Goal: Information Seeking & Learning: Learn about a topic

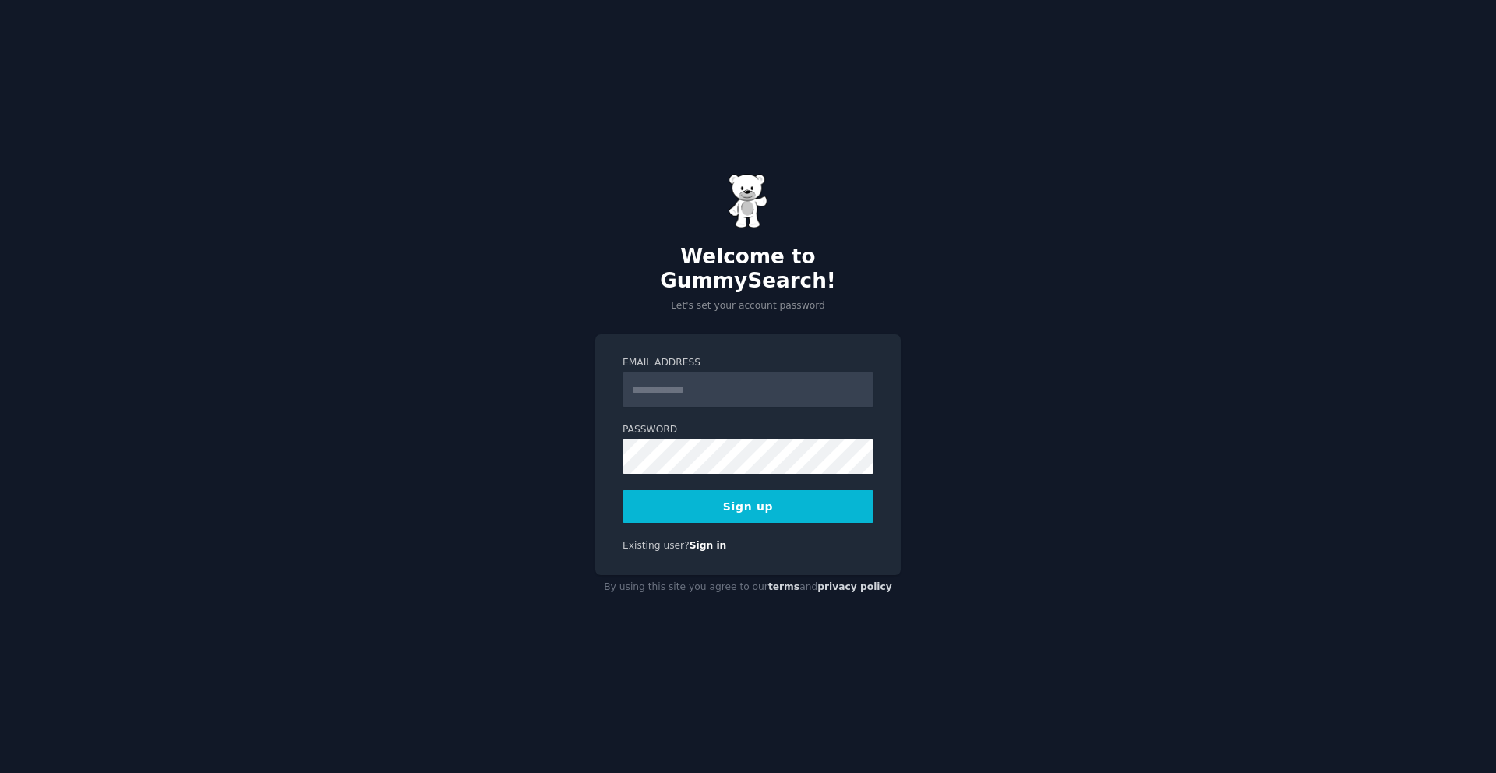
click at [668, 390] on input "Email Address" at bounding box center [747, 389] width 251 height 34
type input "**********"
click at [717, 490] on button "Sign up" at bounding box center [747, 506] width 251 height 33
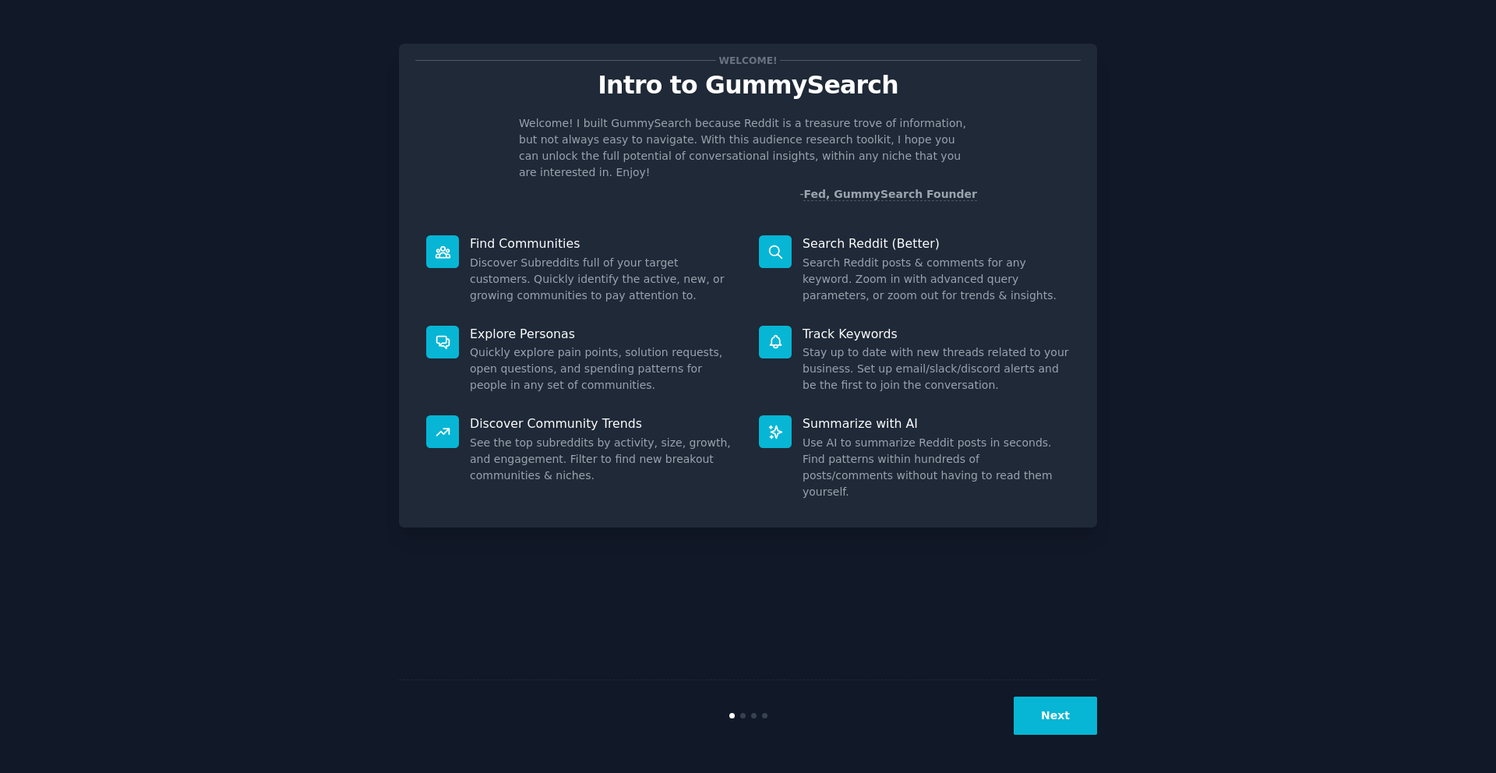
click at [1324, 88] on div "Welcome! Intro to GummySearch Welcome! I built GummySearch because Reddit is a …" at bounding box center [748, 386] width 1452 height 729
click at [1056, 726] on button "Next" at bounding box center [1055, 715] width 83 height 38
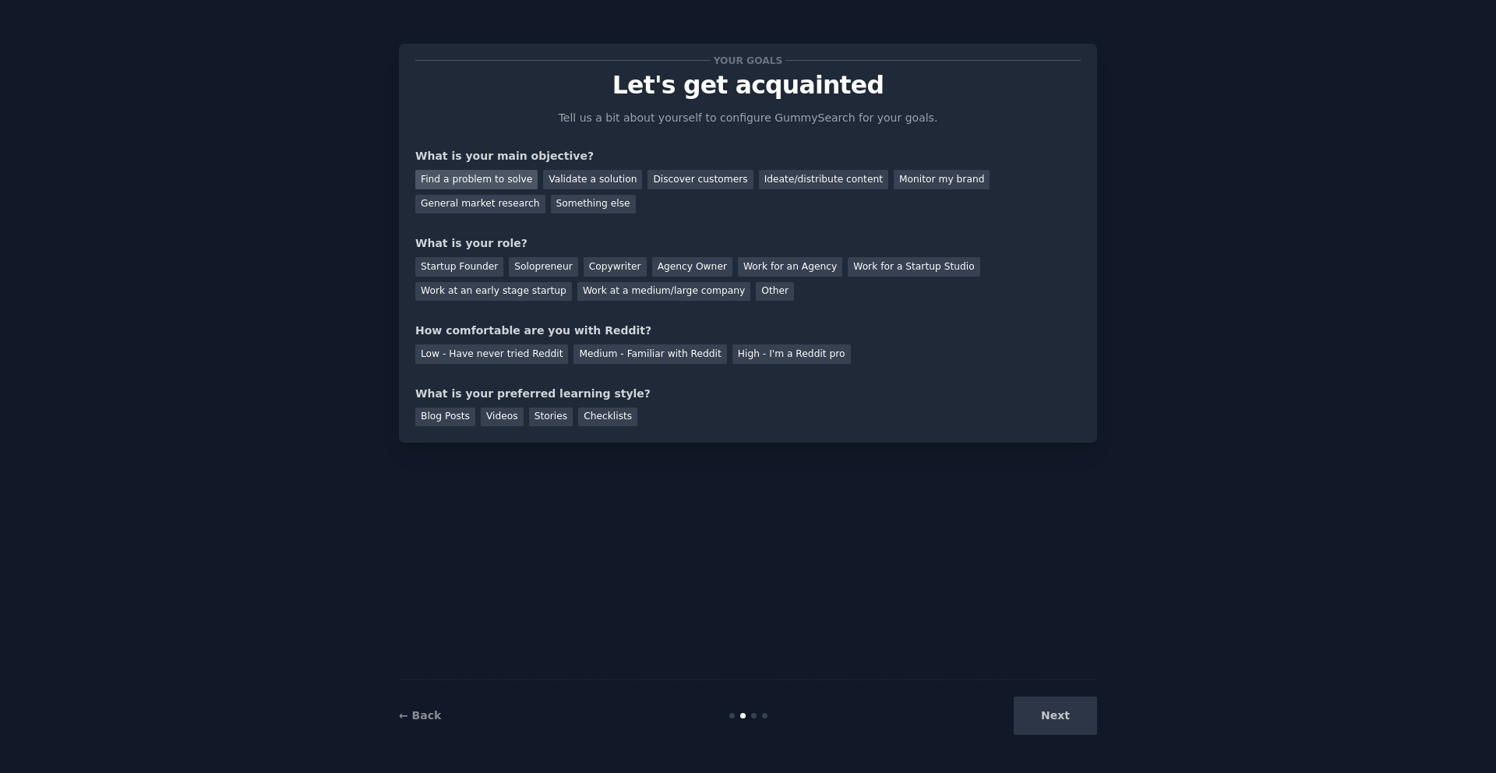
click at [435, 181] on div "Find a problem to solve" at bounding box center [476, 179] width 122 height 19
click at [714, 182] on div "Discover customers" at bounding box center [699, 179] width 105 height 19
click at [515, 180] on div "Find a problem to solve" at bounding box center [476, 179] width 122 height 19
click at [560, 270] on div "Solopreneur" at bounding box center [543, 266] width 69 height 19
click at [521, 358] on div "Low - Have never tried Reddit" at bounding box center [491, 353] width 153 height 19
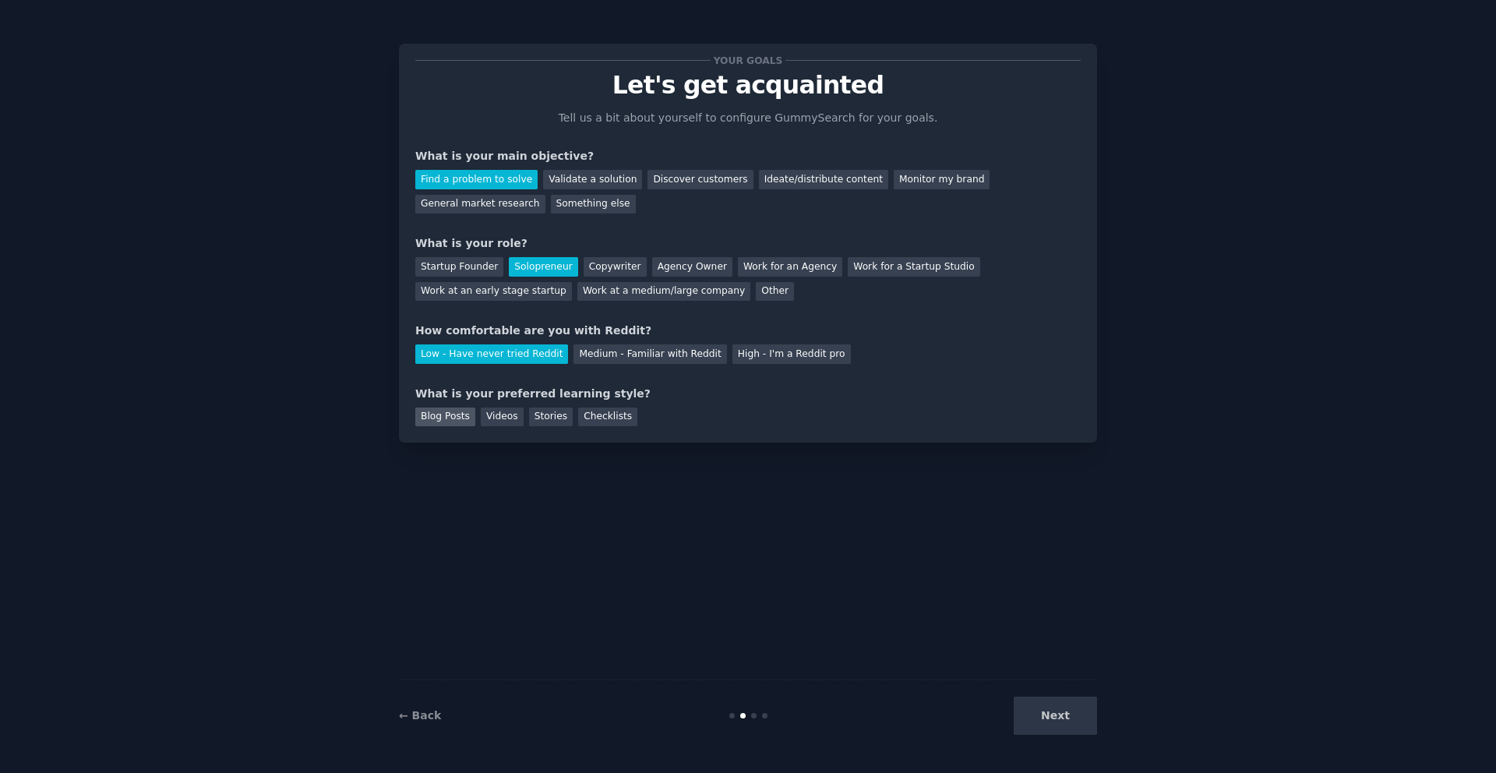
click at [464, 418] on div "Blog Posts" at bounding box center [445, 416] width 60 height 19
click at [492, 421] on div "Videos" at bounding box center [502, 416] width 43 height 19
click at [449, 421] on div "Blog Posts" at bounding box center [445, 416] width 60 height 19
click at [498, 418] on div "Videos" at bounding box center [502, 416] width 43 height 19
click at [449, 418] on div "Blog Posts" at bounding box center [445, 416] width 60 height 19
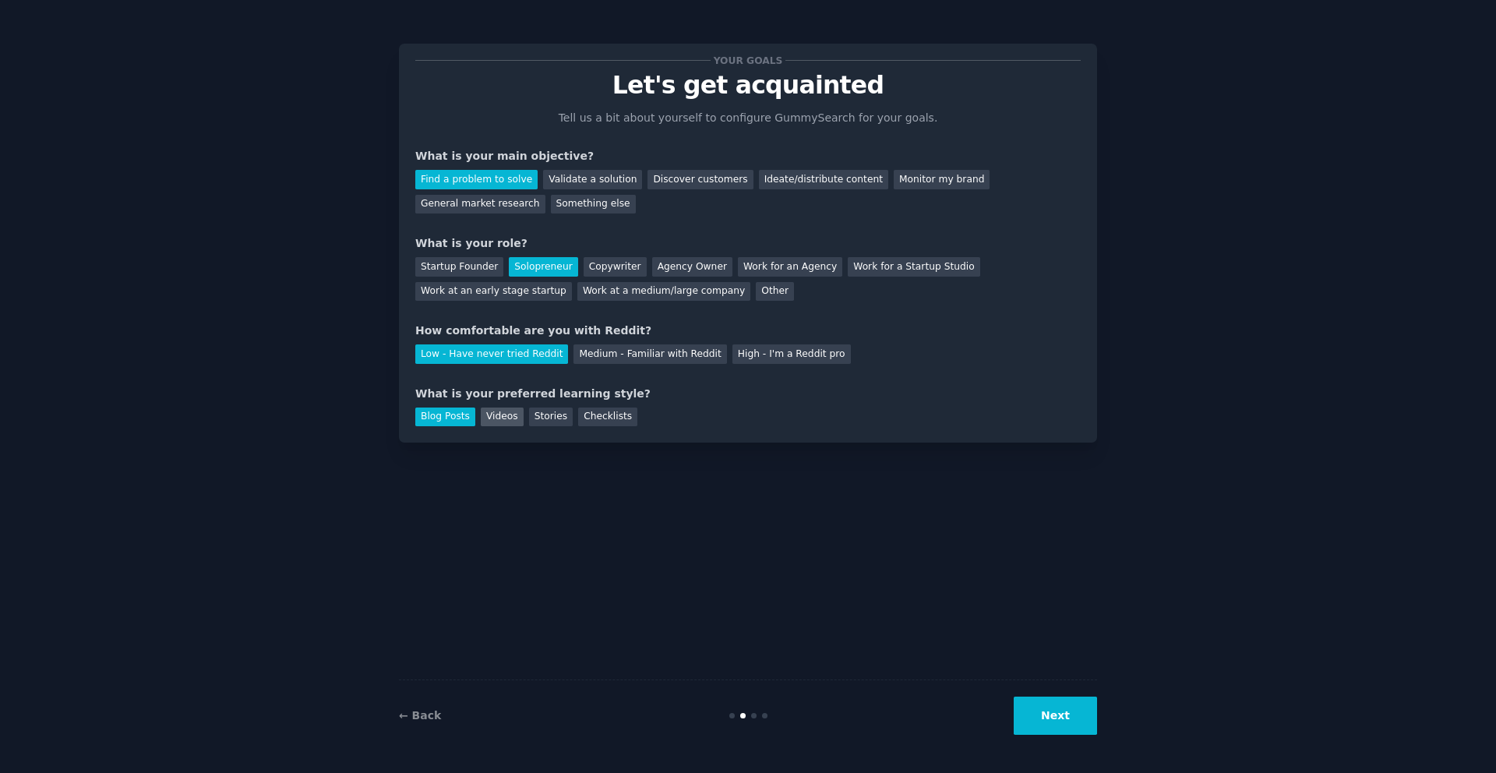
click at [502, 418] on div "Videos" at bounding box center [502, 416] width 43 height 19
click at [1049, 712] on button "Next" at bounding box center [1055, 715] width 83 height 38
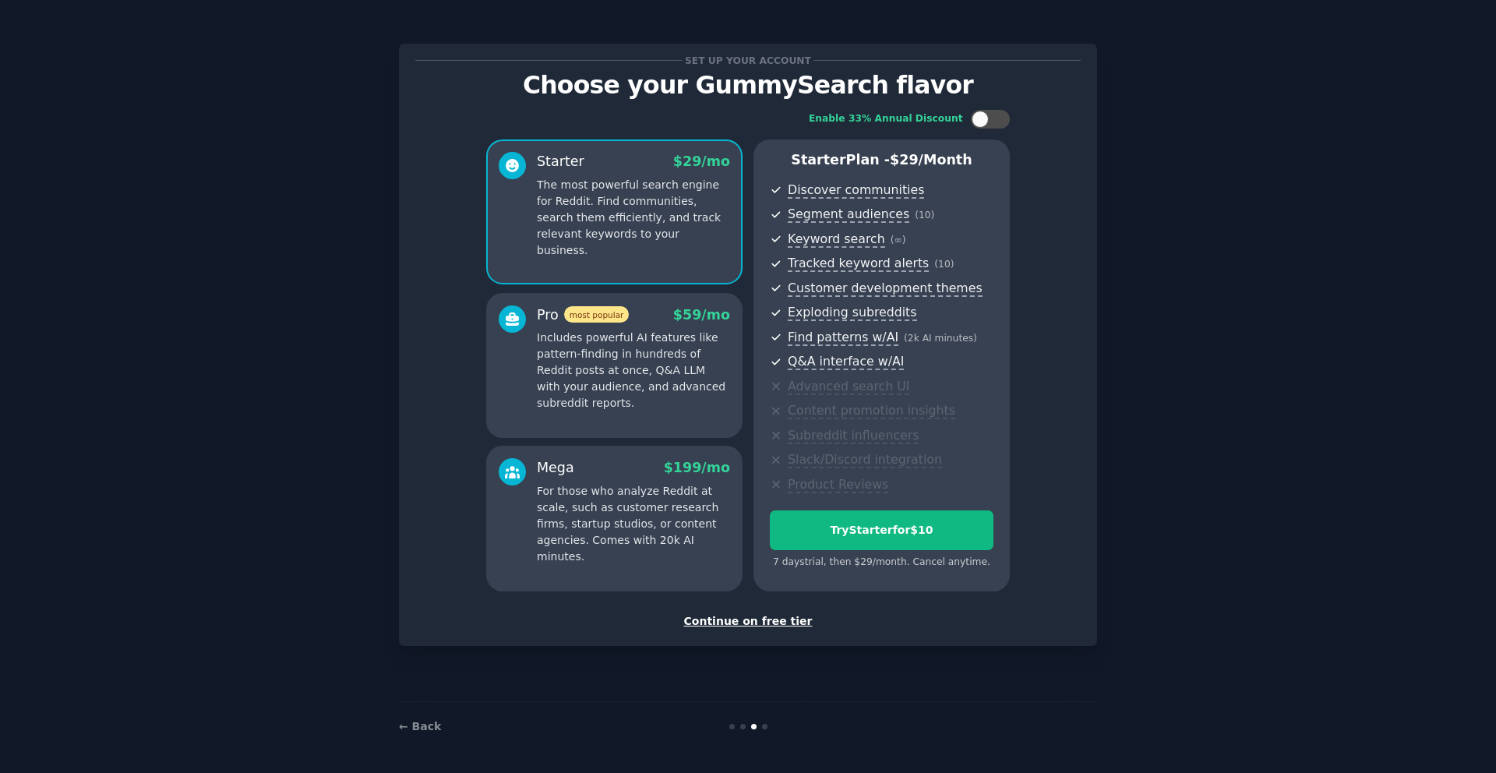
click at [741, 621] on div "Continue on free tier" at bounding box center [747, 621] width 665 height 16
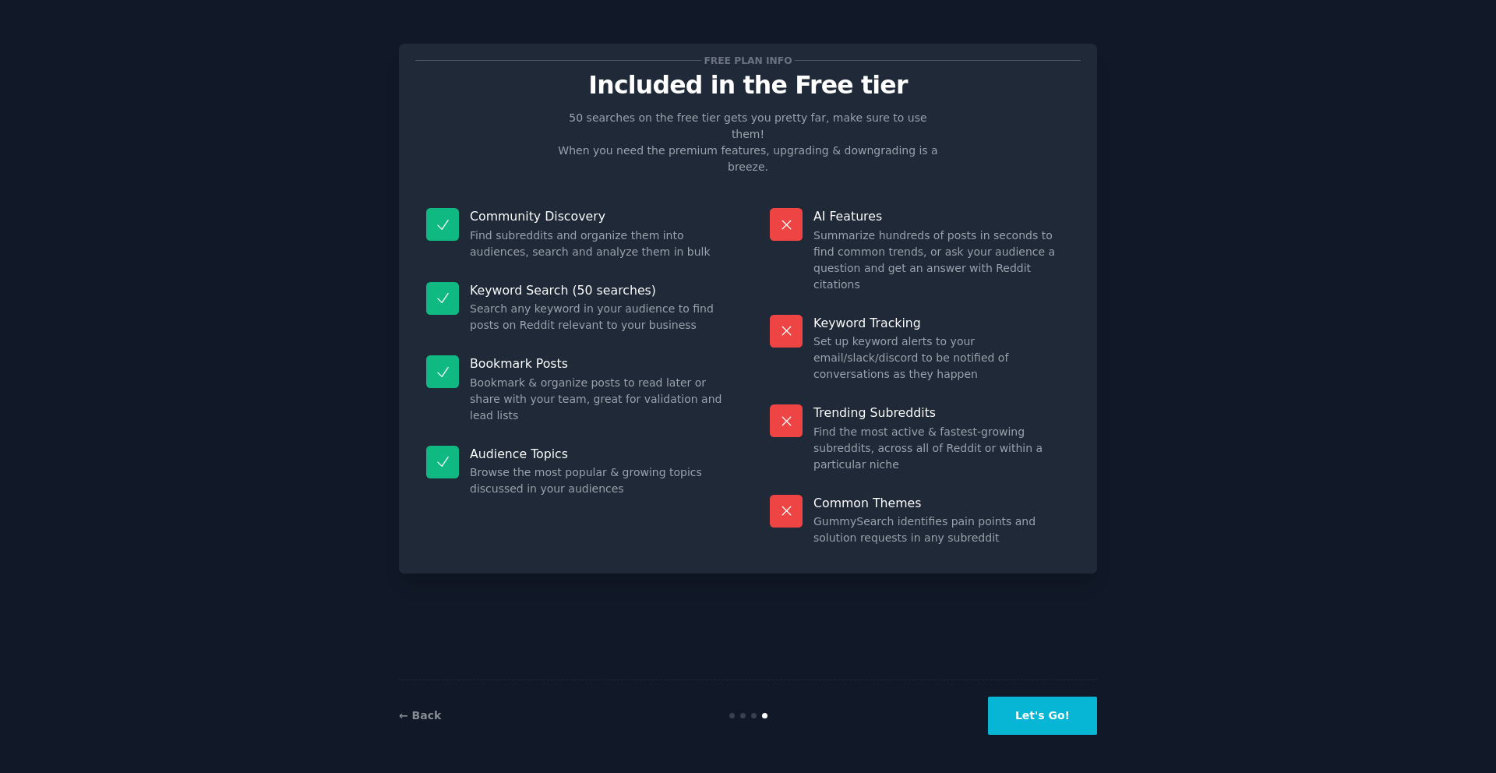
click at [1024, 717] on button "Let's Go!" at bounding box center [1042, 715] width 109 height 38
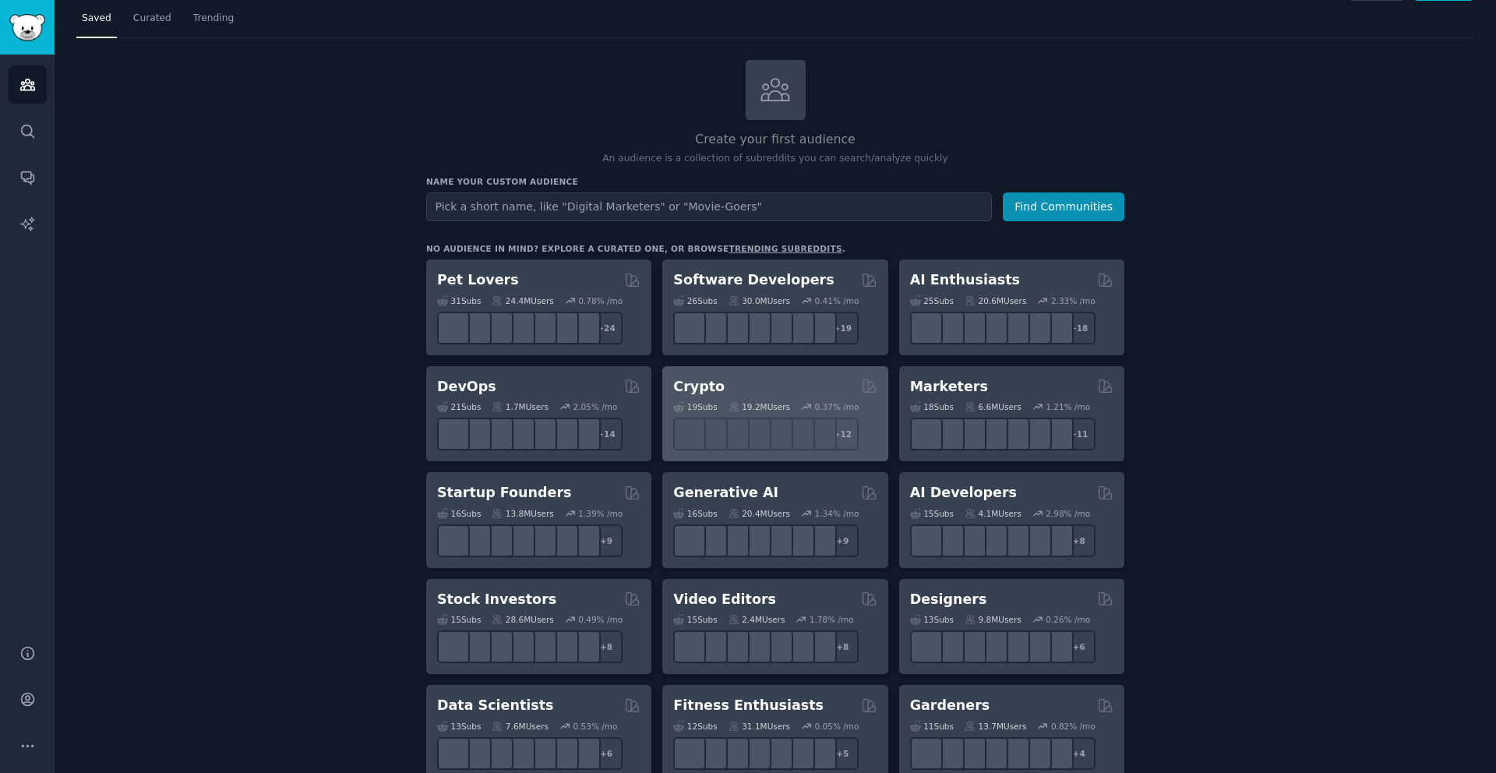
scroll to position [162, 0]
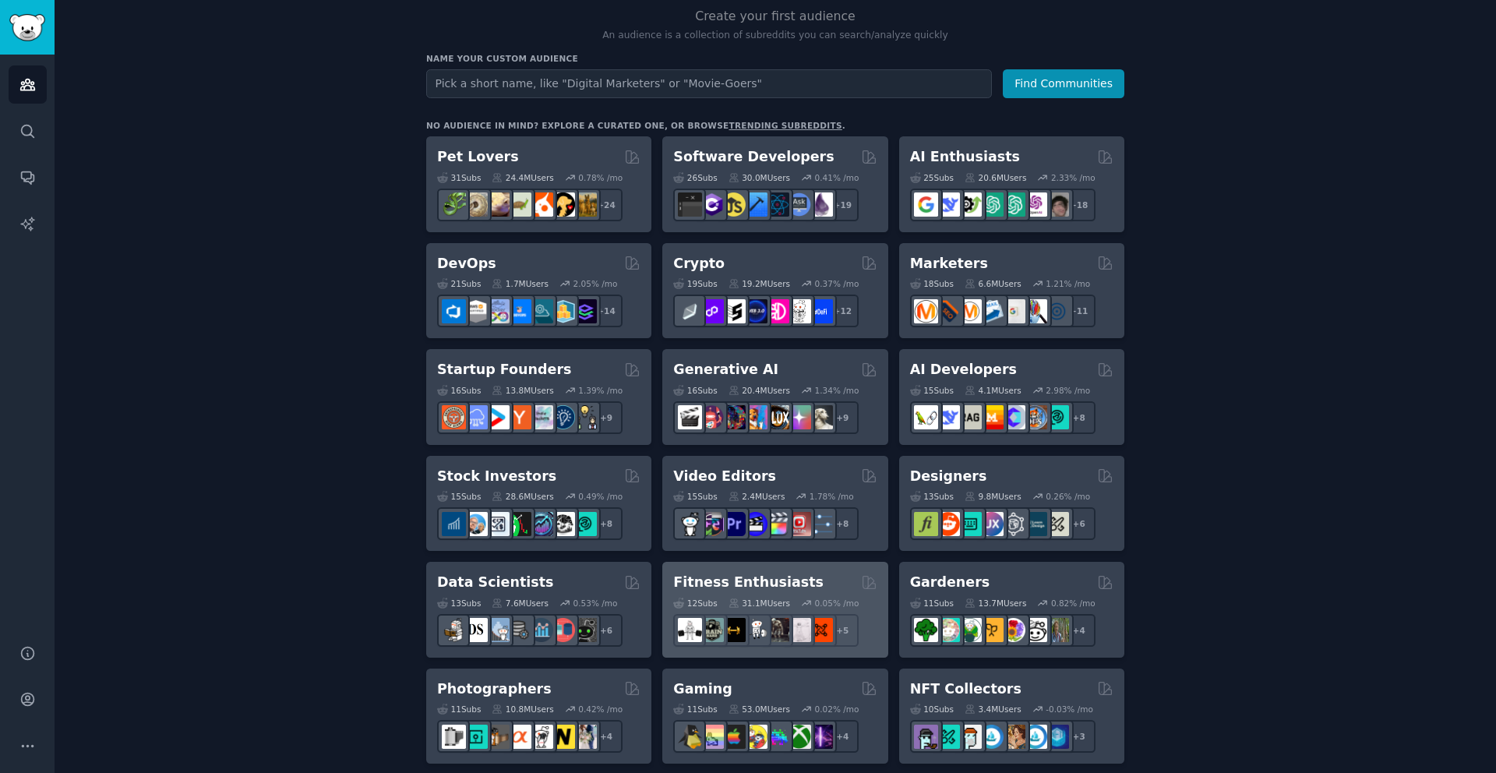
click at [760, 582] on h2 "Fitness Enthusiasts" at bounding box center [748, 582] width 150 height 19
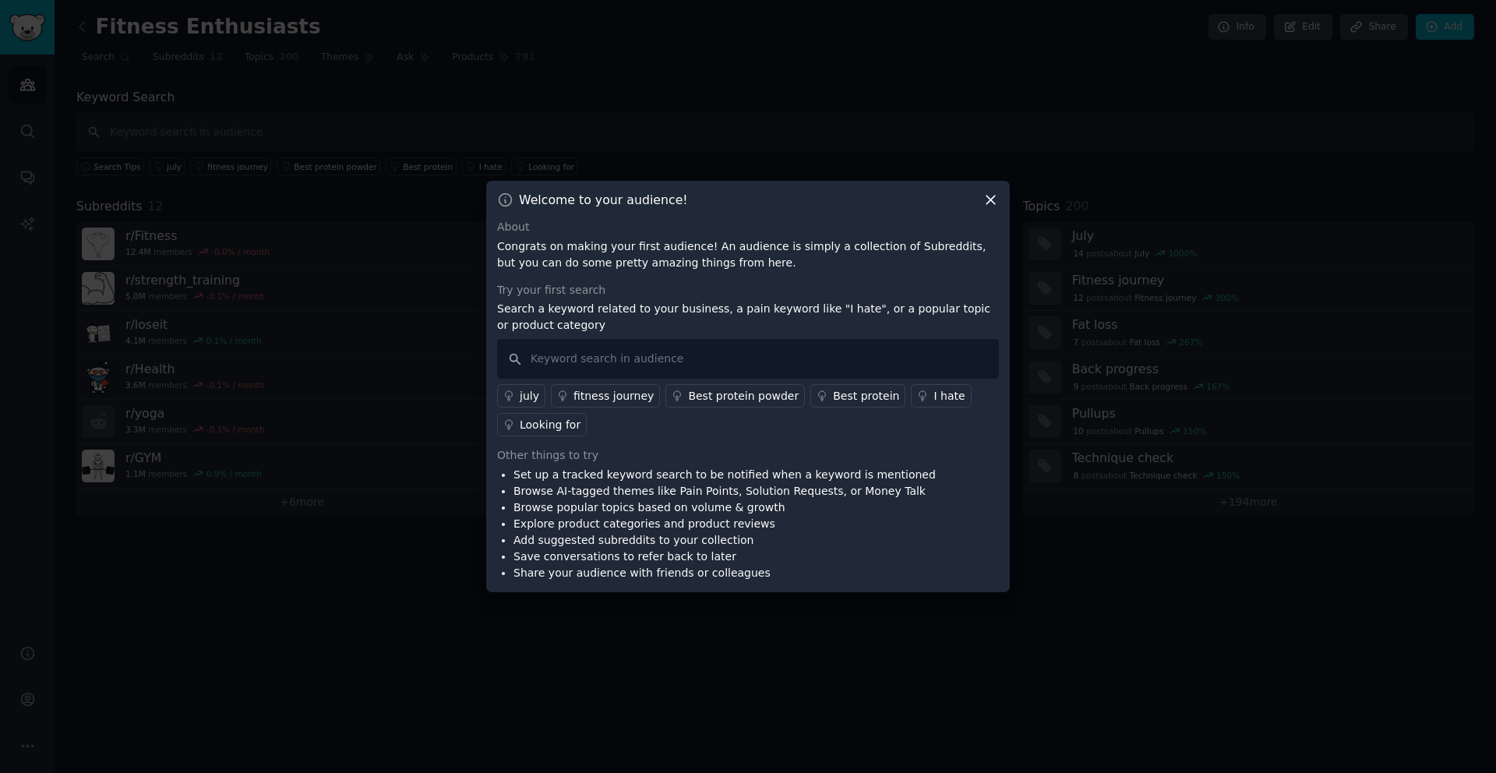
click at [524, 427] on div "Looking for" at bounding box center [550, 425] width 61 height 16
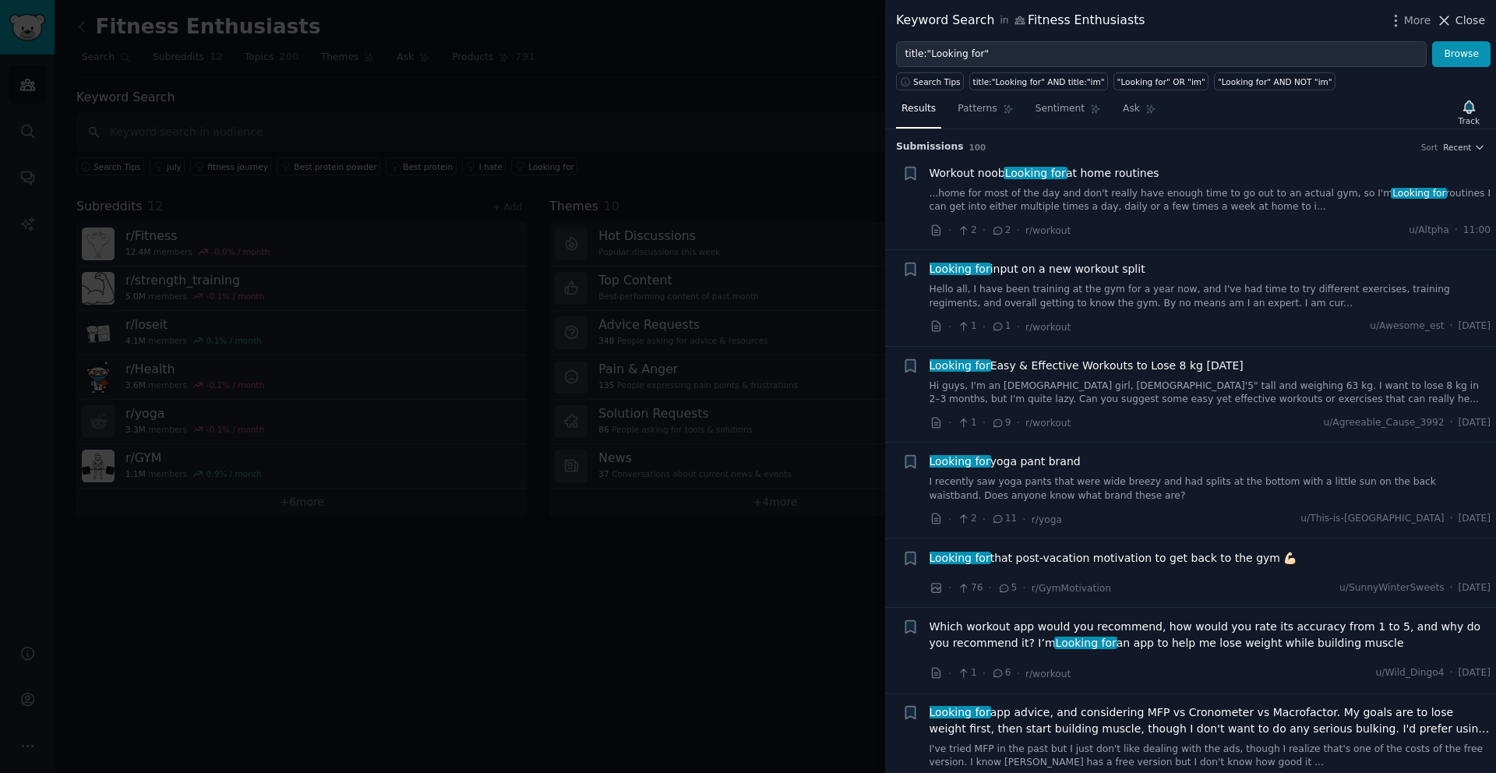
click at [1476, 26] on span "Close" at bounding box center [1470, 20] width 30 height 16
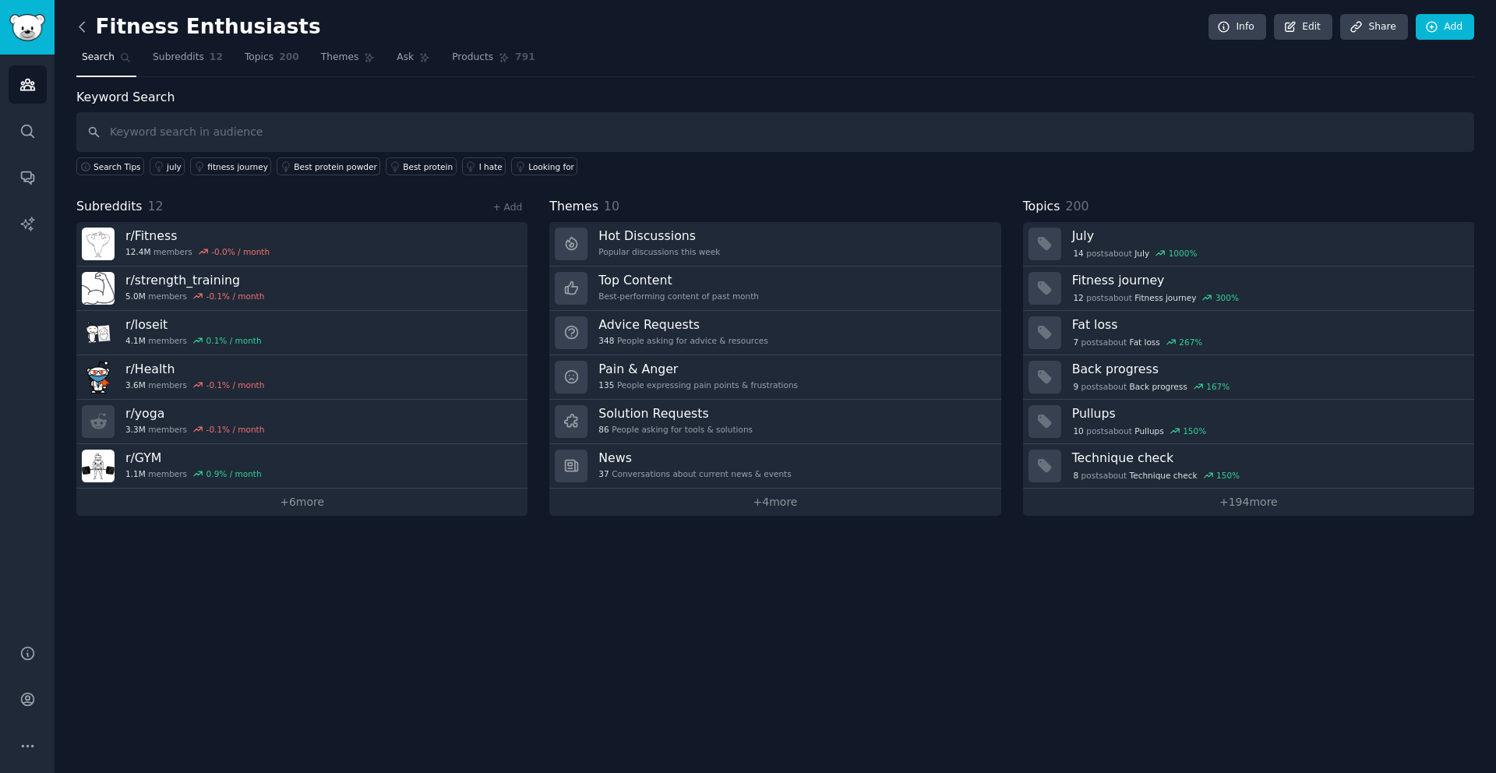
click at [83, 29] on icon at bounding box center [82, 27] width 16 height 16
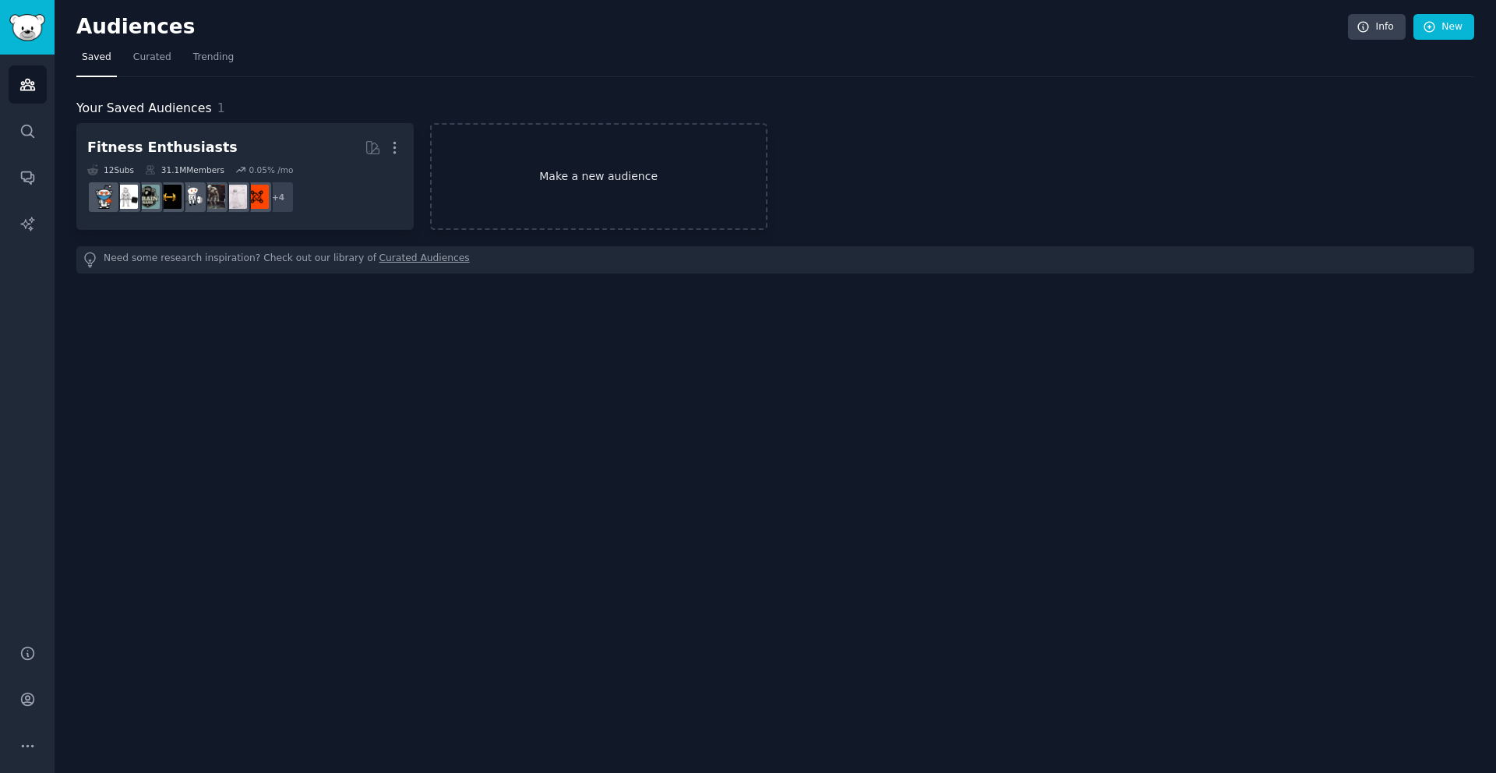
click at [586, 185] on link "Make a new audience" at bounding box center [598, 176] width 337 height 107
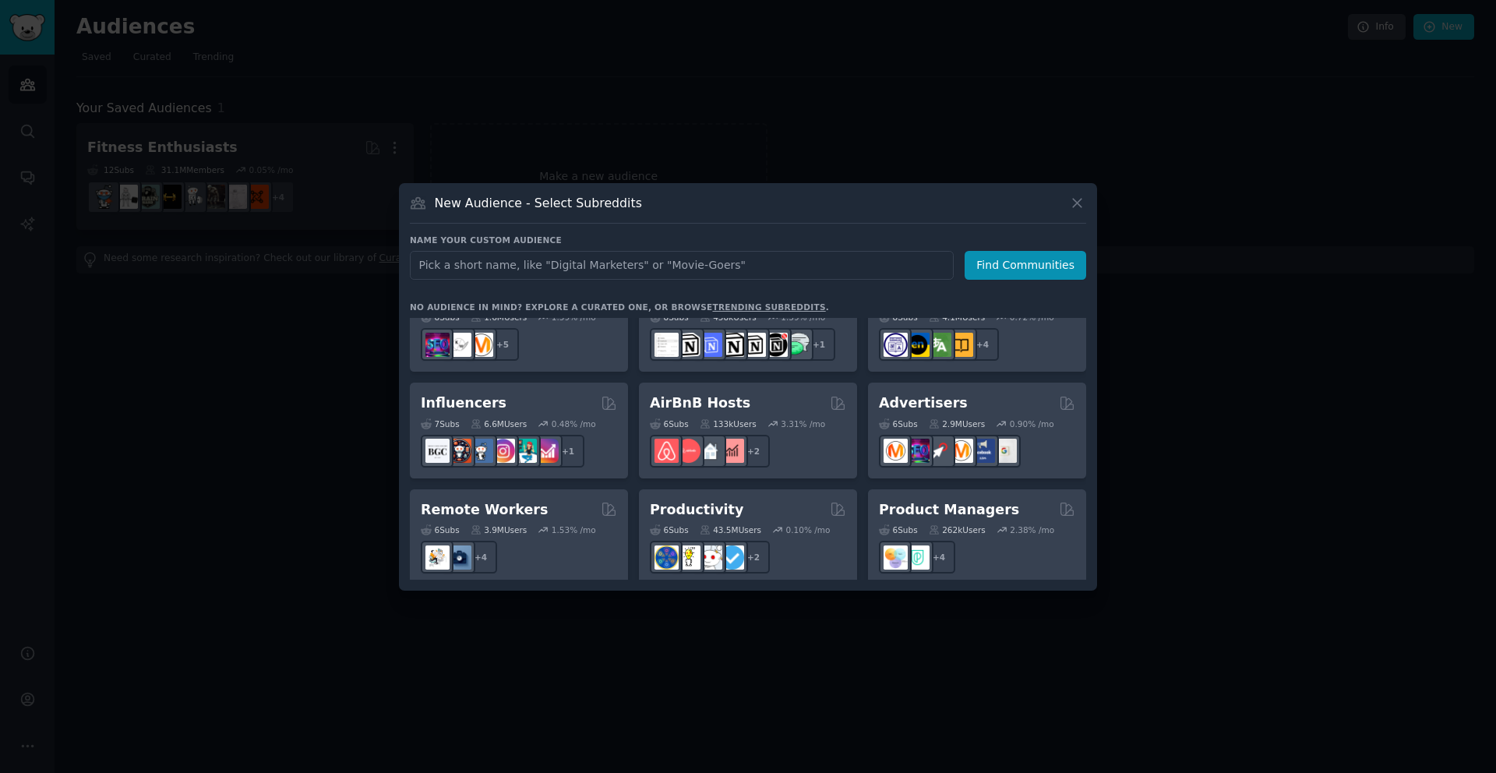
scroll to position [1054, 0]
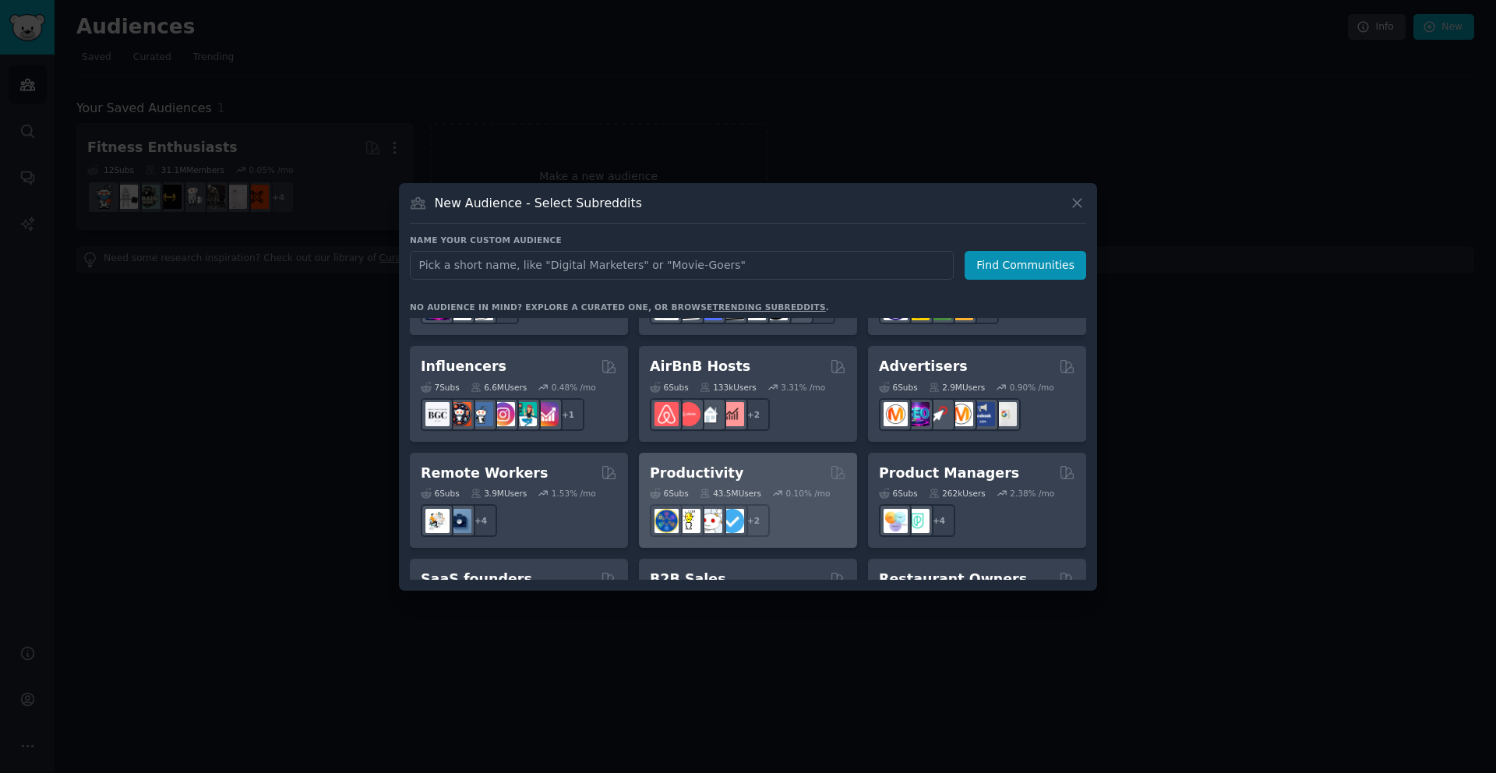
click at [821, 464] on div "Productivity Curated by GummySearch" at bounding box center [748, 473] width 196 height 19
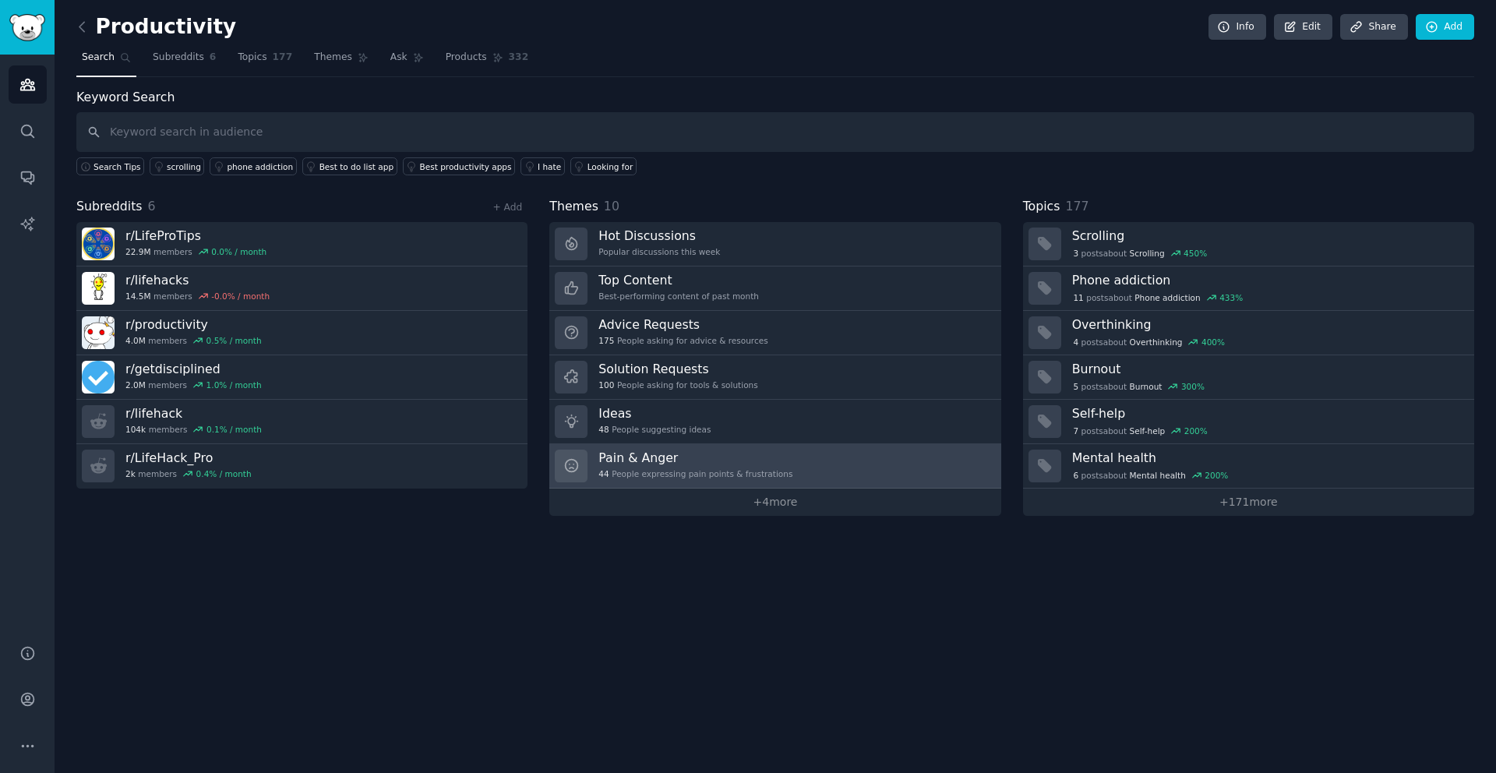
click at [650, 465] on h3 "Pain & Anger" at bounding box center [695, 458] width 194 height 16
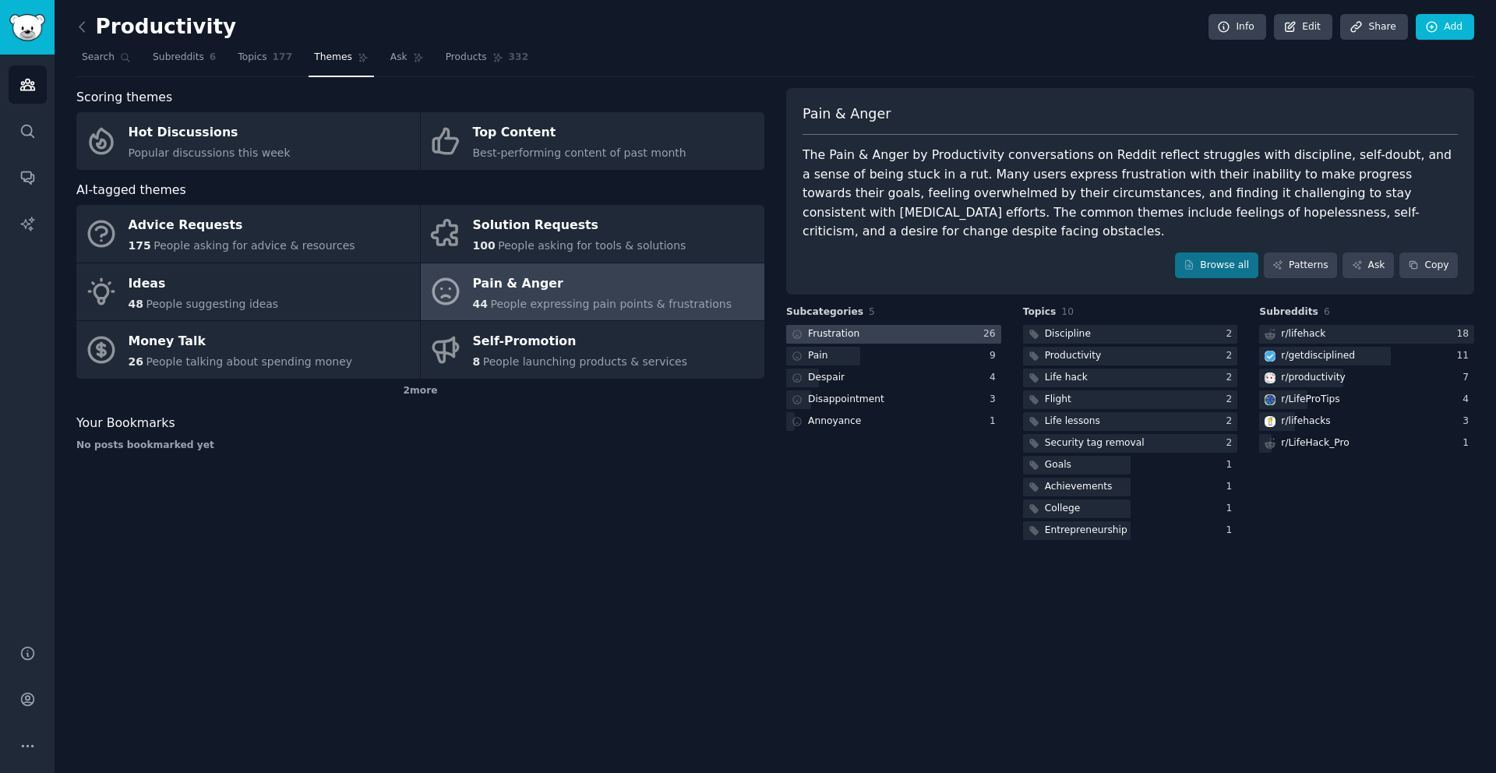
click at [887, 325] on div at bounding box center [893, 334] width 215 height 19
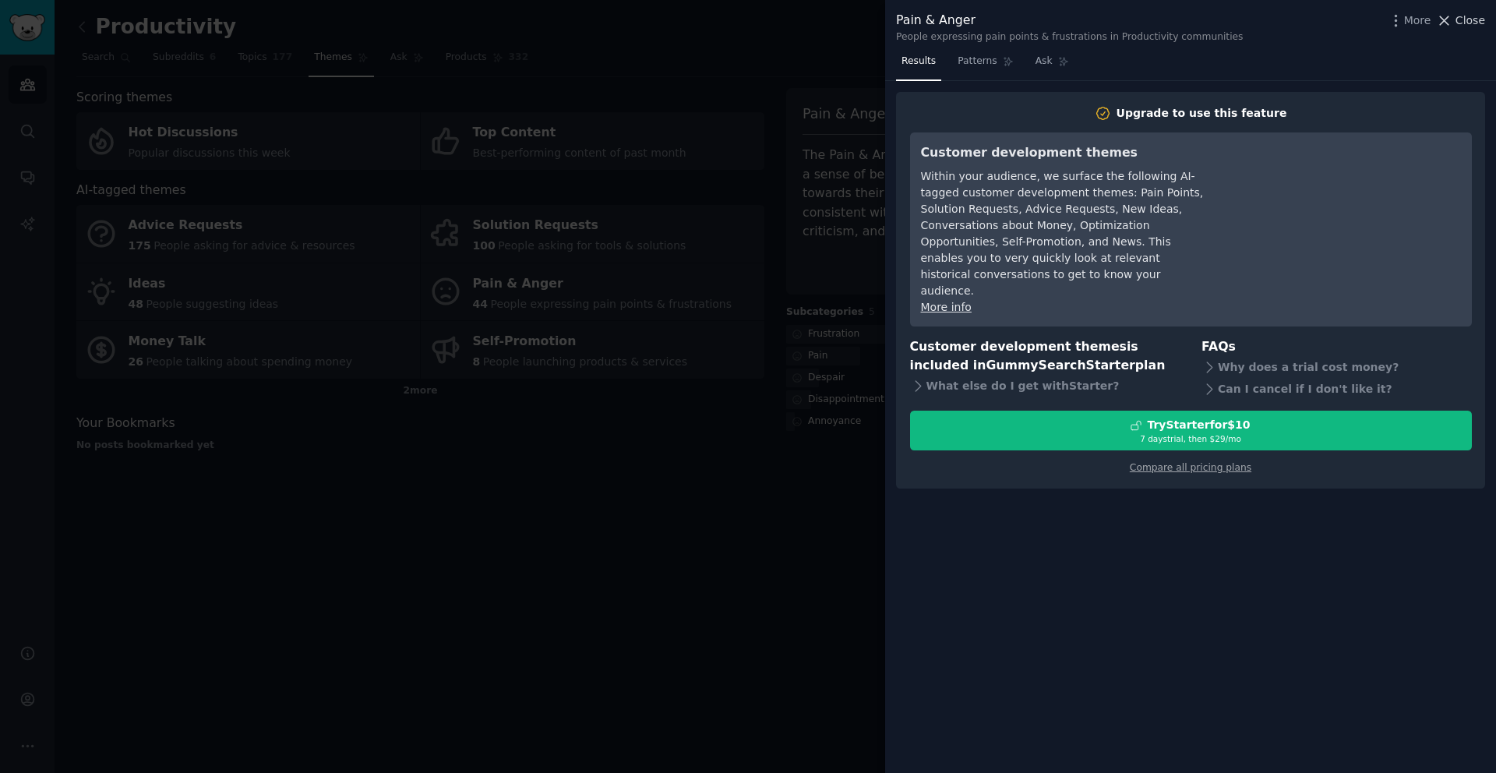
click at [1449, 23] on icon at bounding box center [1444, 20] width 16 height 16
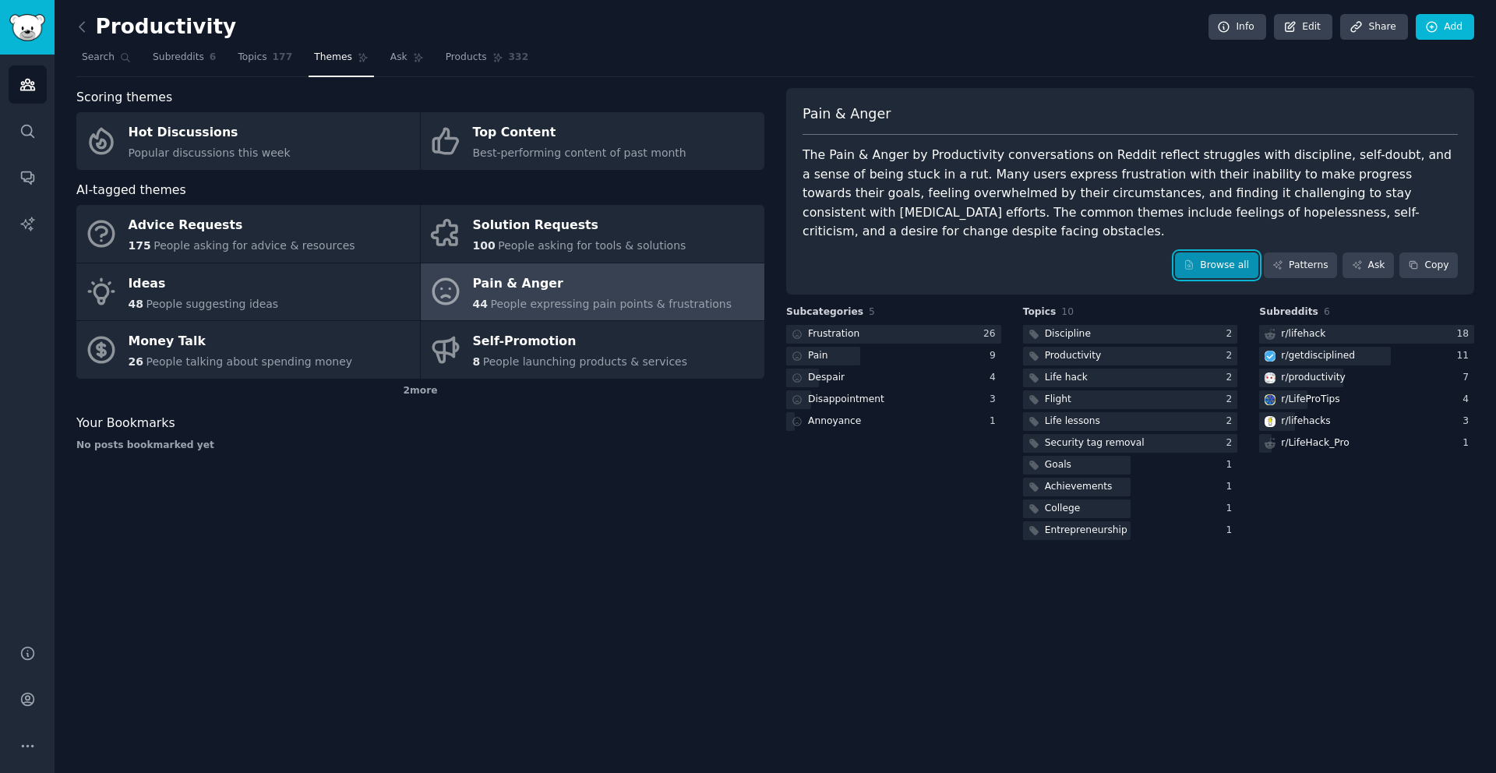
click at [1215, 252] on link "Browse all" at bounding box center [1216, 265] width 83 height 26
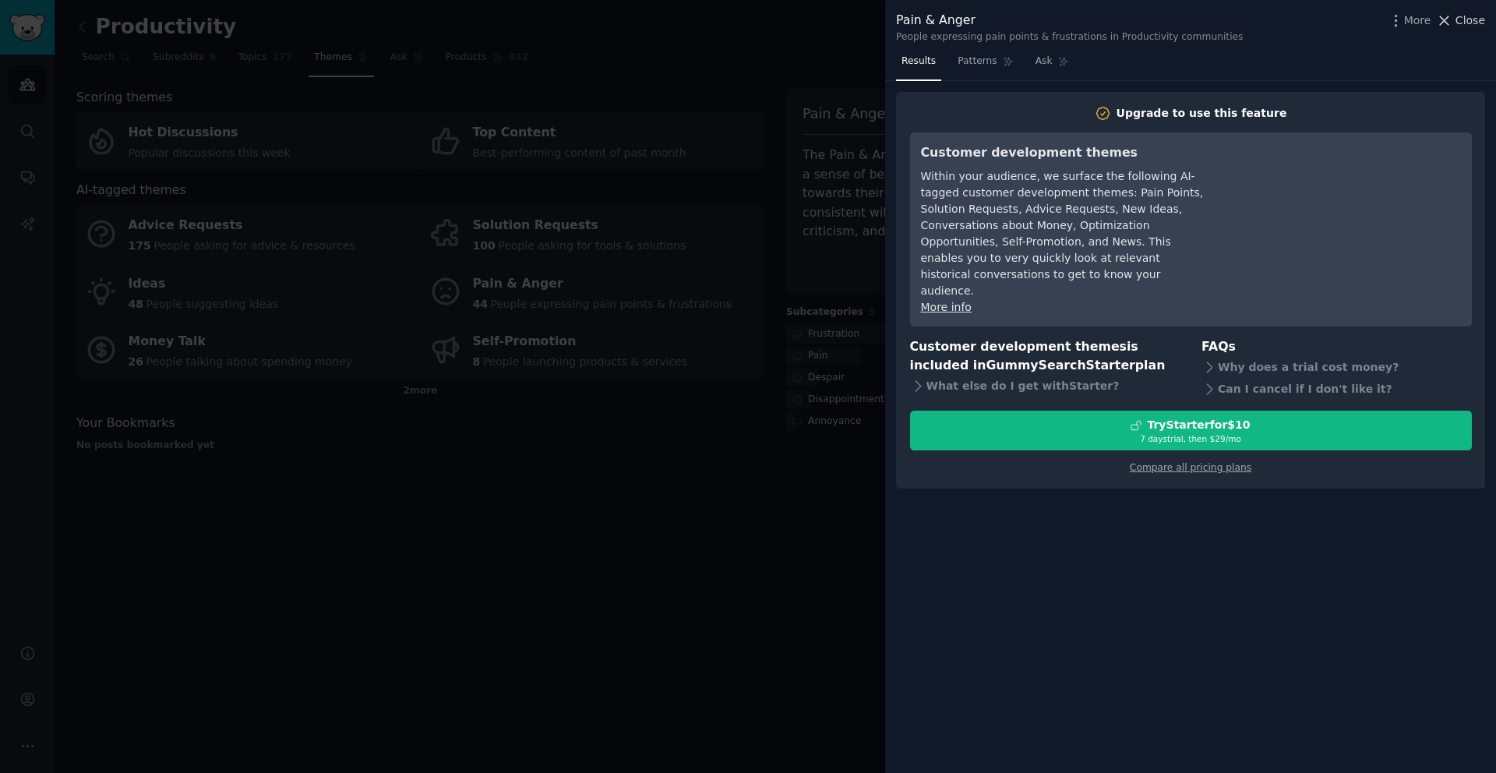
click at [1461, 24] on span "Close" at bounding box center [1470, 20] width 30 height 16
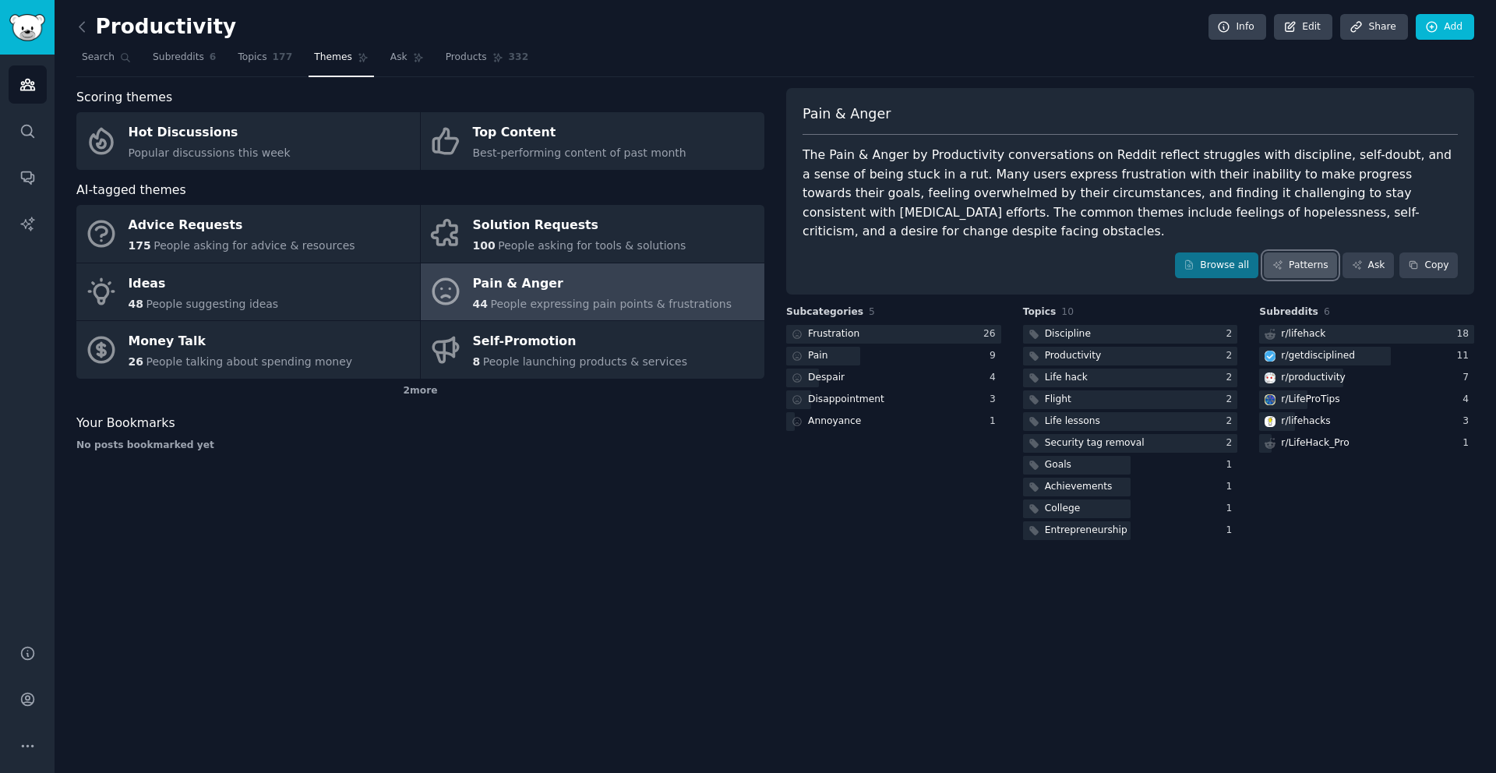
click at [1325, 252] on link "Patterns" at bounding box center [1300, 265] width 73 height 26
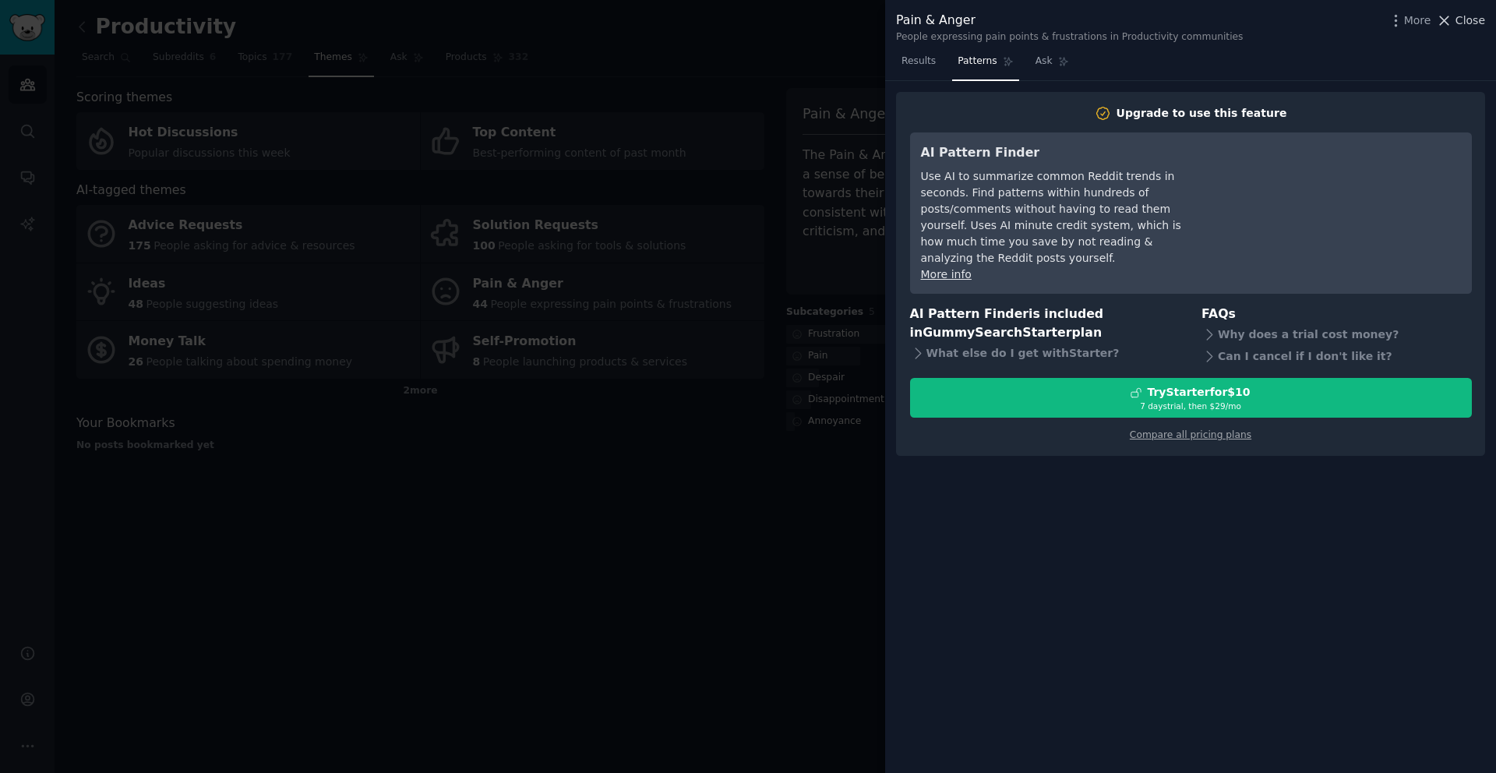
click at [1469, 26] on span "Close" at bounding box center [1470, 20] width 30 height 16
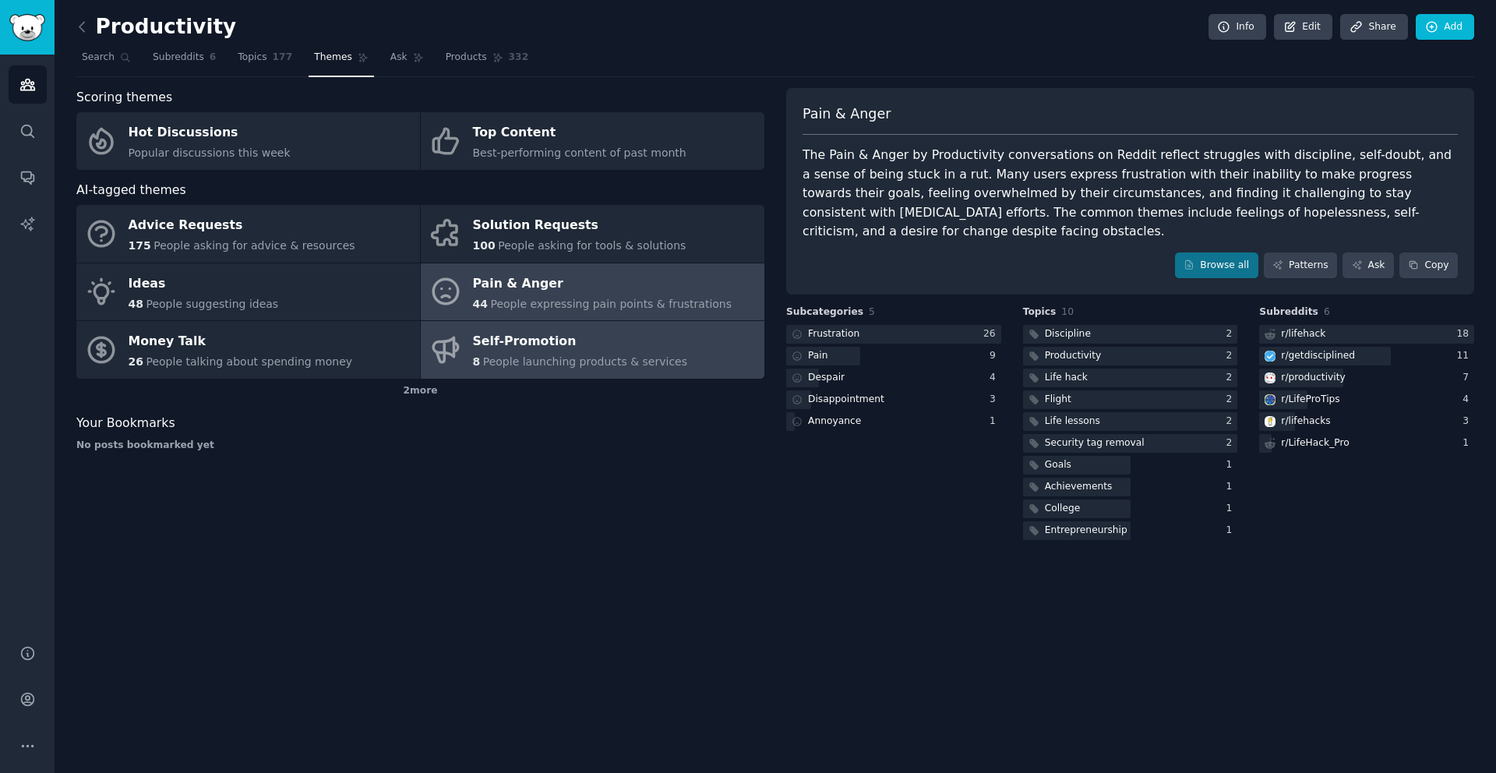
click at [522, 350] on div "Self-Promotion" at bounding box center [580, 342] width 215 height 25
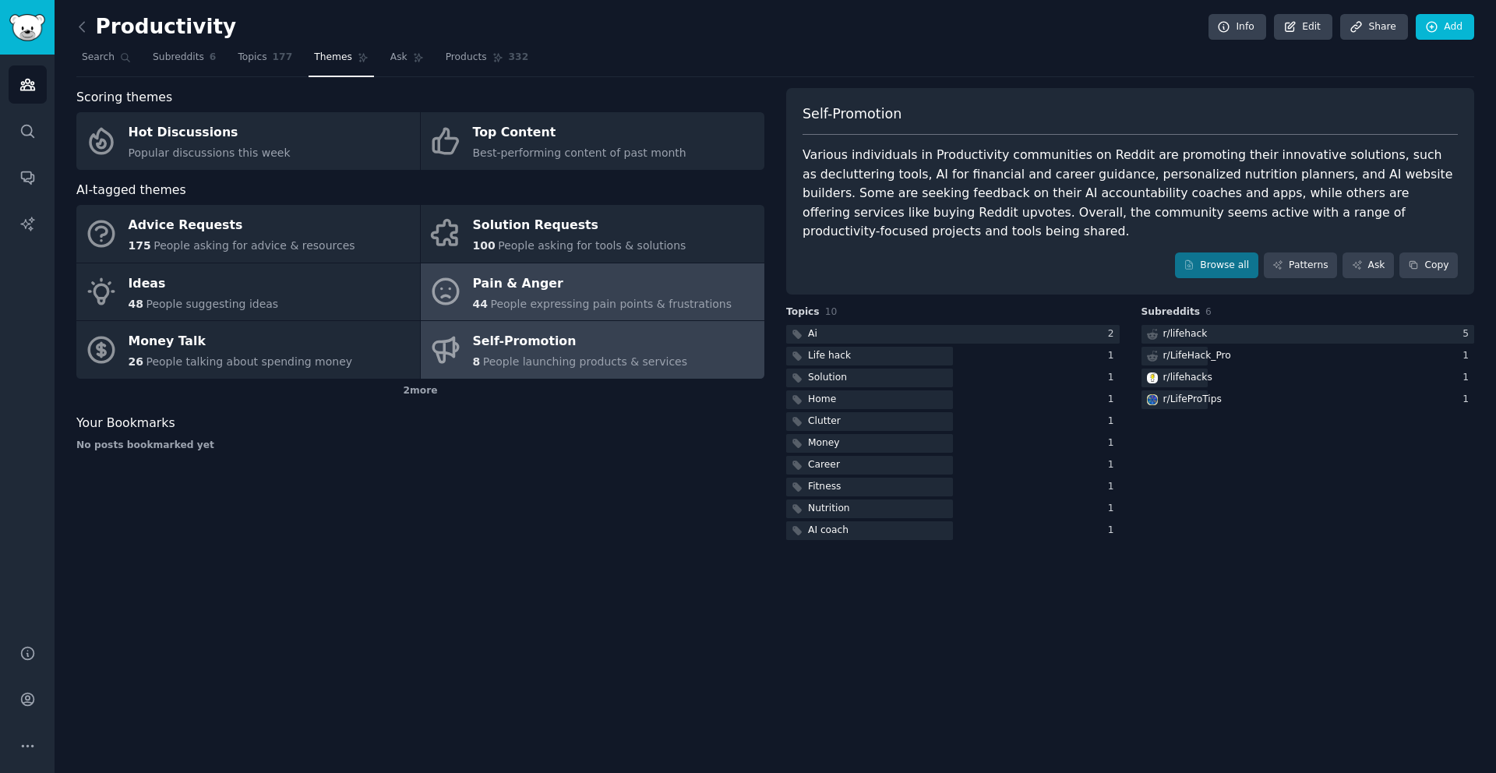
click at [534, 302] on span "People expressing pain points & frustrations" at bounding box center [611, 304] width 242 height 12
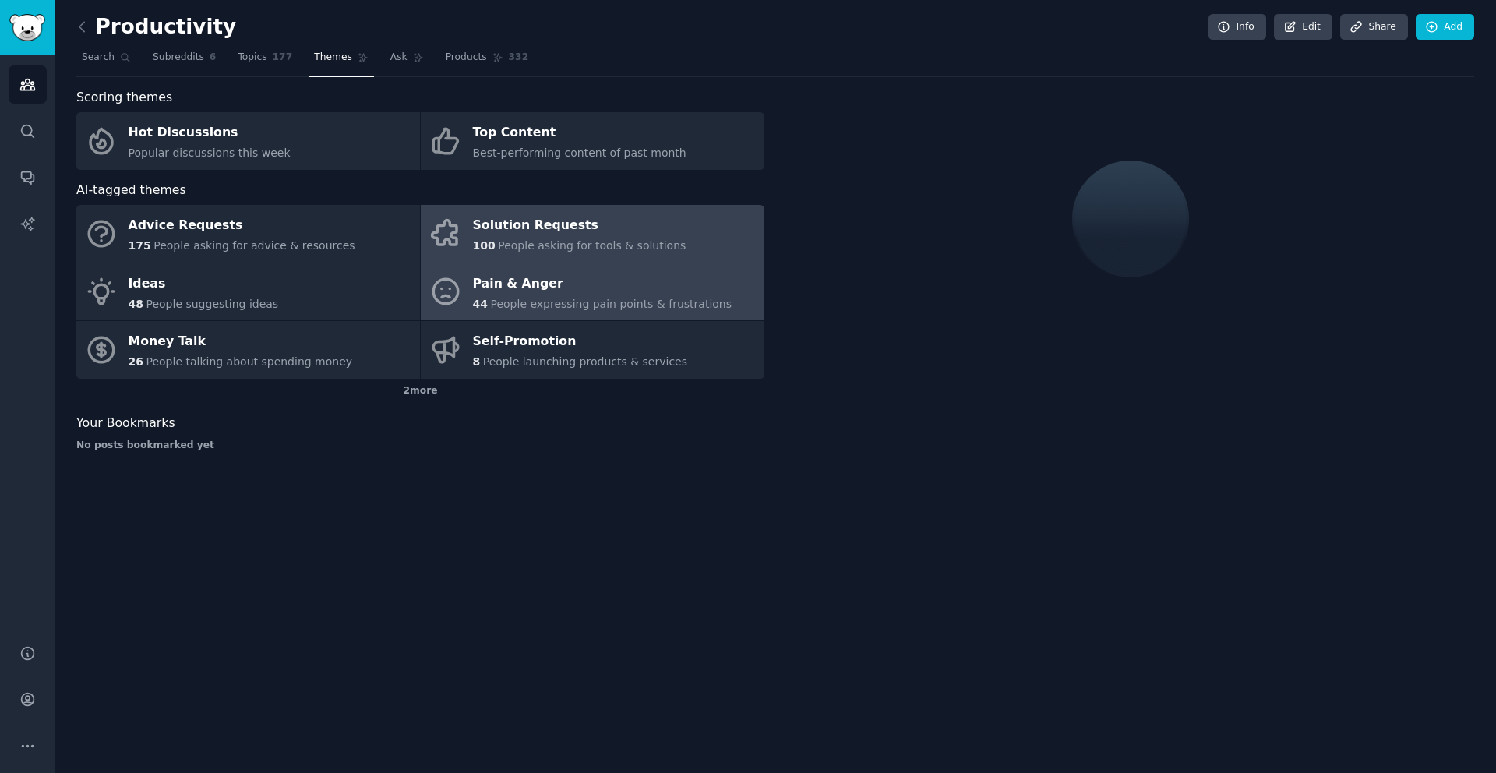
click at [549, 242] on span "People asking for tools & solutions" at bounding box center [592, 245] width 188 height 12
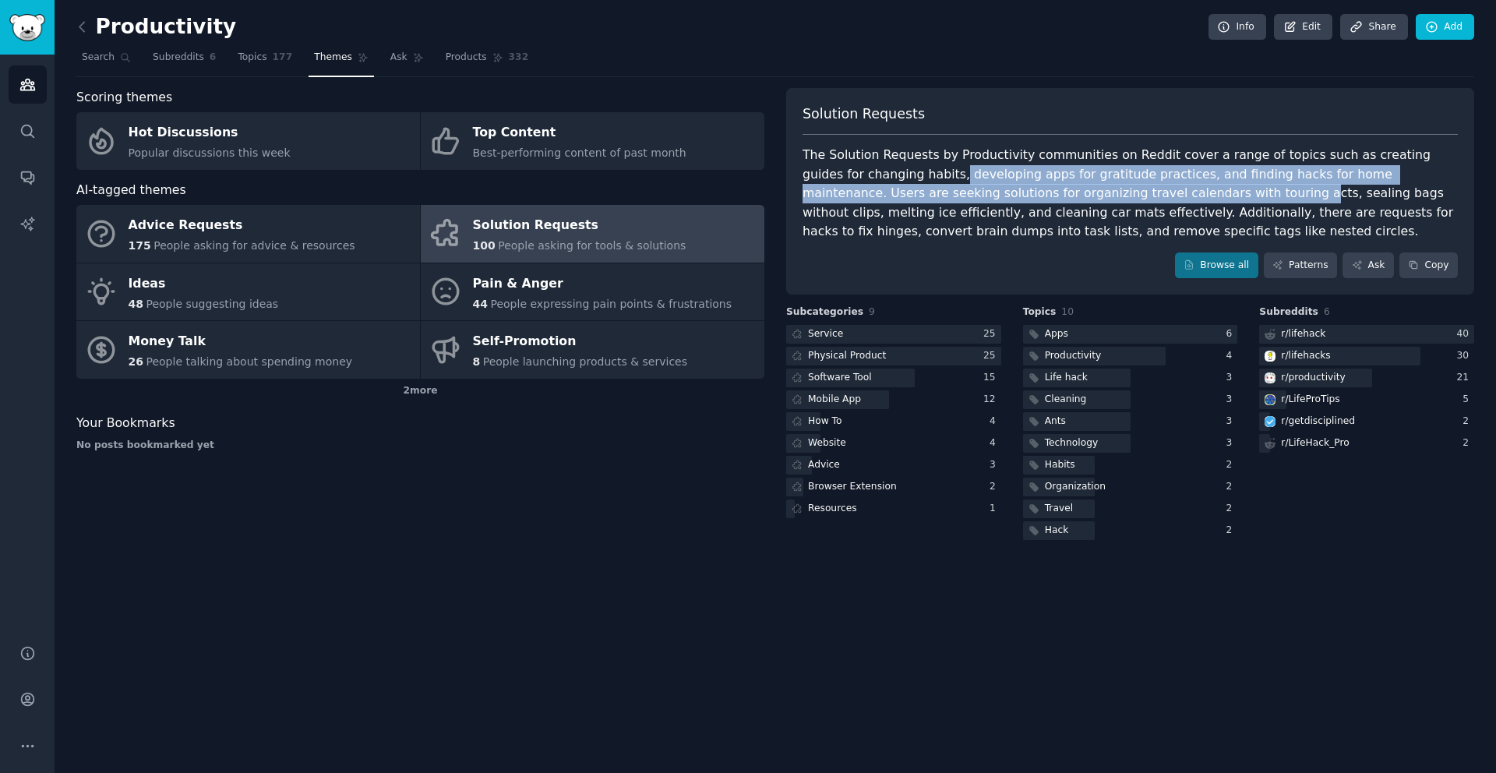
drag, startPoint x: 895, startPoint y: 179, endPoint x: 1102, endPoint y: 196, distance: 207.2
click at [1102, 196] on div "The Solution Requests by Productivity communities on Reddit cover a range of to…" at bounding box center [1129, 194] width 655 height 96
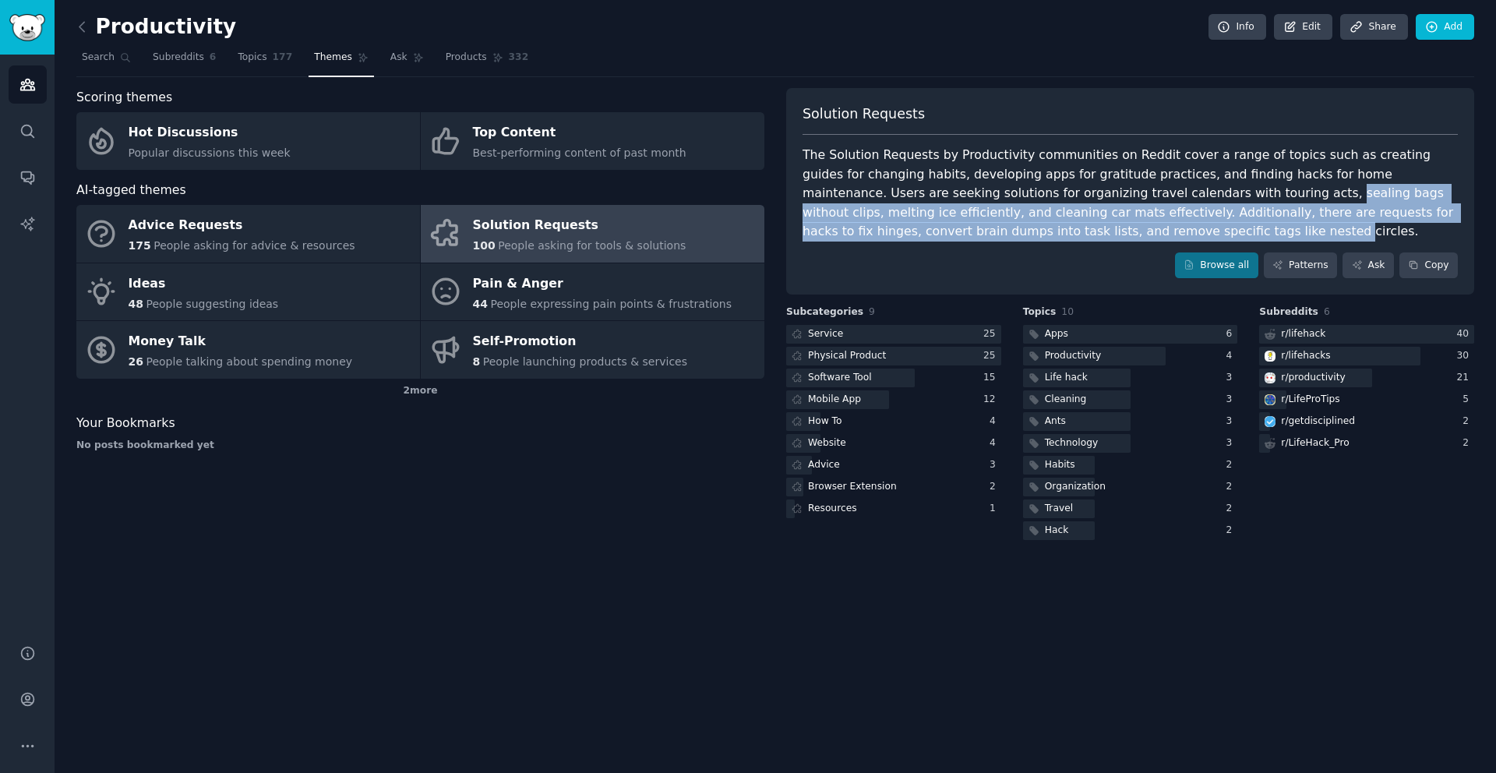
drag, startPoint x: 1129, startPoint y: 193, endPoint x: 1036, endPoint y: 236, distance: 102.1
click at [1036, 236] on div "The Solution Requests by Productivity communities on Reddit cover a range of to…" at bounding box center [1129, 194] width 655 height 96
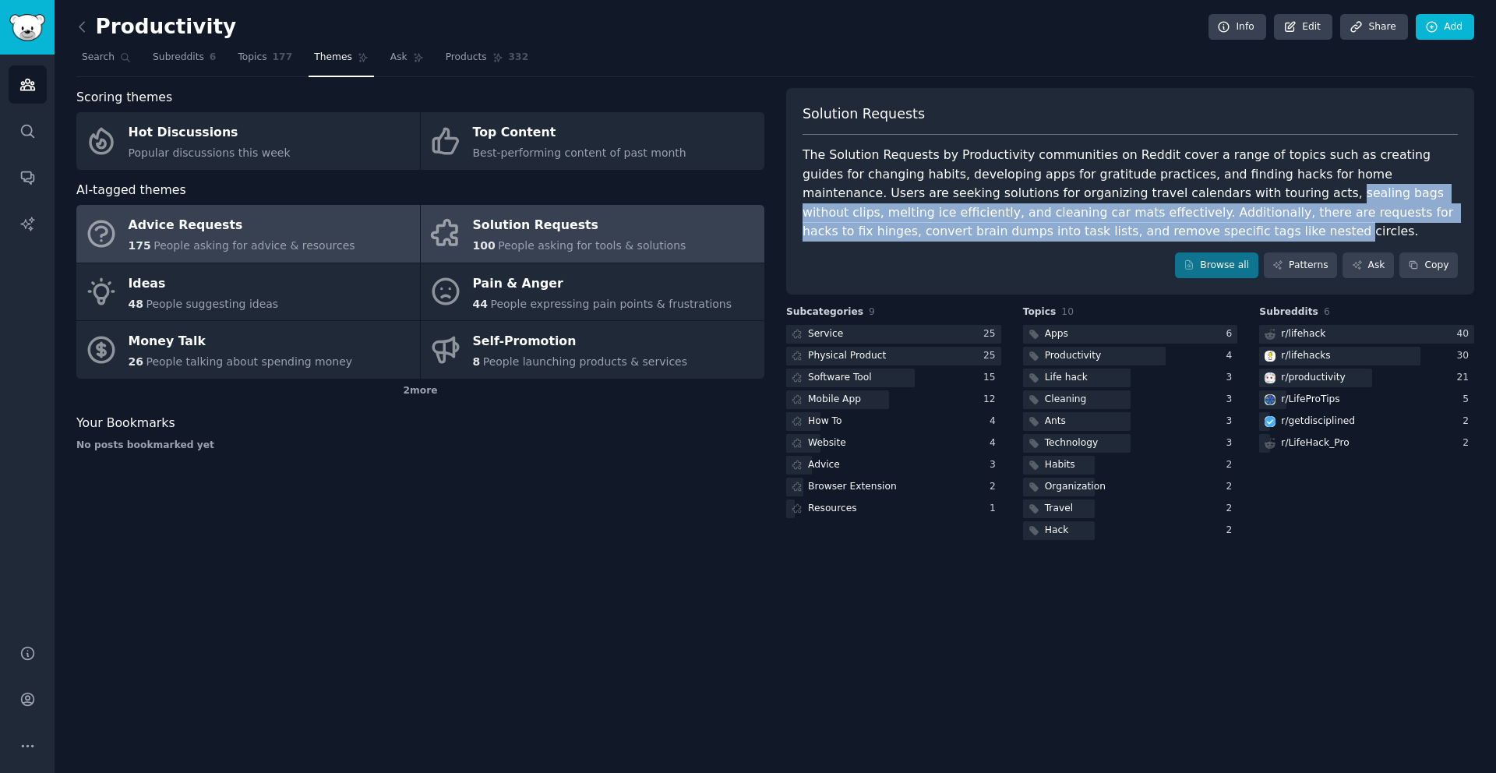
click at [235, 236] on div "Advice Requests" at bounding box center [242, 225] width 227 height 25
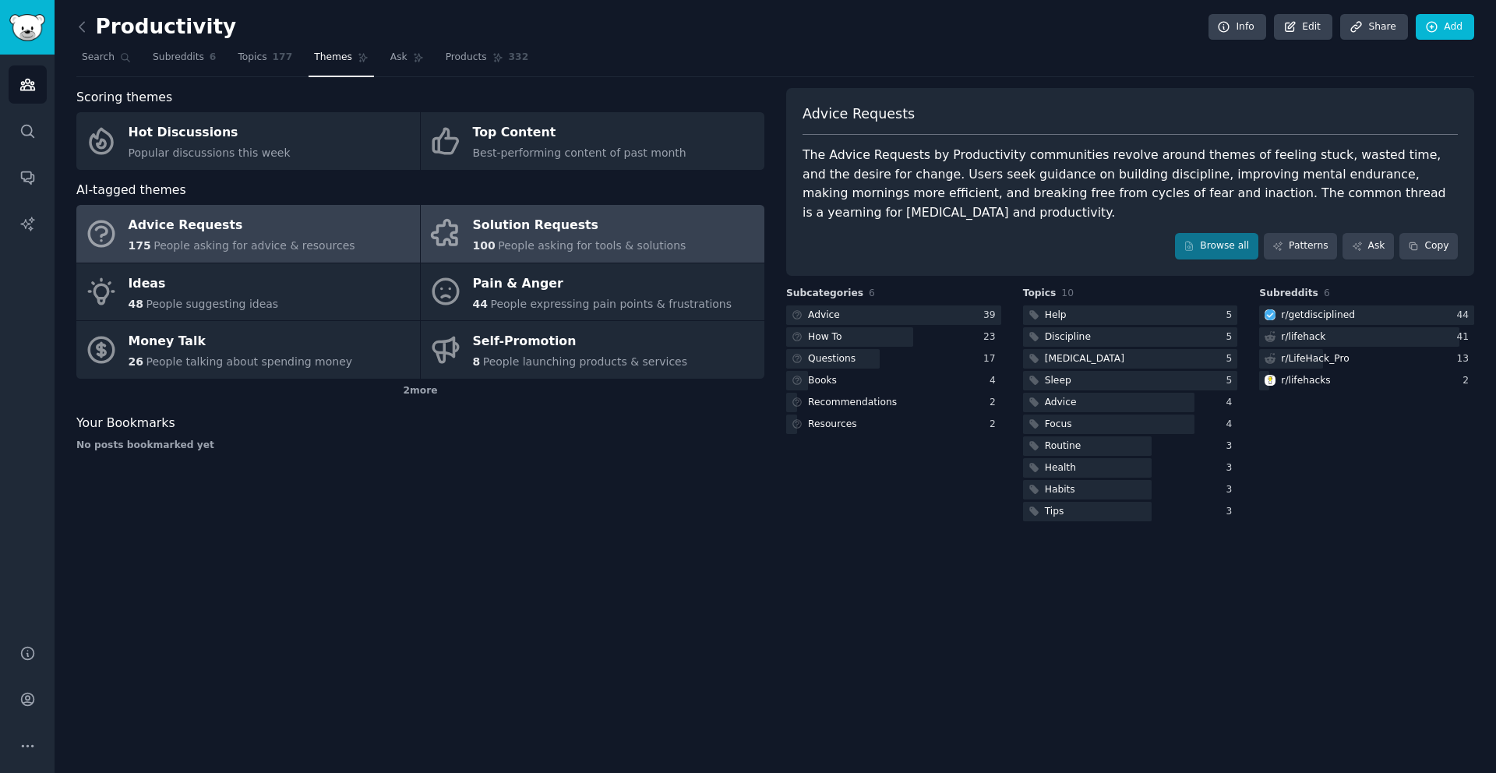
click at [551, 250] on span "People asking for tools & solutions" at bounding box center [592, 245] width 188 height 12
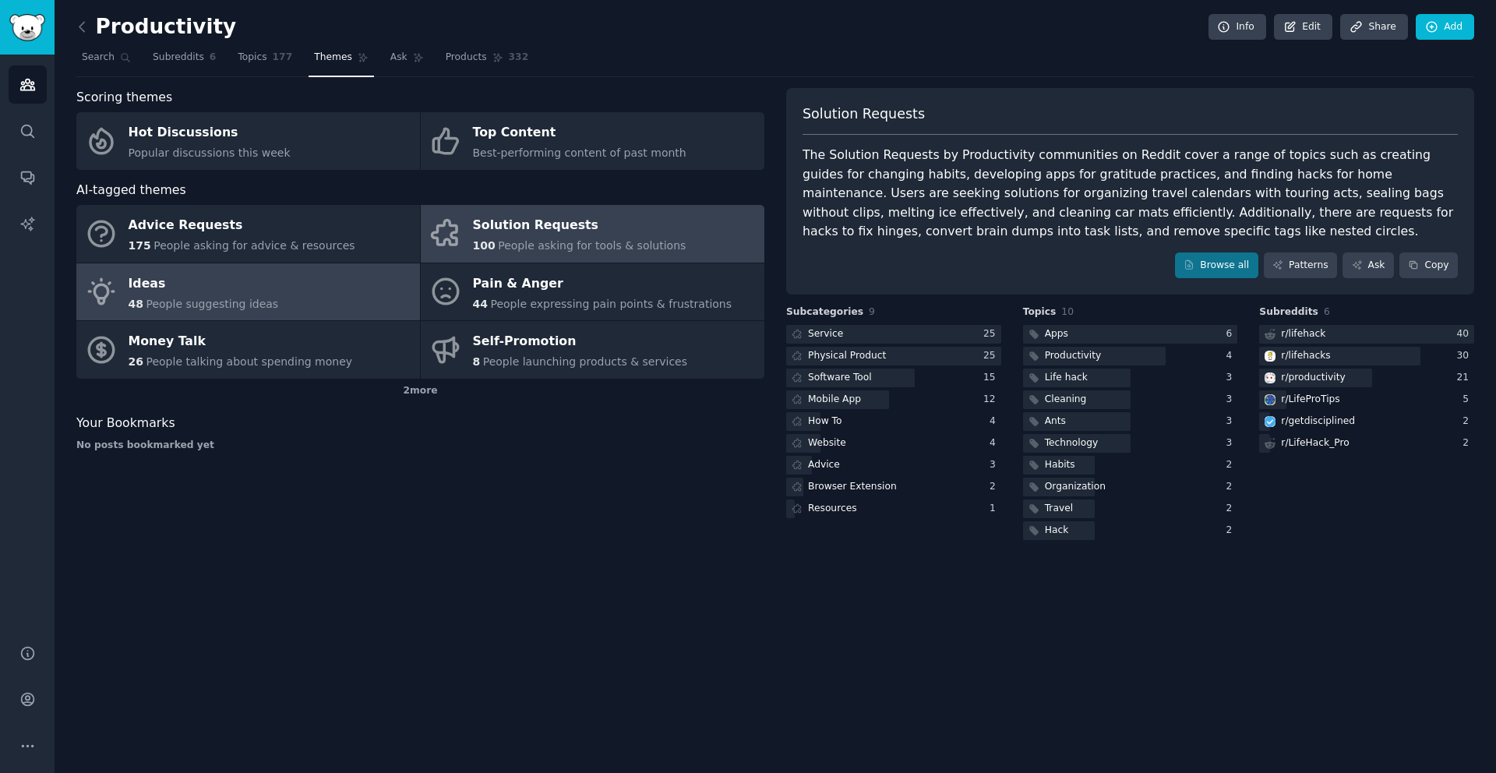
click at [172, 319] on link "Ideas 48 People suggesting ideas" at bounding box center [248, 292] width 344 height 58
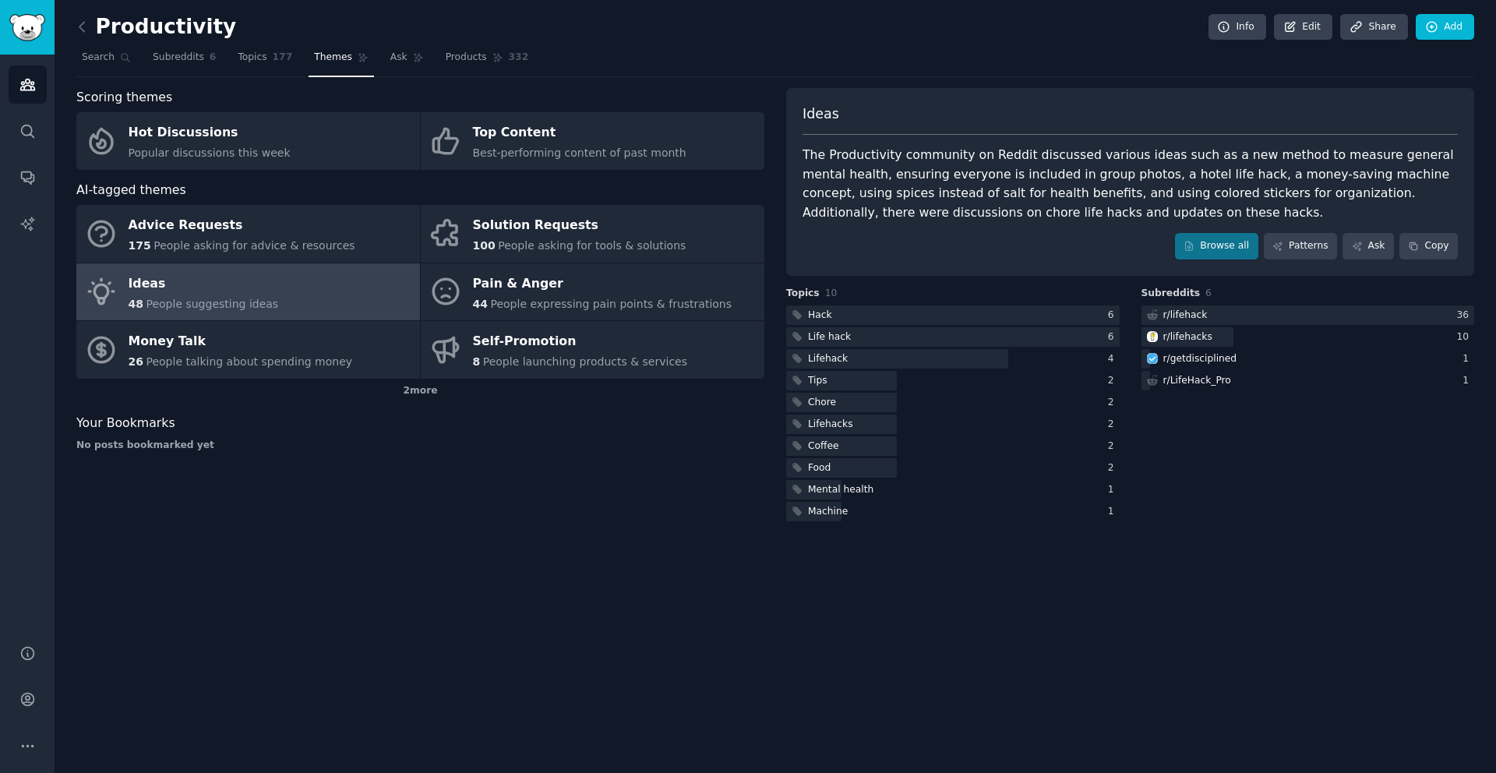
drag, startPoint x: 1198, startPoint y: 174, endPoint x: 1359, endPoint y: 174, distance: 161.3
click at [1359, 174] on div "The Productivity community on Reddit discussed various ideas such as a new meth…" at bounding box center [1129, 184] width 655 height 76
drag, startPoint x: 1389, startPoint y: 177, endPoint x: 1211, endPoint y: 173, distance: 177.7
click at [1211, 173] on div "The Productivity community on Reddit discussed various ideas such as a new meth…" at bounding box center [1129, 184] width 655 height 76
copy div "money-saving machine concept"
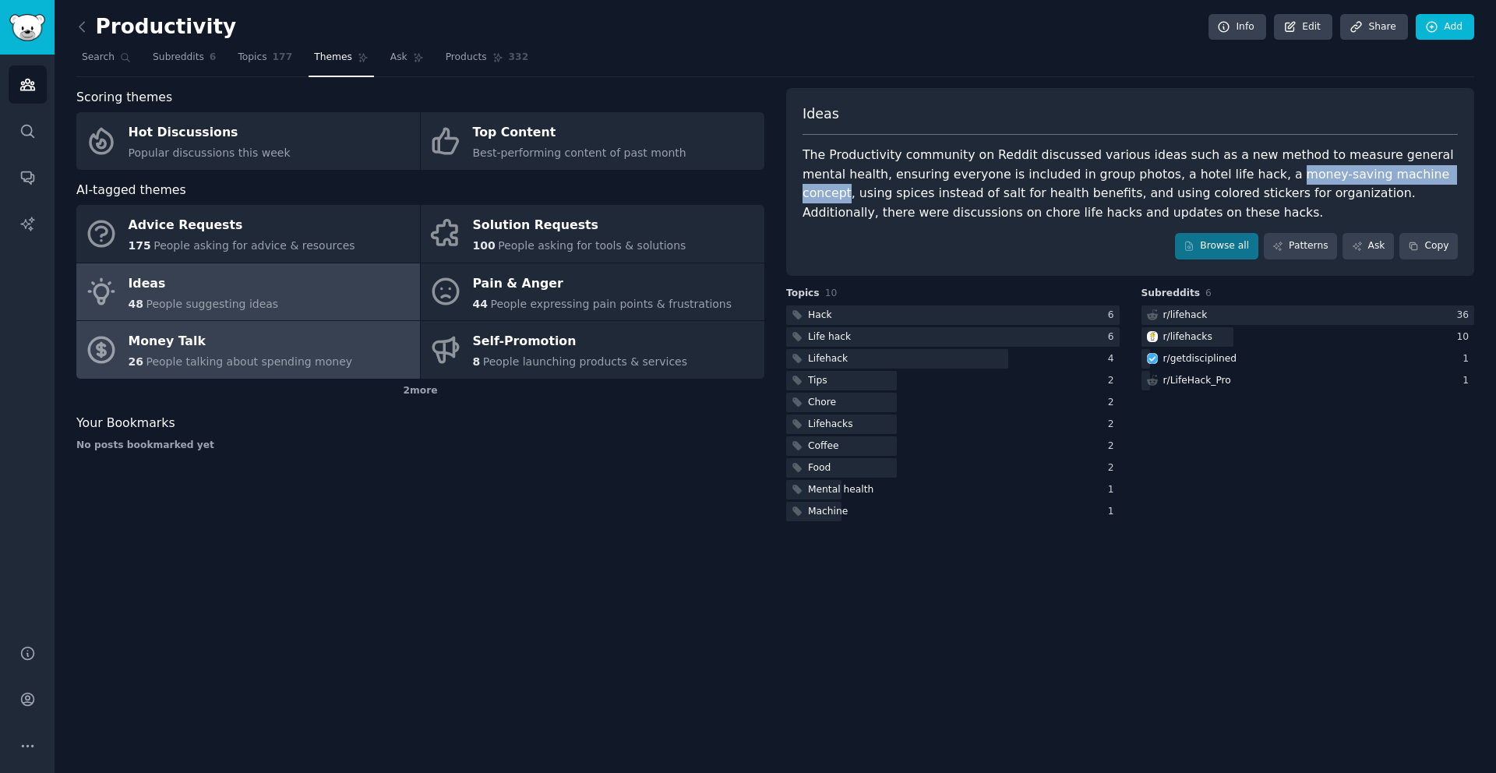
click at [186, 345] on div "Money Talk" at bounding box center [241, 342] width 224 height 25
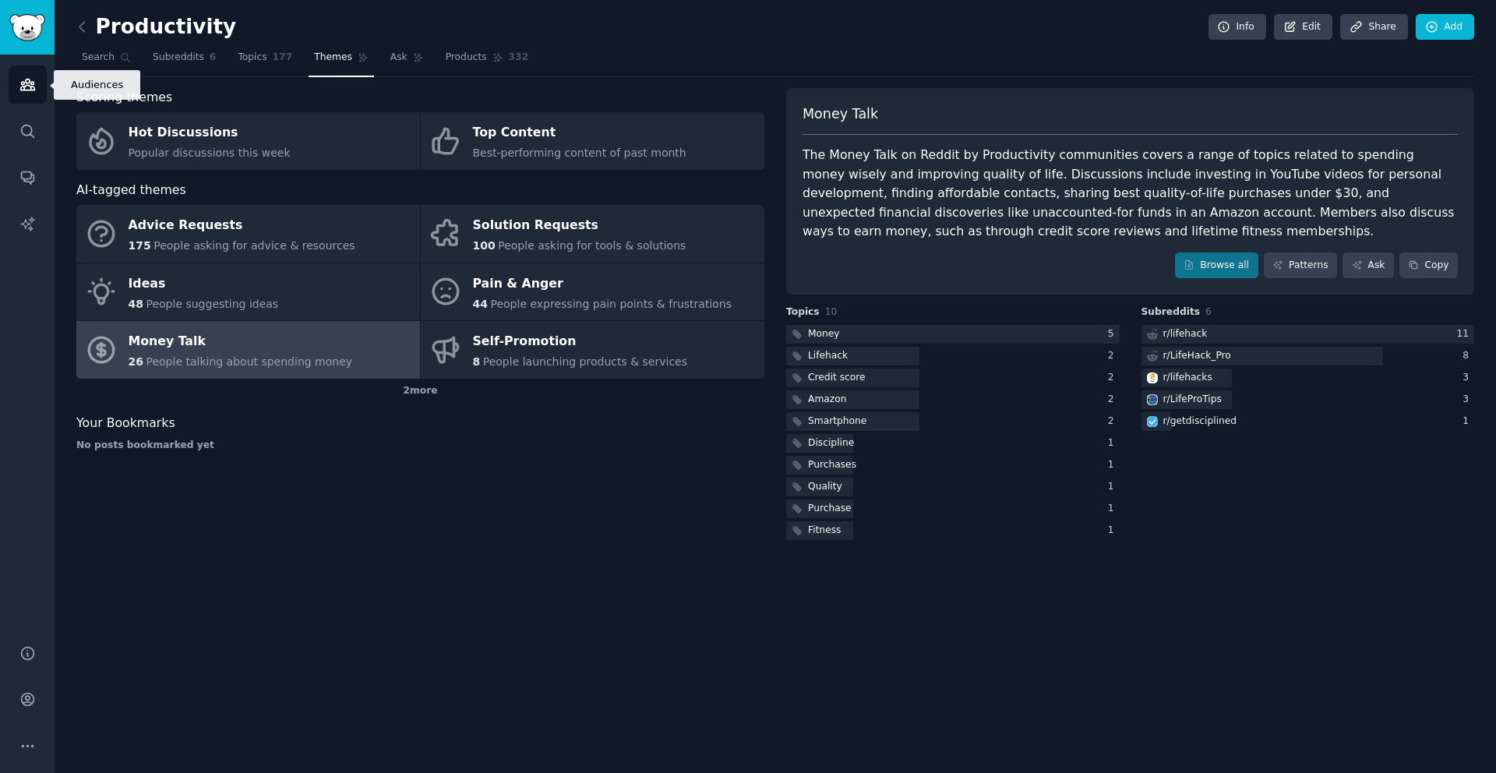
click at [30, 78] on icon "Sidebar" at bounding box center [27, 84] width 16 height 16
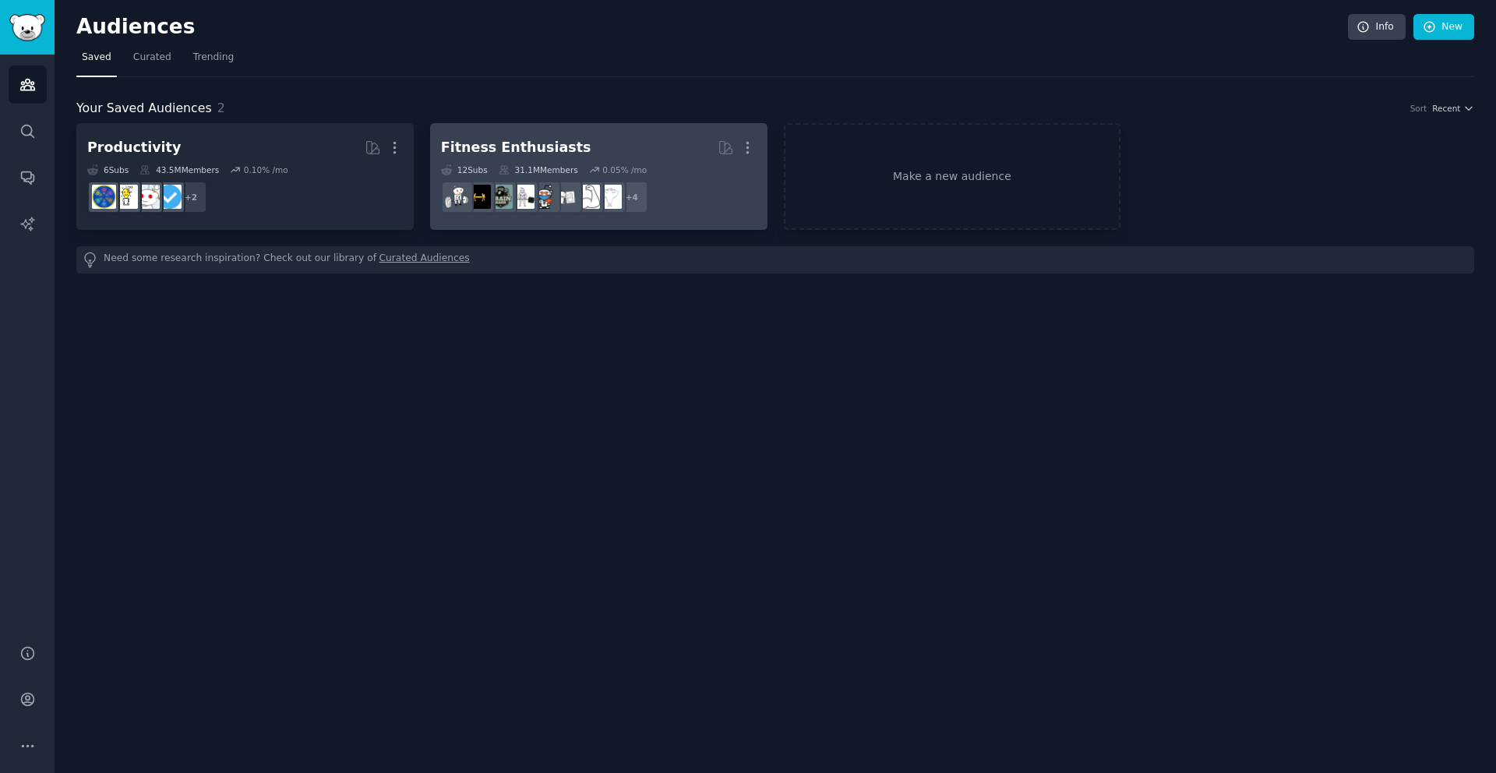
click at [579, 169] on div "12 Sub s 31.1M Members 0.05 % /mo" at bounding box center [599, 169] width 316 height 11
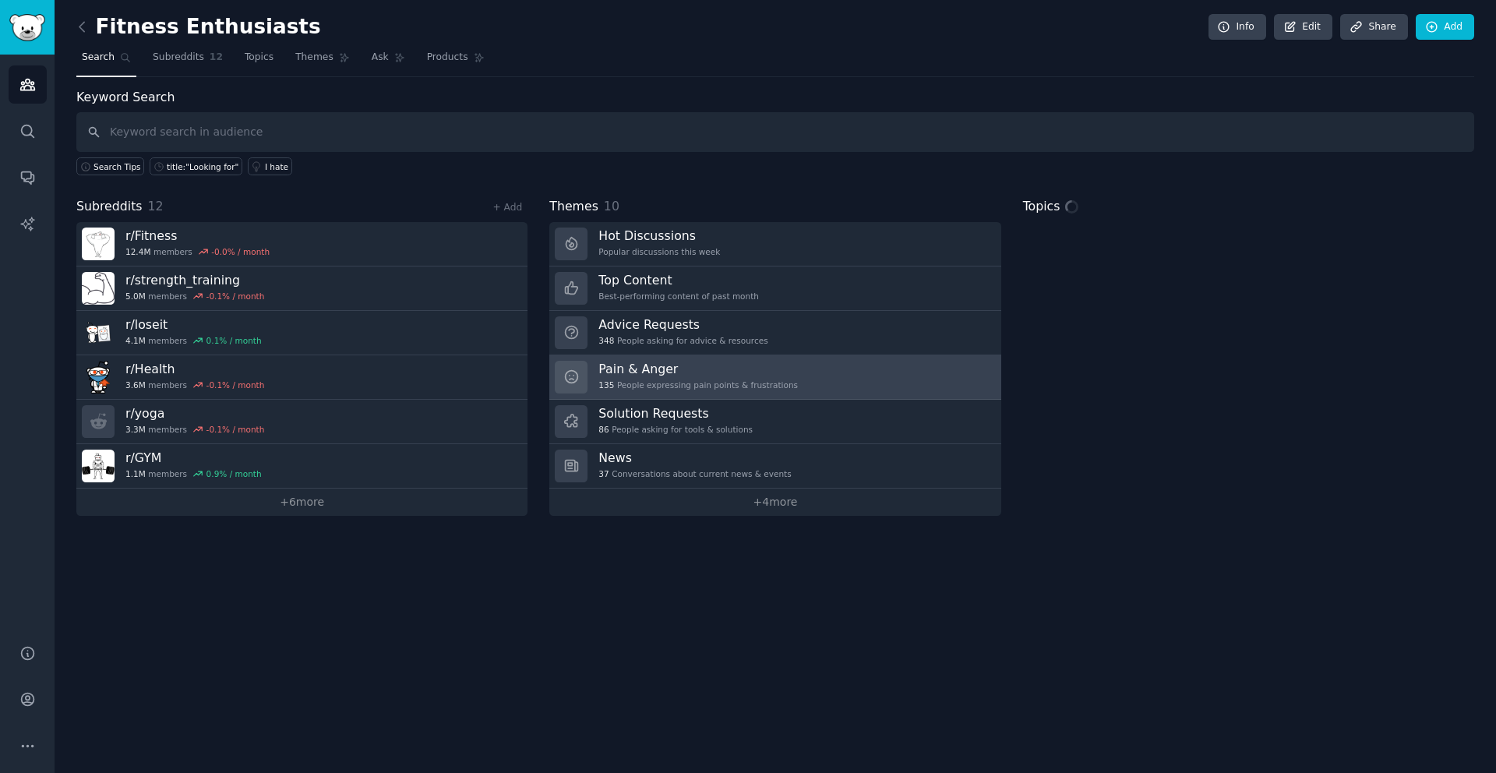
click at [596, 378] on link "Pain & Anger 135 People expressing pain points & frustrations" at bounding box center [774, 377] width 451 height 44
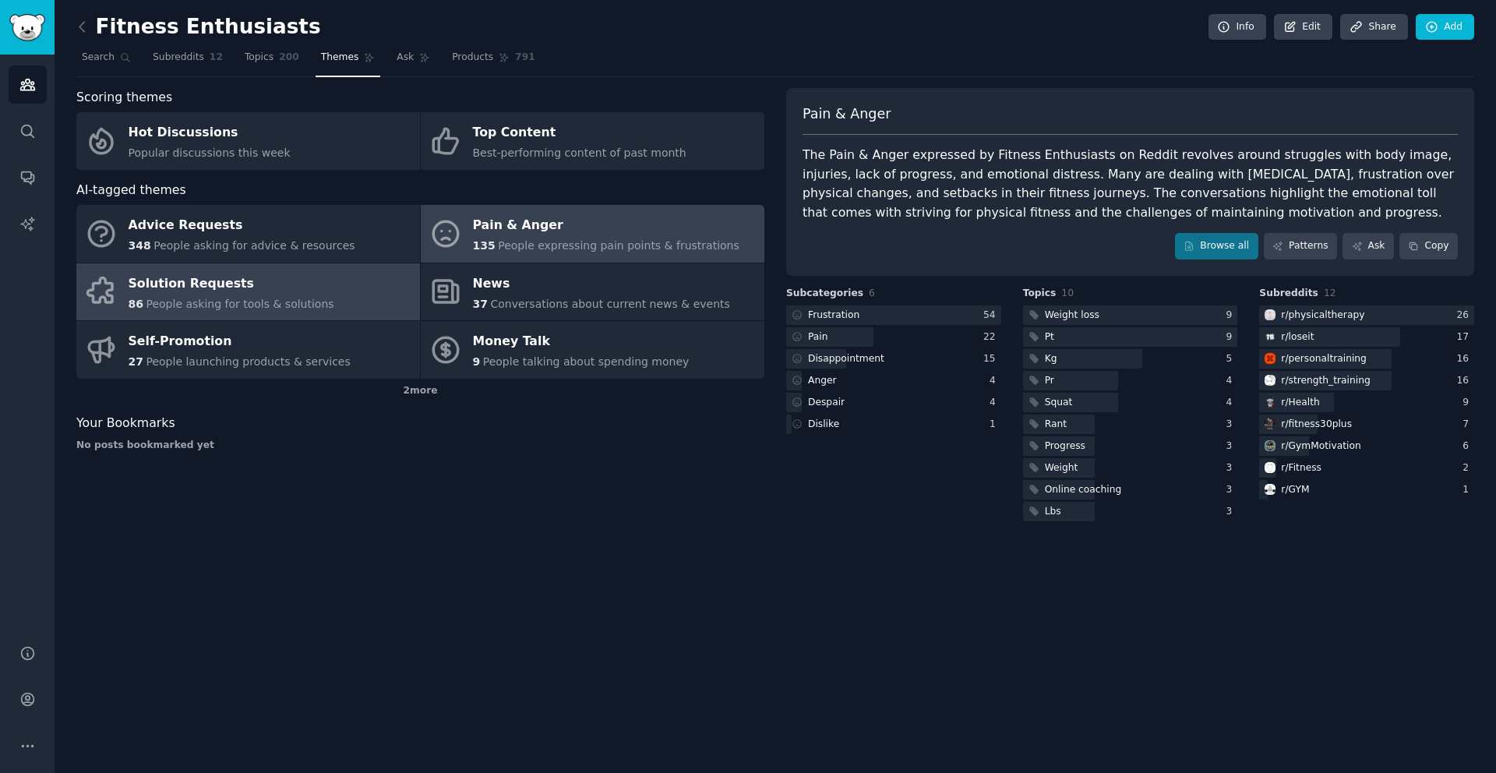
click at [172, 291] on div "Solution Requests" at bounding box center [232, 283] width 206 height 25
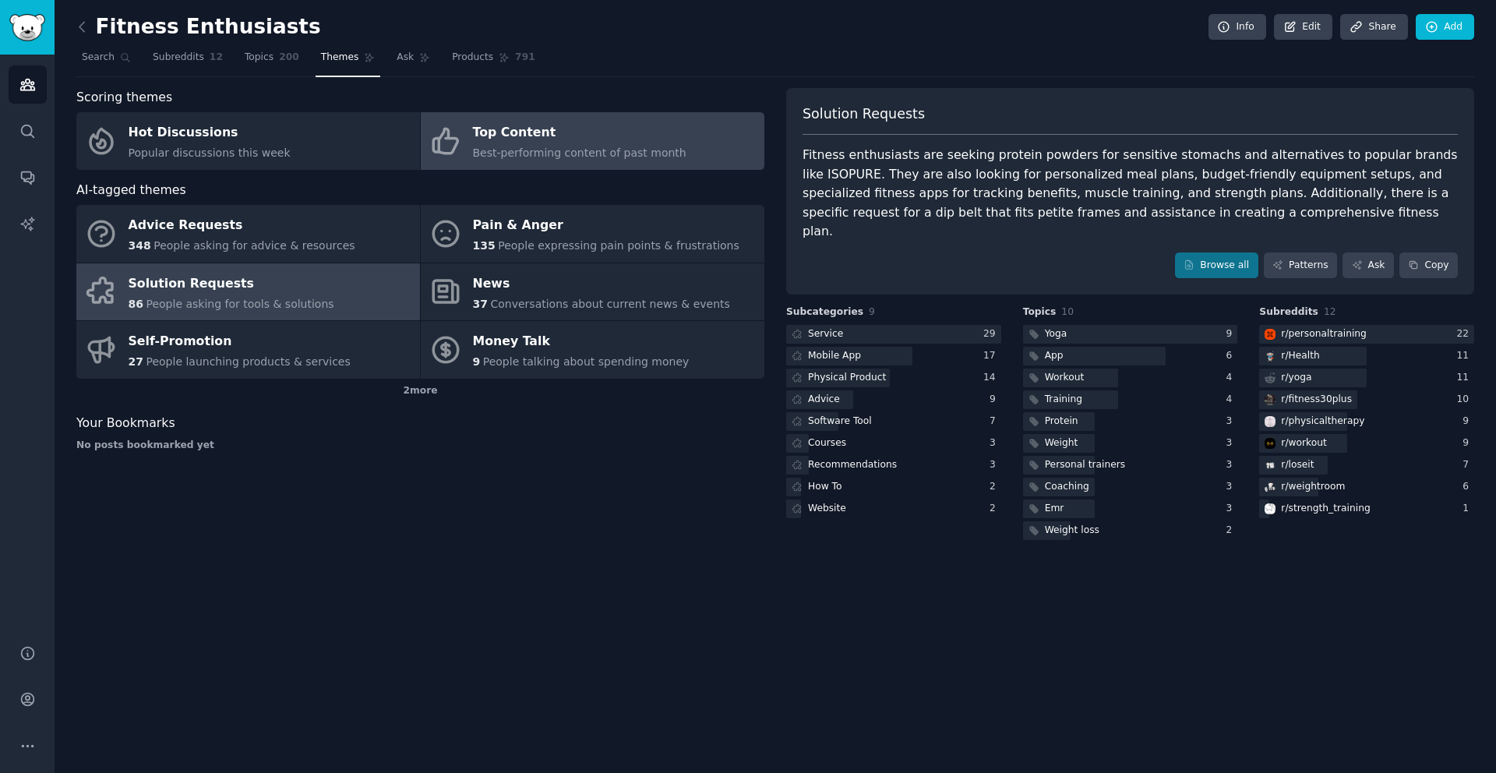
click at [569, 163] on link "Top Content Best-performing content of past month" at bounding box center [593, 141] width 344 height 58
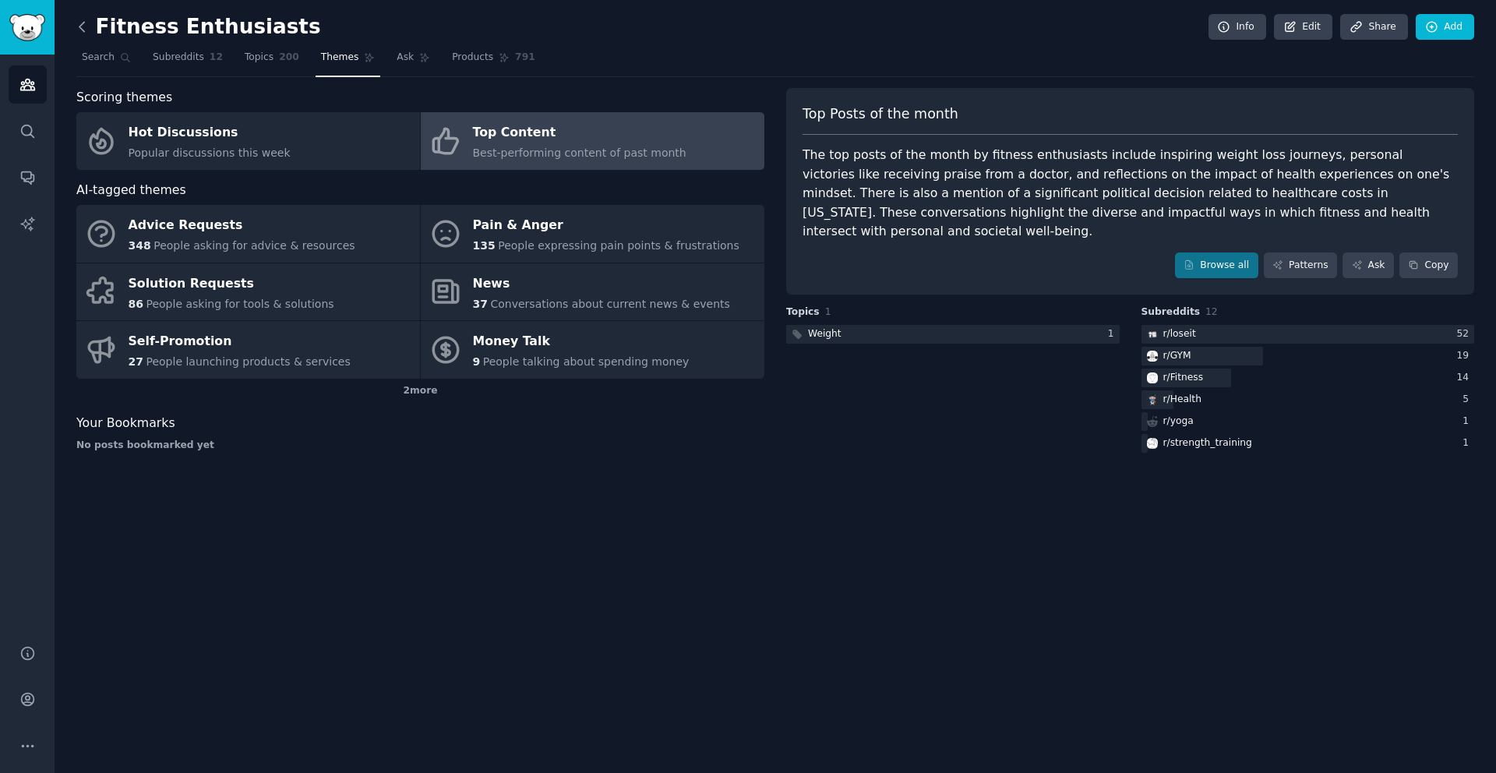
click at [84, 32] on icon at bounding box center [82, 27] width 16 height 16
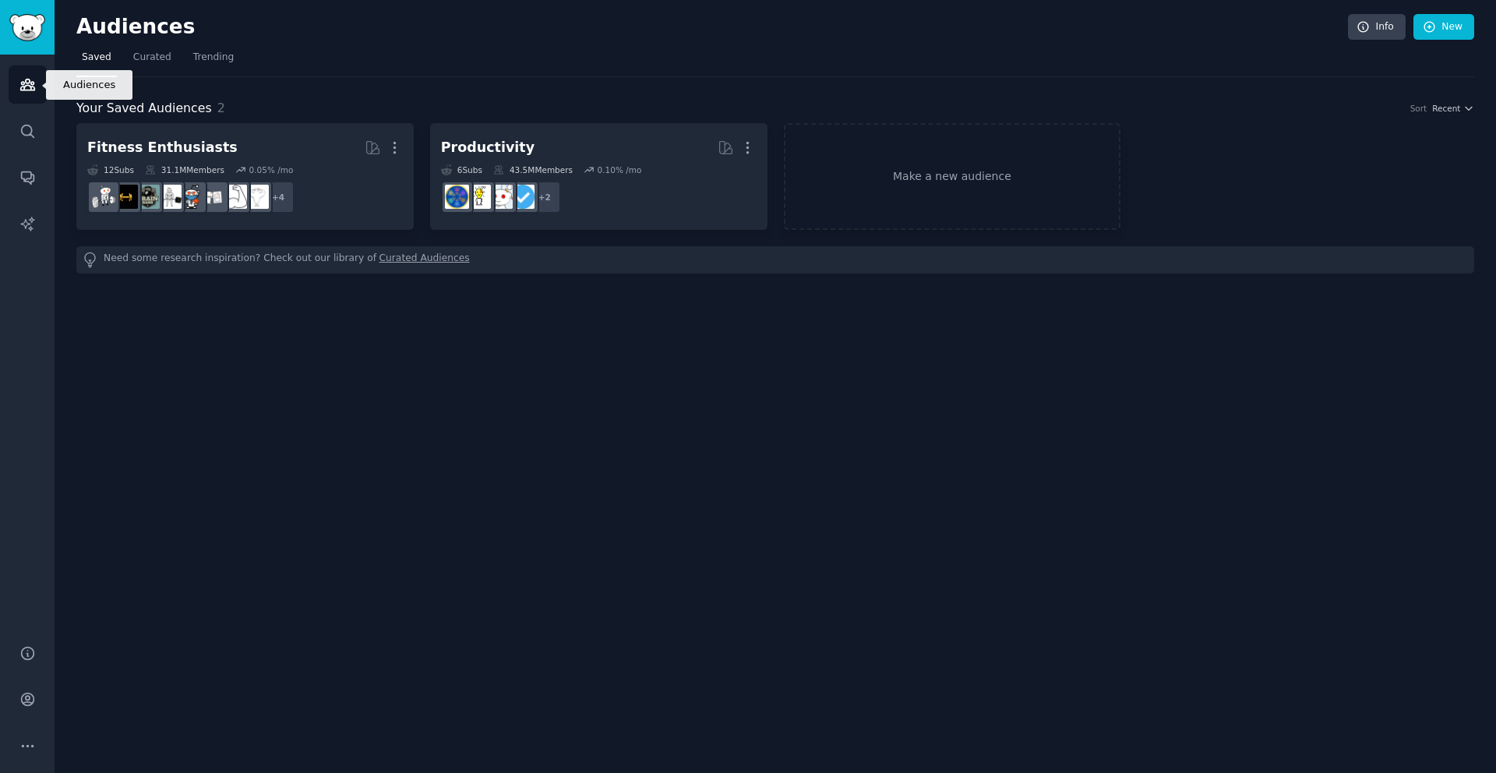
click at [20, 79] on icon "Sidebar" at bounding box center [27, 84] width 16 height 16
click at [405, 259] on link "Curated Audiences" at bounding box center [424, 260] width 90 height 16
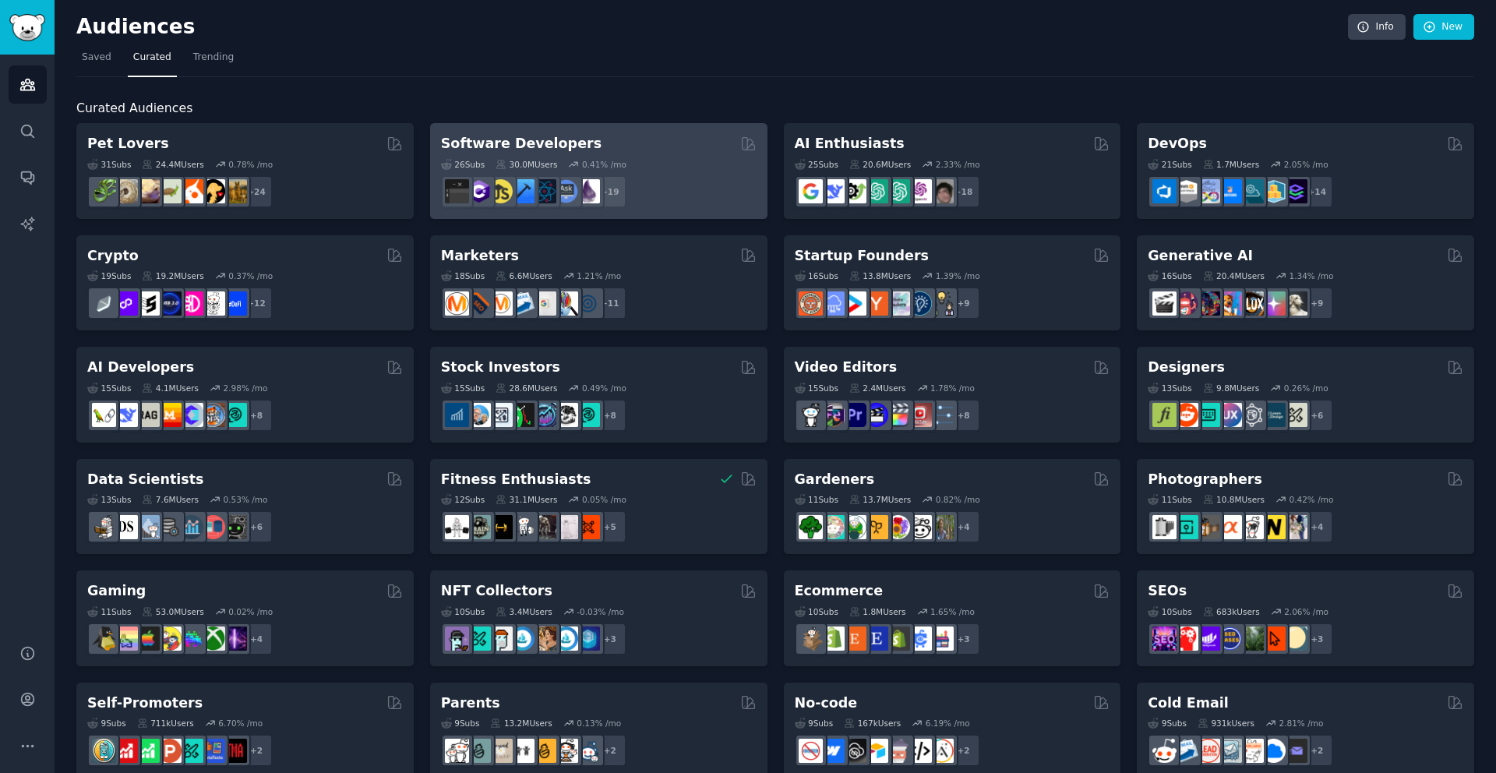
click at [665, 162] on div "26 Sub s 30.0M Users 0.41 % /mo" at bounding box center [599, 164] width 316 height 11
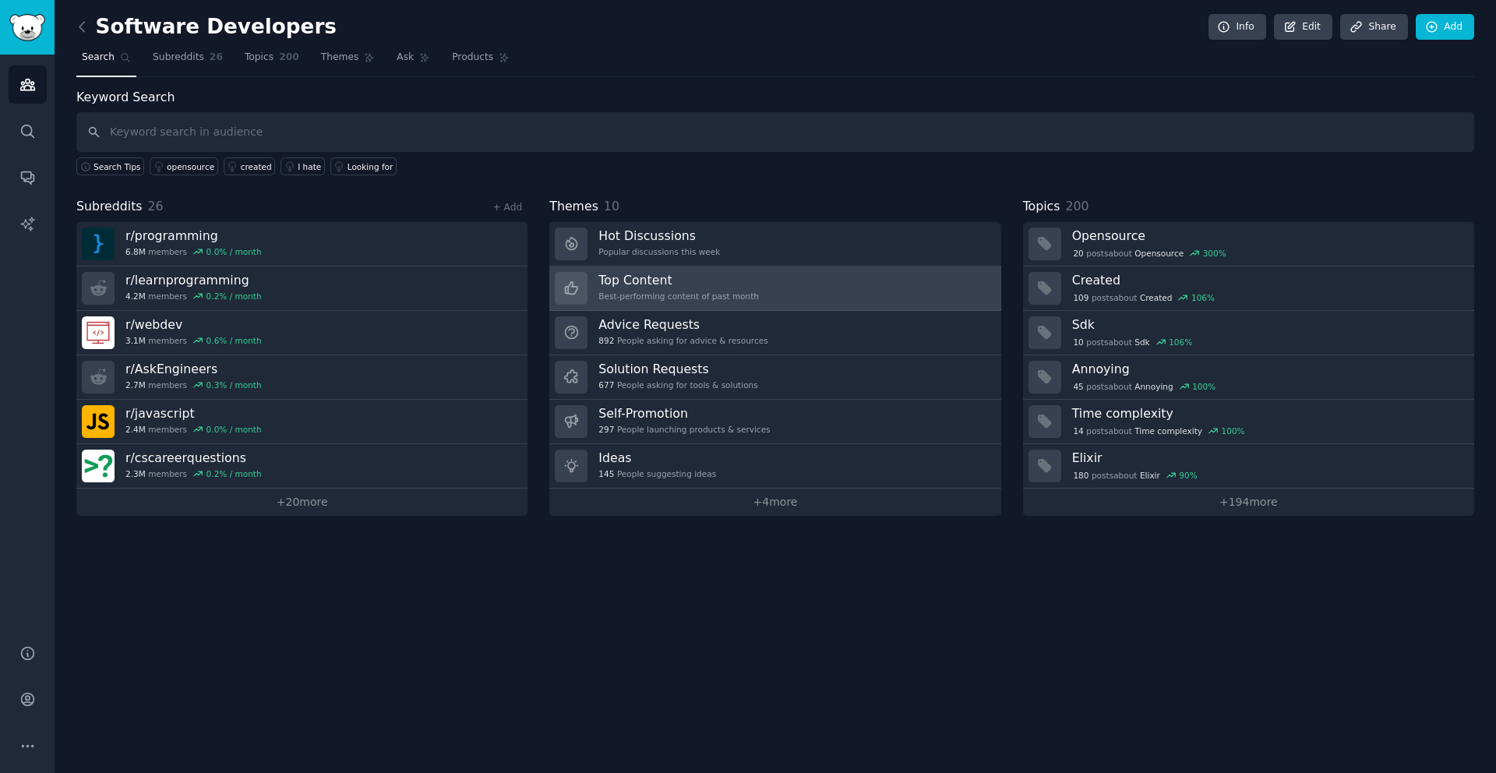
click at [610, 276] on h3 "Top Content" at bounding box center [678, 280] width 160 height 16
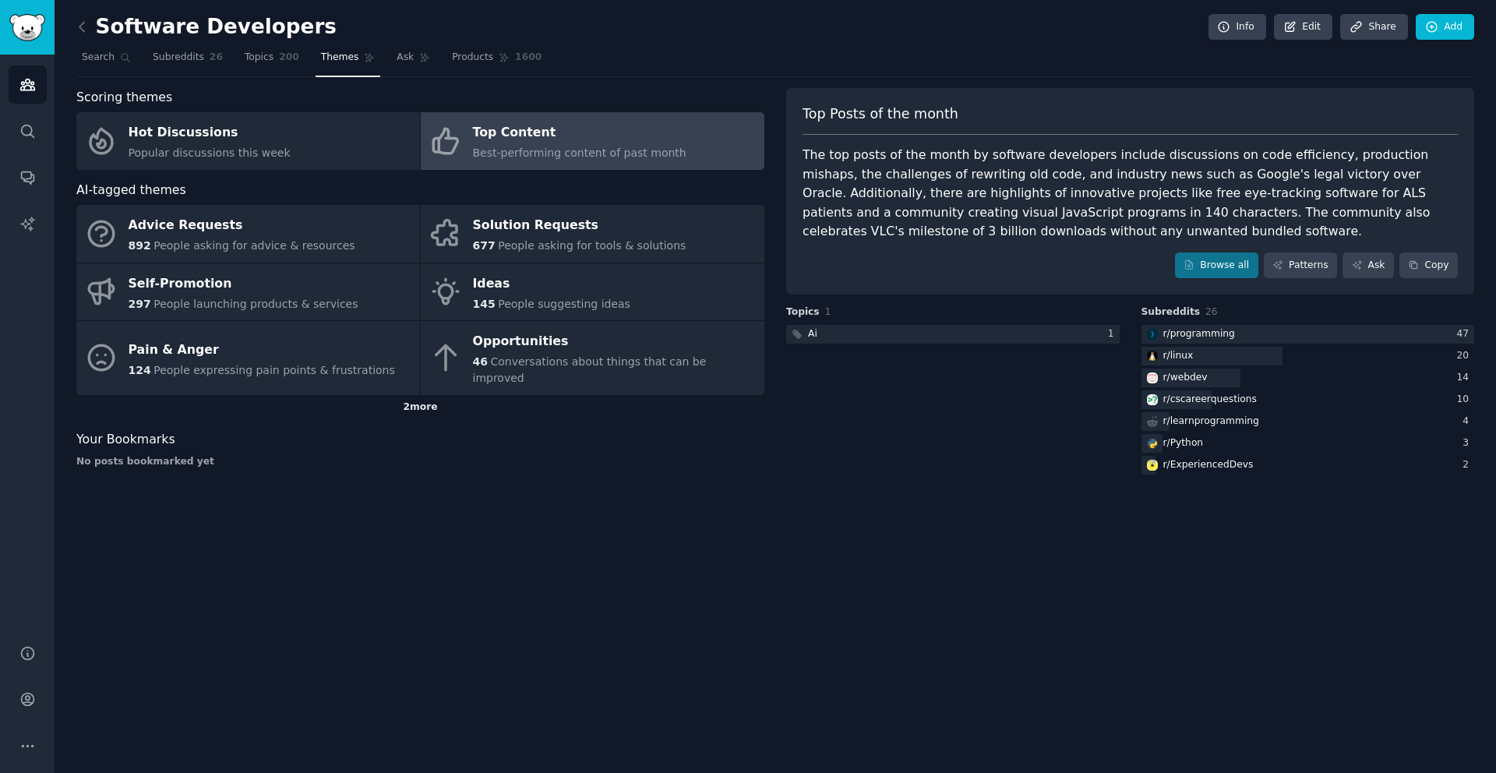
click at [430, 395] on div "2 more" at bounding box center [420, 407] width 688 height 25
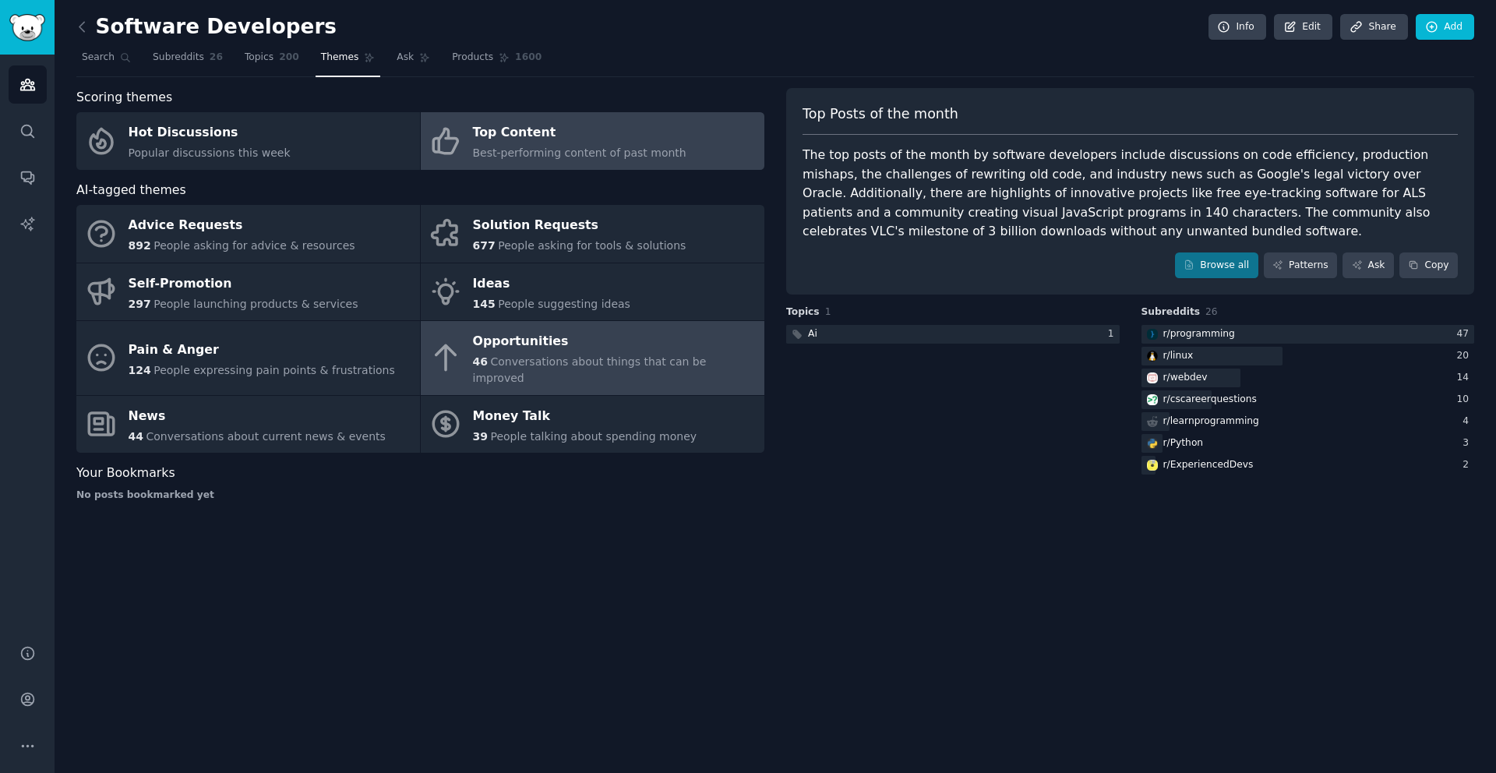
click at [546, 347] on div "Opportunities" at bounding box center [615, 342] width 284 height 25
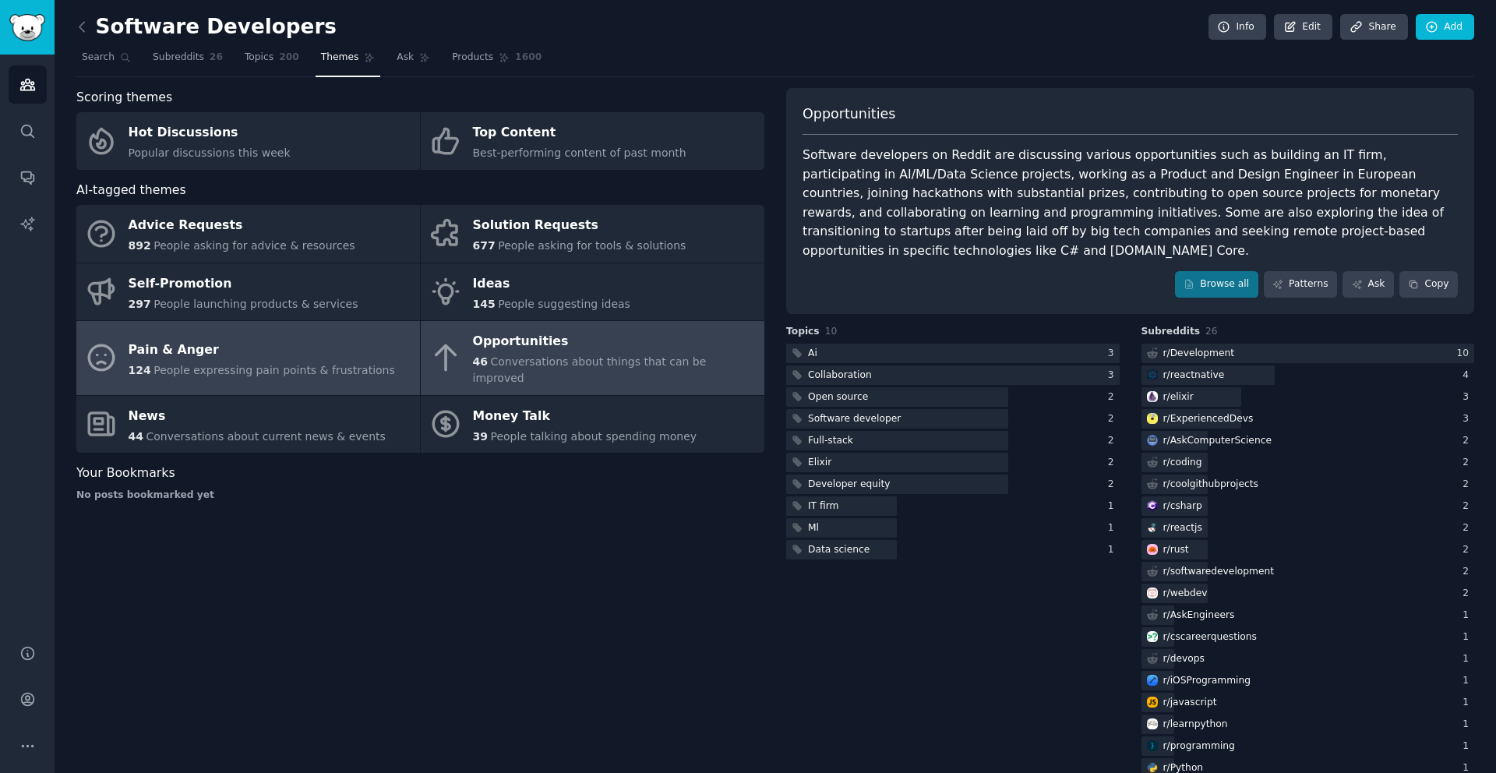
click at [189, 346] on div "Pain & Anger" at bounding box center [262, 349] width 266 height 25
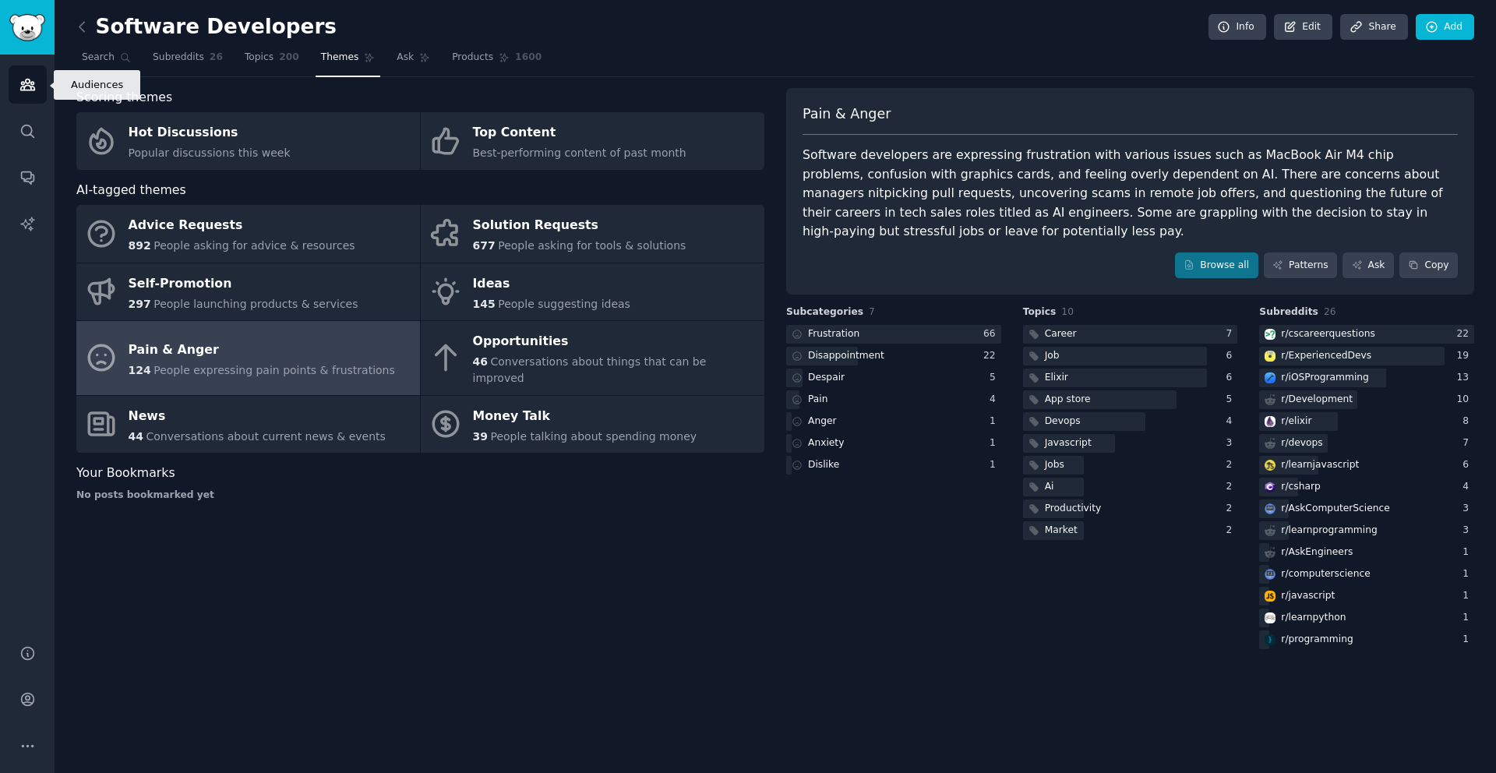
click at [30, 90] on icon "Sidebar" at bounding box center [27, 84] width 14 height 11
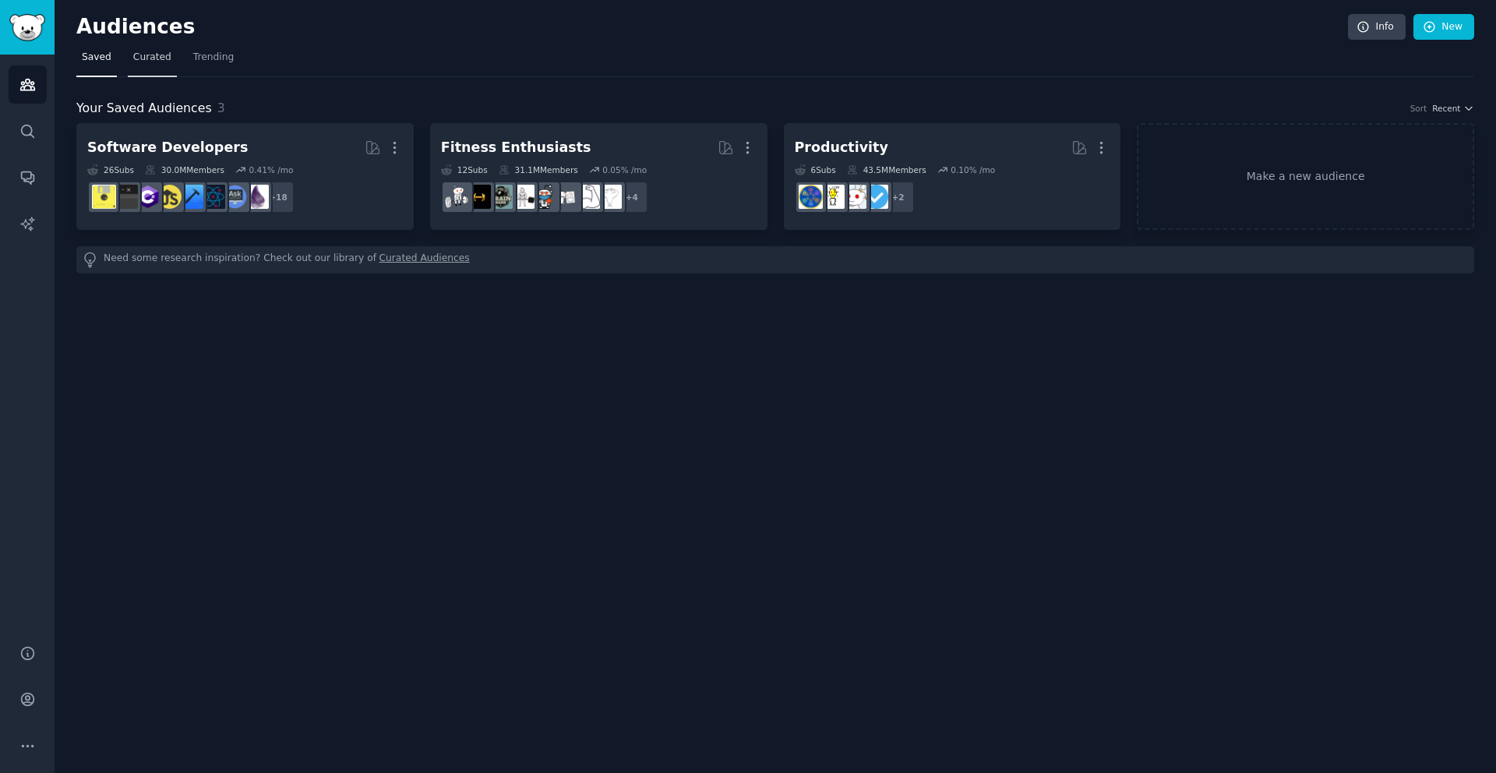
click at [168, 61] on link "Curated" at bounding box center [152, 61] width 49 height 32
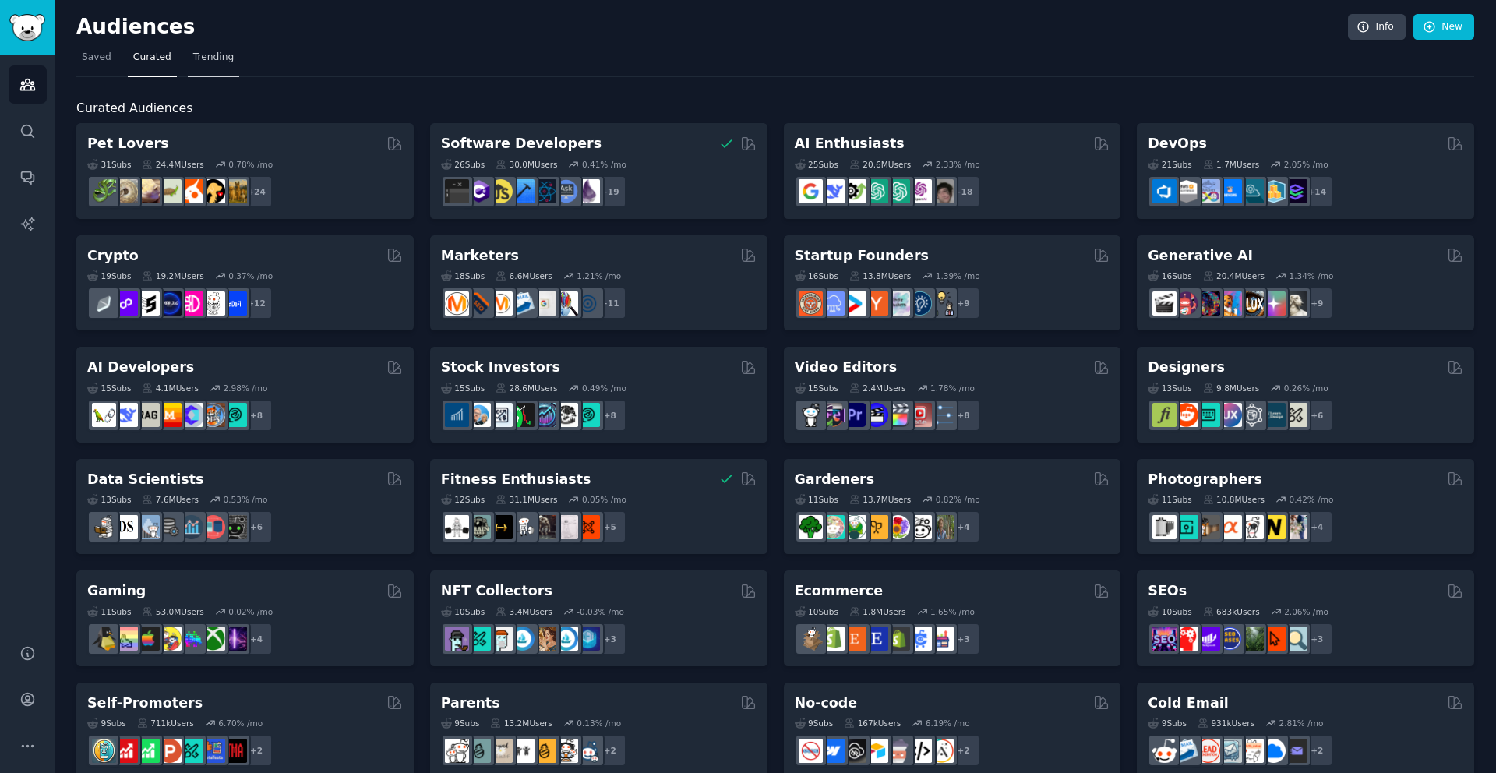
click at [206, 61] on span "Trending" at bounding box center [213, 58] width 41 height 14
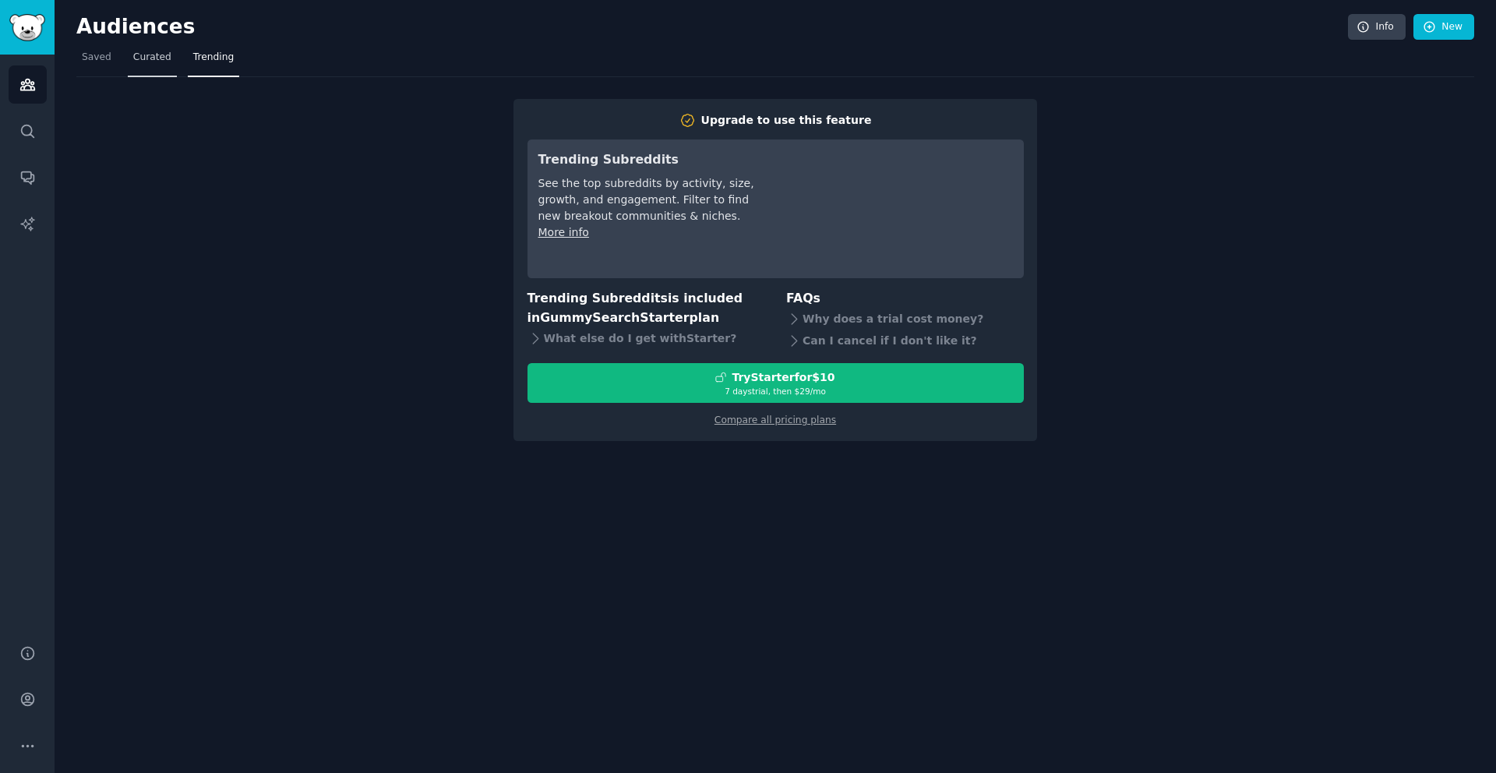
click at [159, 56] on span "Curated" at bounding box center [152, 58] width 38 height 14
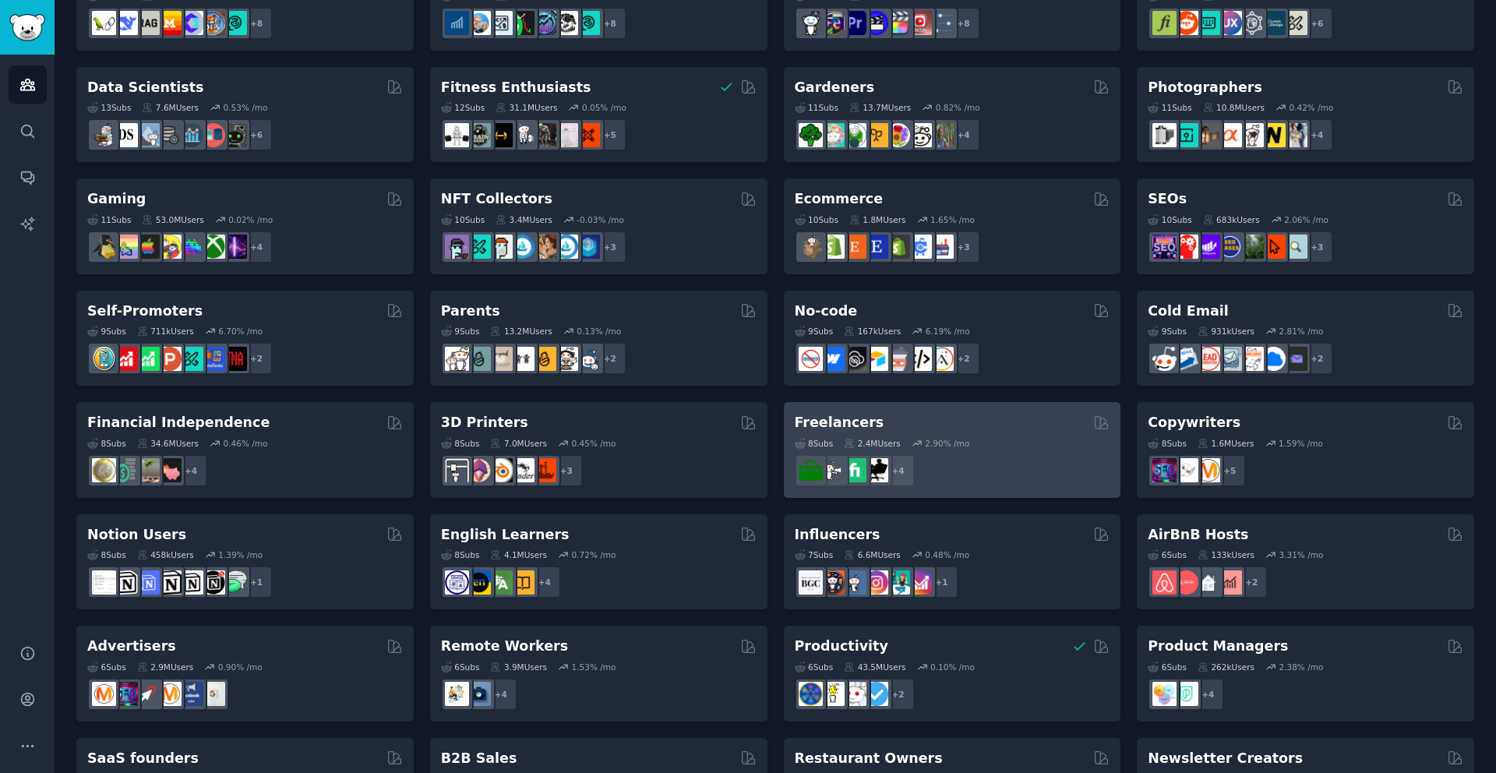
scroll to position [474, 0]
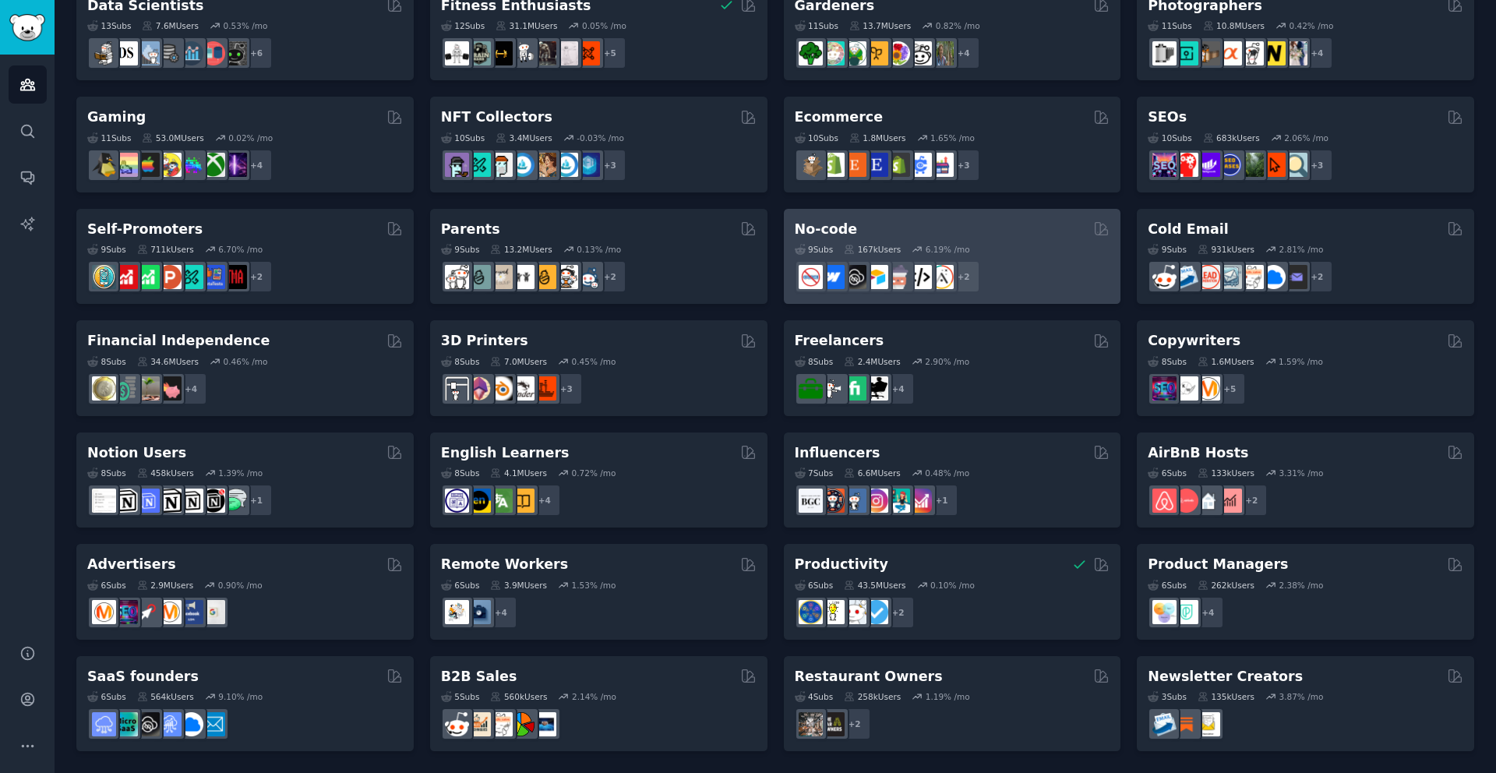
click at [1041, 238] on div "9 Sub s 167k Users 6.19 % /mo + 2" at bounding box center [953, 265] width 316 height 55
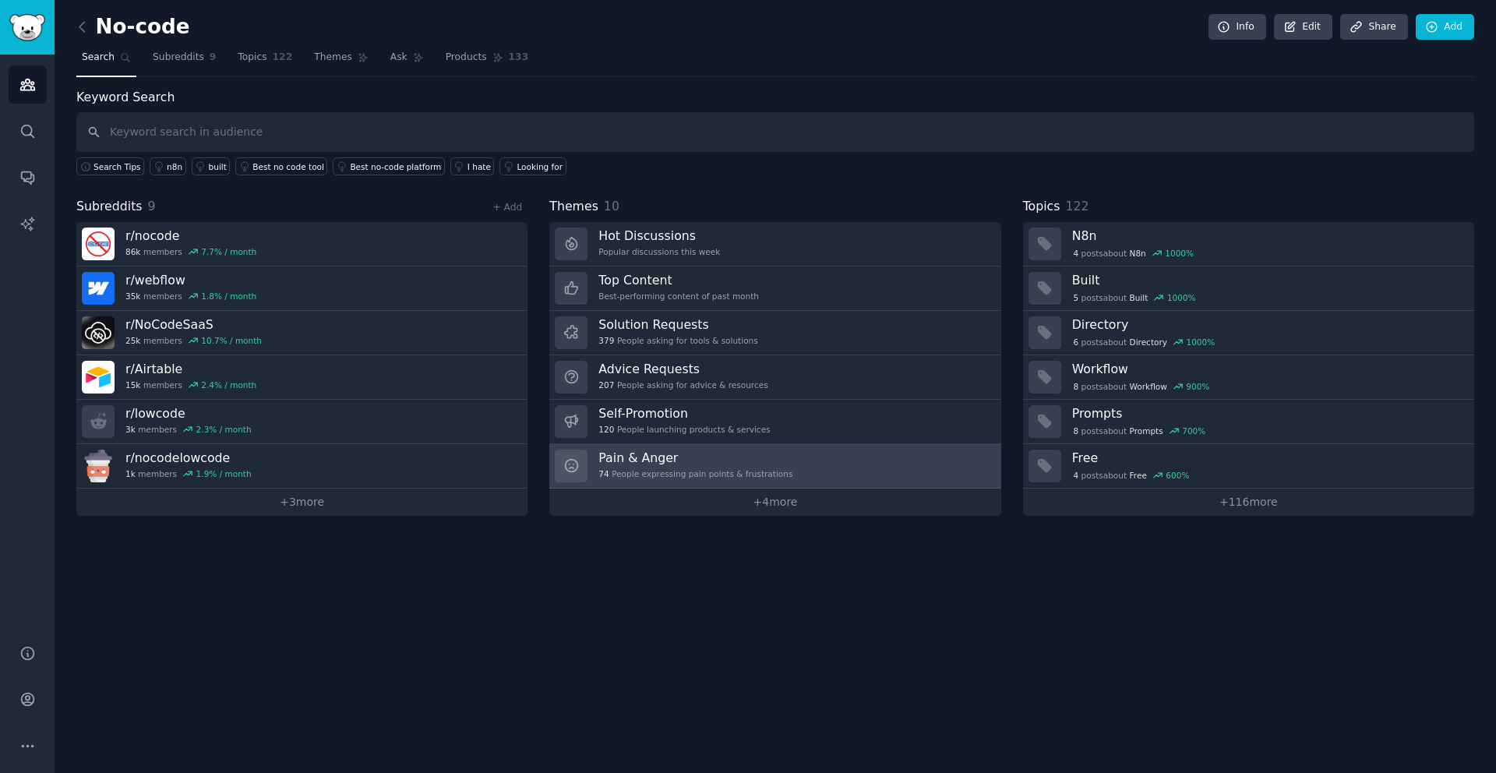
click at [631, 460] on h3 "Pain & Anger" at bounding box center [695, 458] width 194 height 16
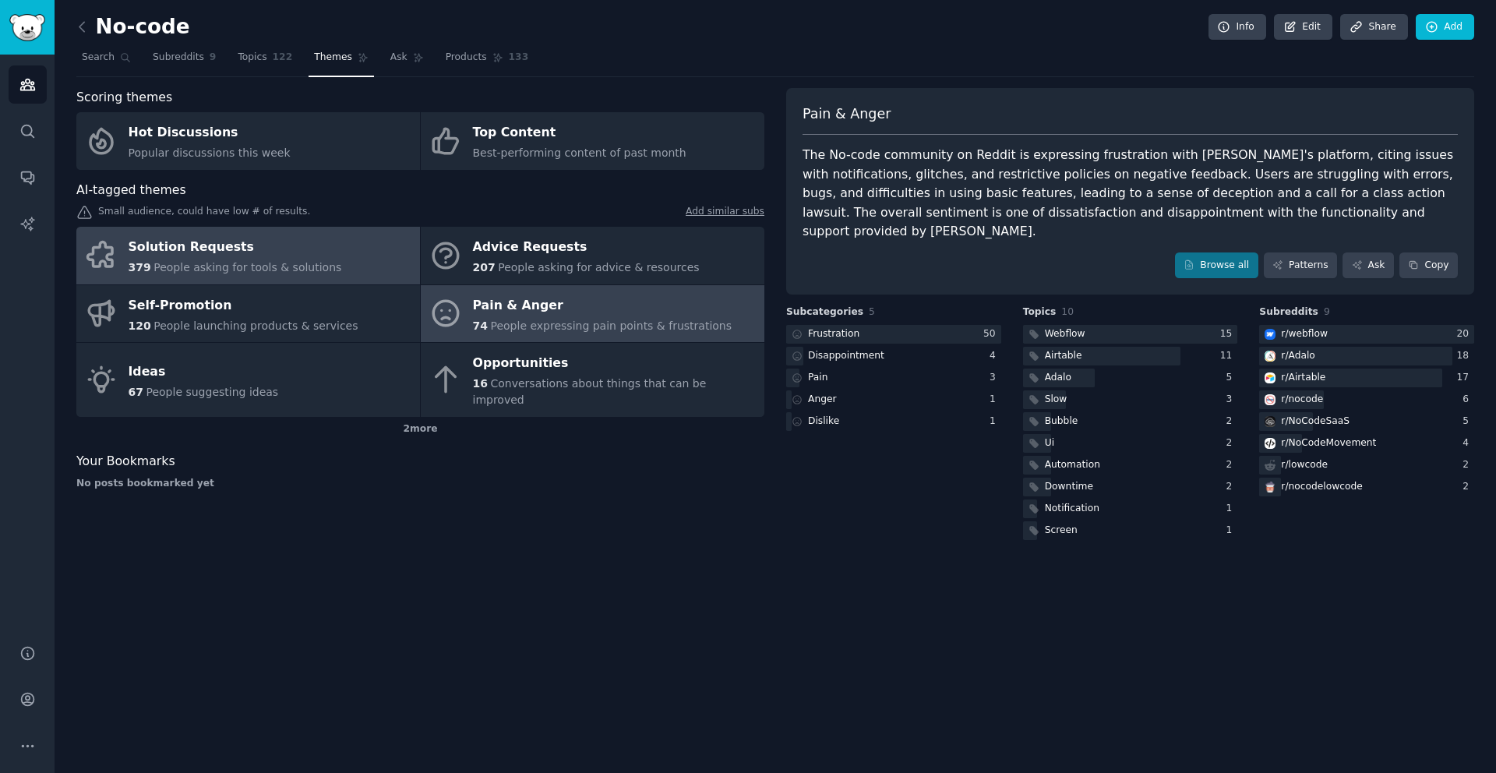
click at [155, 269] on span "People asking for tools & solutions" at bounding box center [247, 267] width 188 height 12
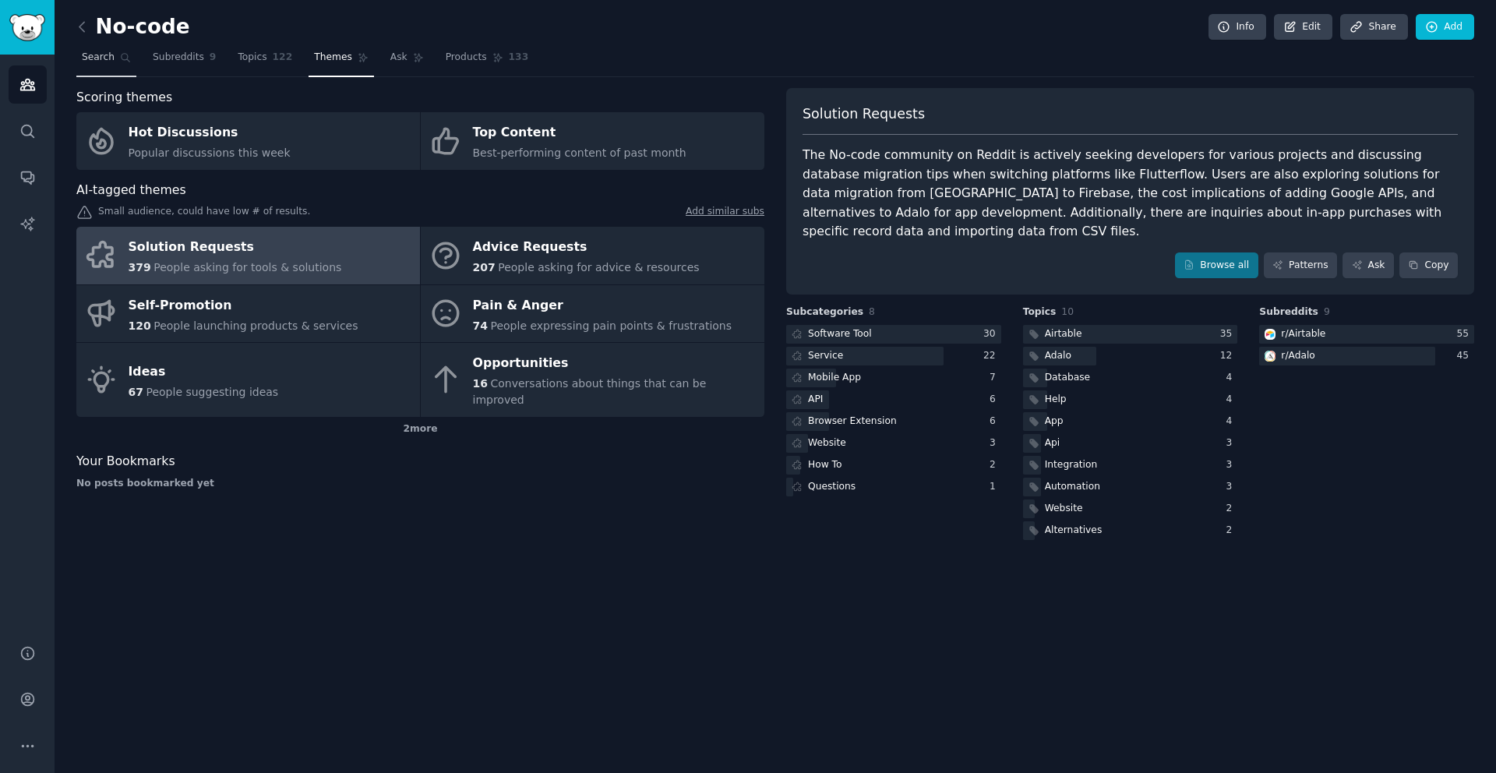
click at [87, 62] on span "Search" at bounding box center [98, 58] width 33 height 14
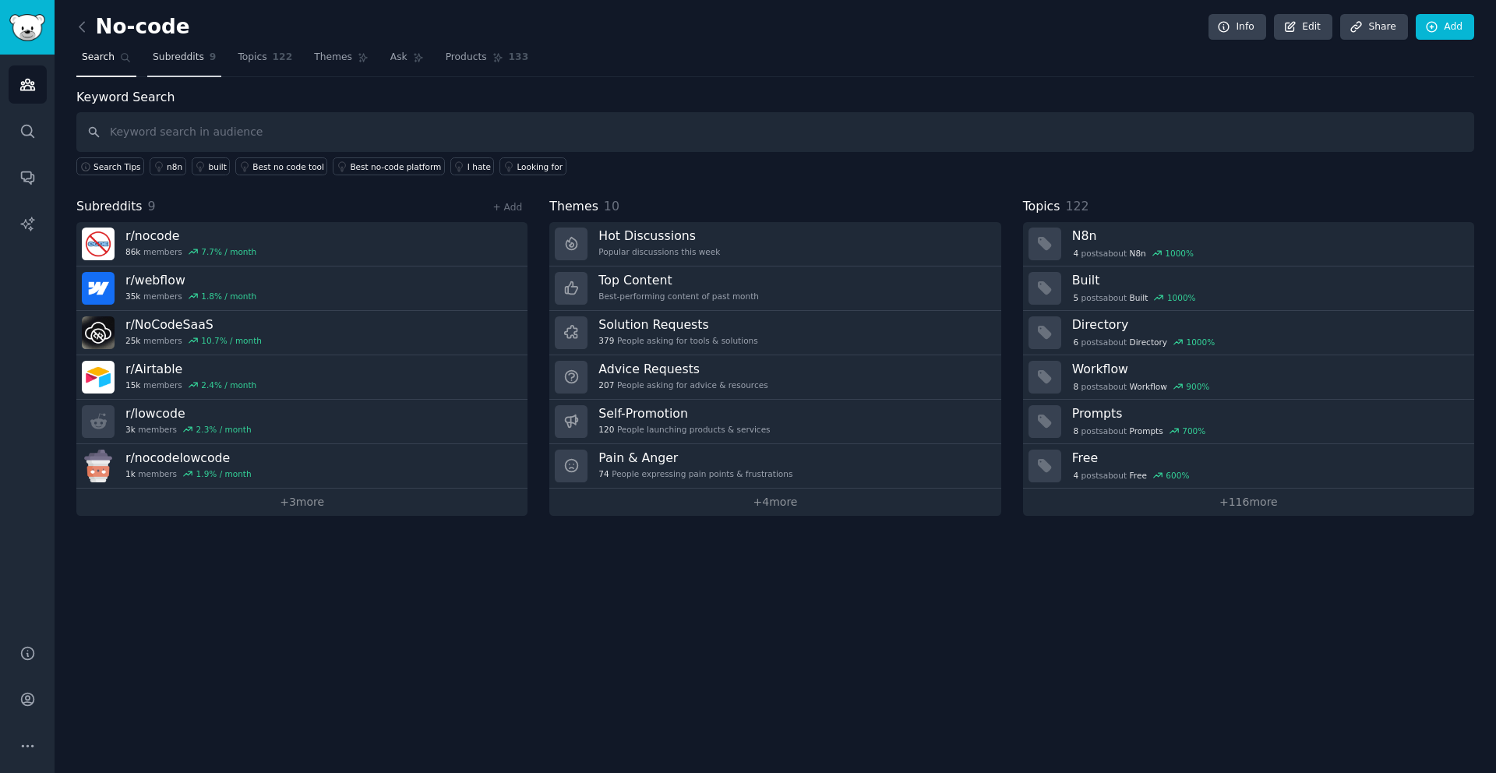
click at [171, 68] on link "Subreddits 9" at bounding box center [184, 61] width 74 height 32
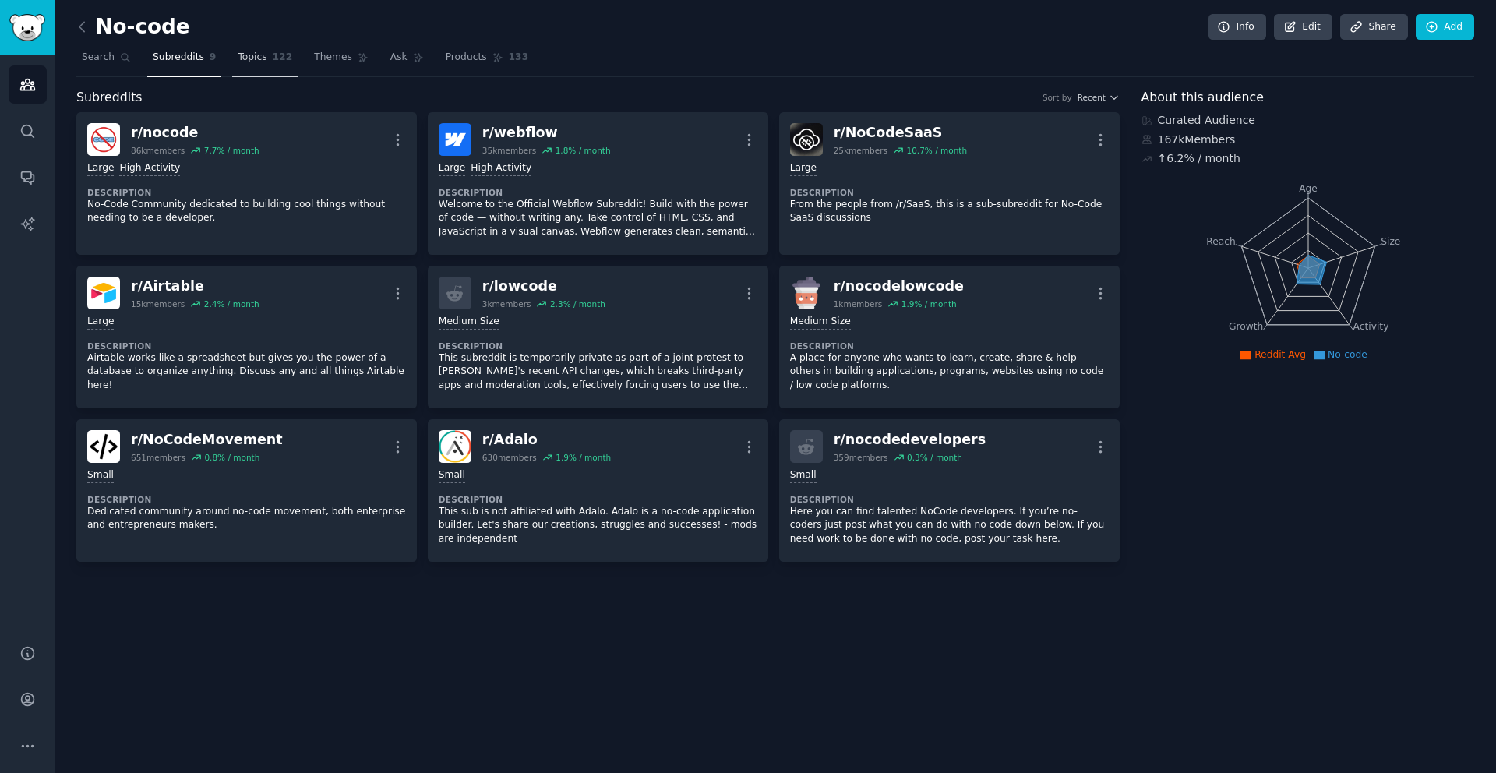
click at [289, 63] on link "Topics 122" at bounding box center [264, 61] width 65 height 32
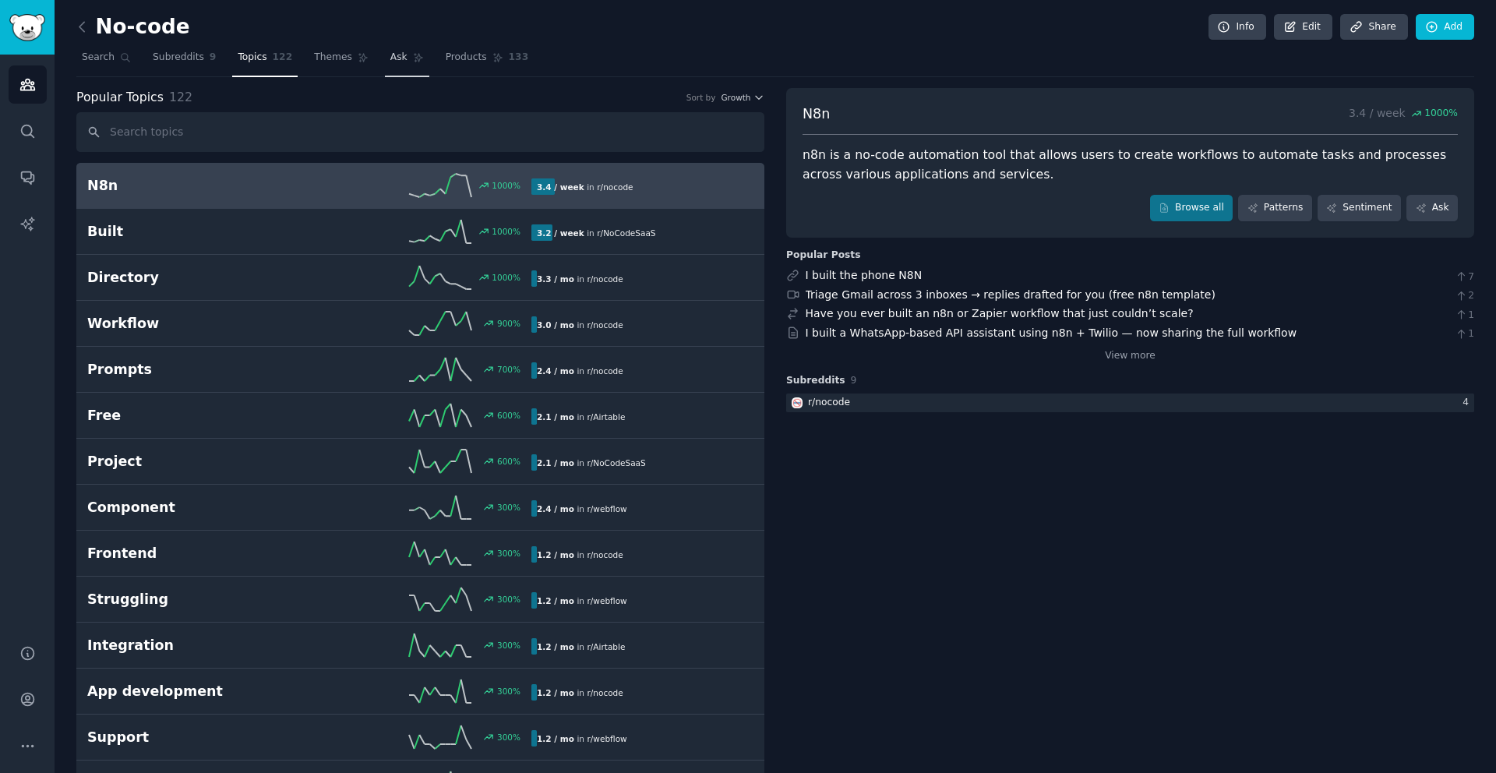
click at [390, 62] on span "Ask" at bounding box center [398, 58] width 17 height 14
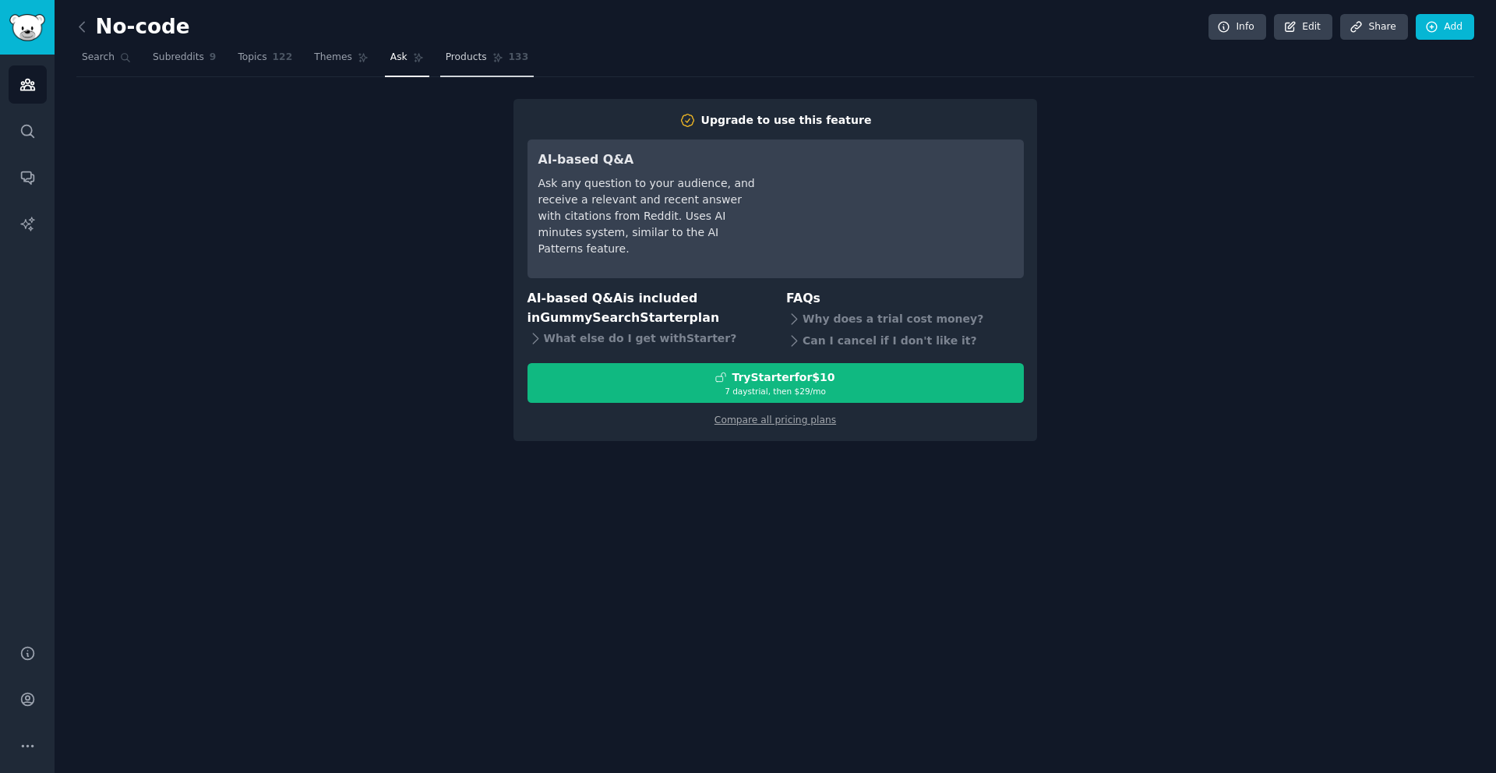
click at [461, 61] on span "Products" at bounding box center [466, 58] width 41 height 14
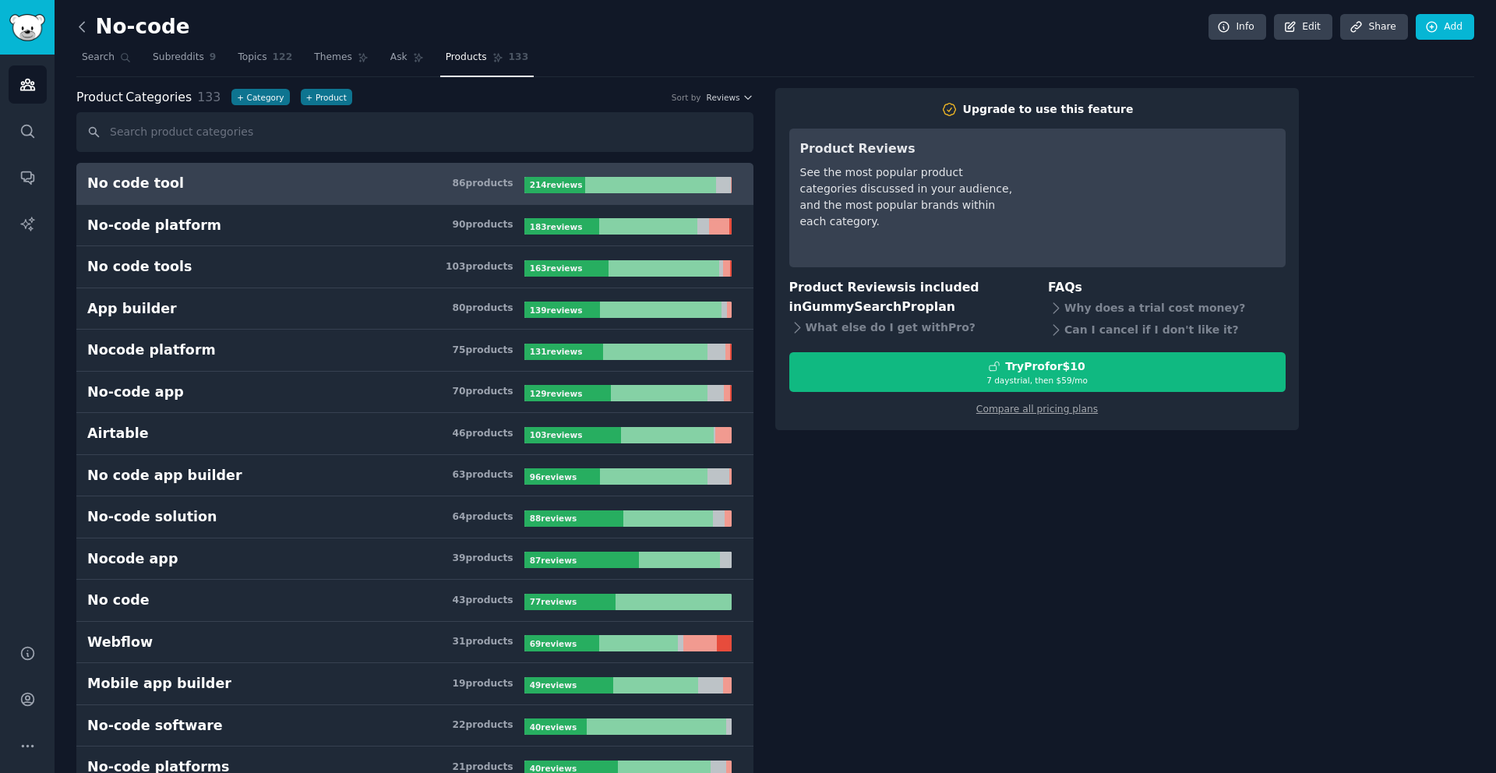
click at [79, 29] on icon at bounding box center [82, 27] width 16 height 16
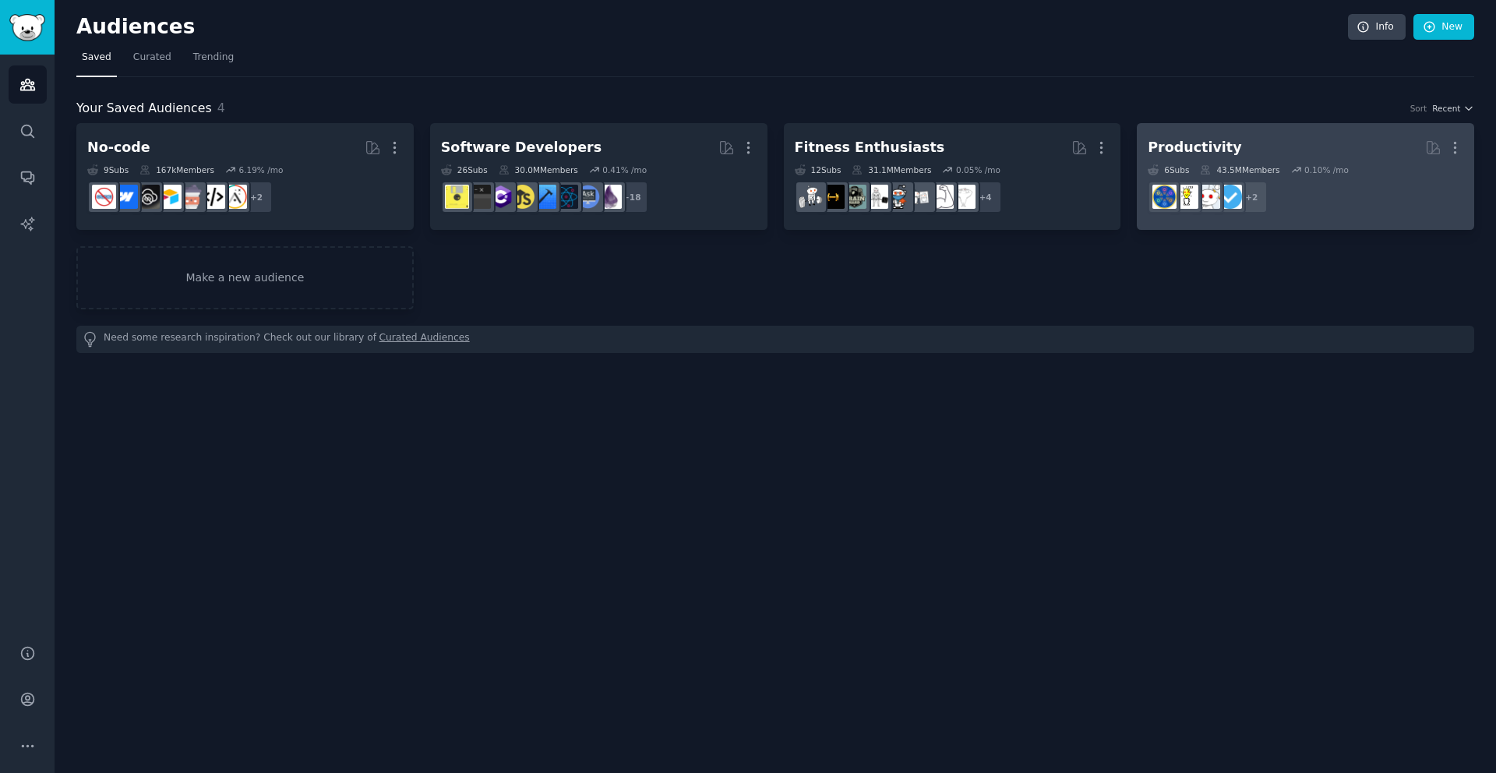
click at [1317, 164] on div "0.10 % /mo" at bounding box center [1326, 169] width 44 height 11
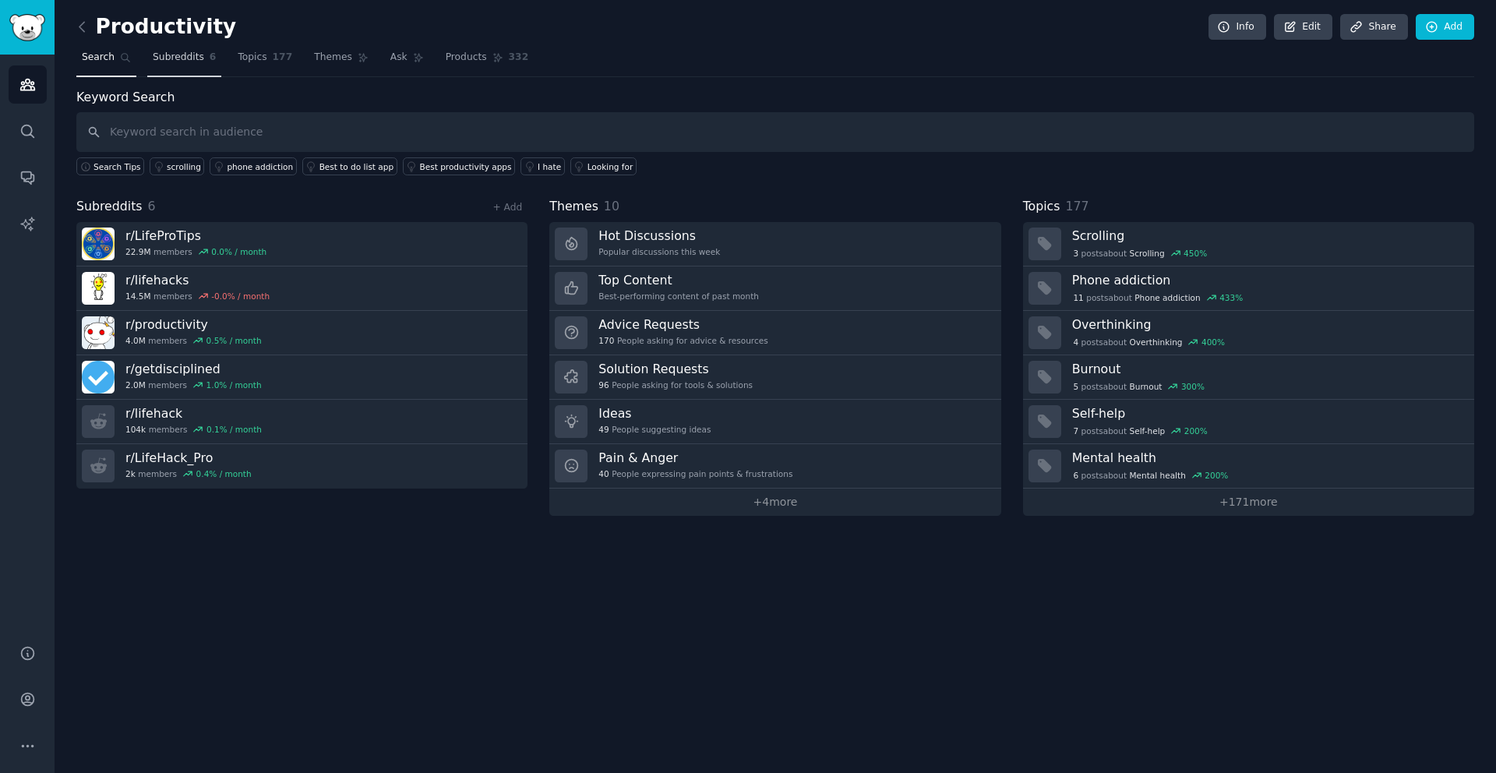
click at [173, 53] on span "Subreddits" at bounding box center [178, 58] width 51 height 14
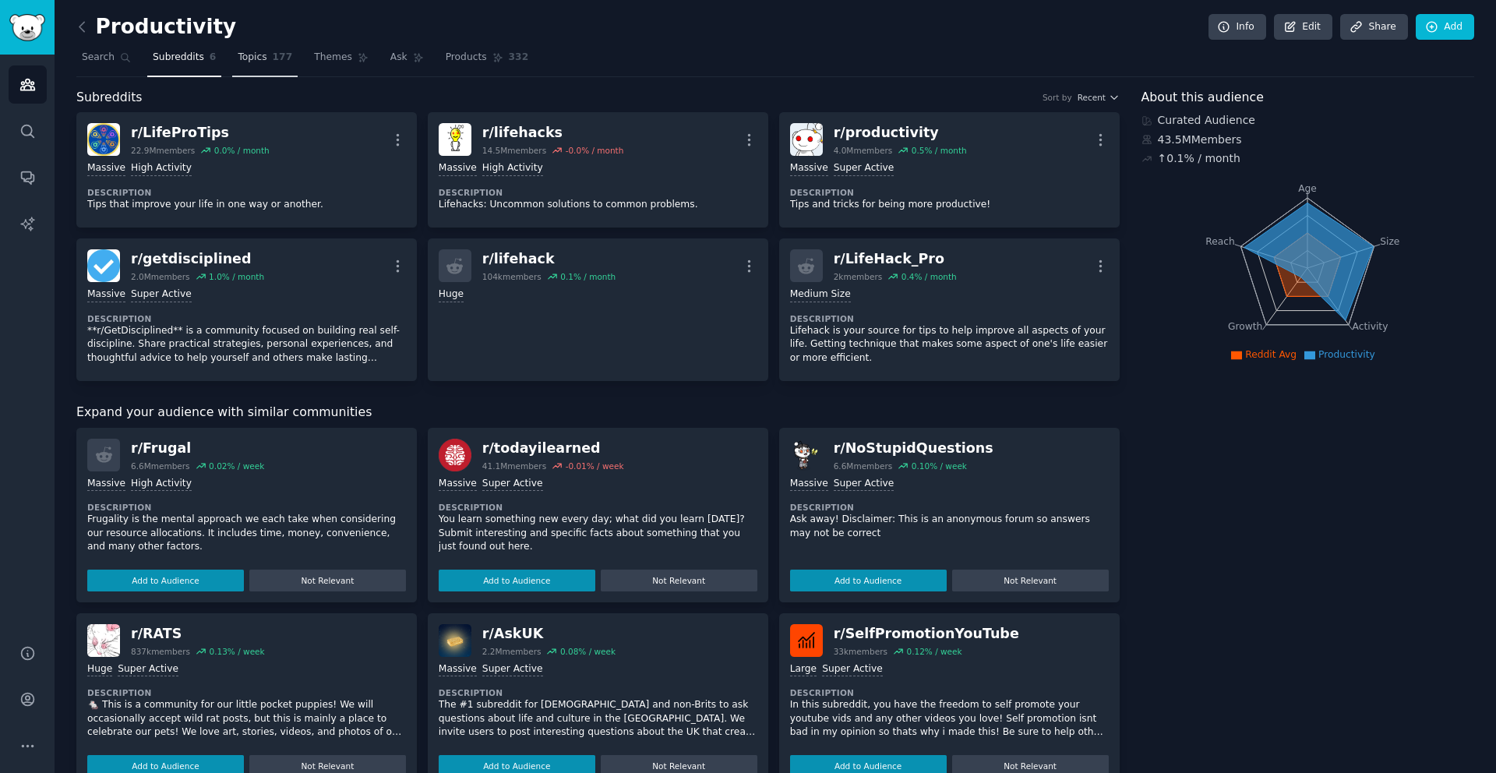
click at [237, 66] on link "Topics 177" at bounding box center [264, 61] width 65 height 32
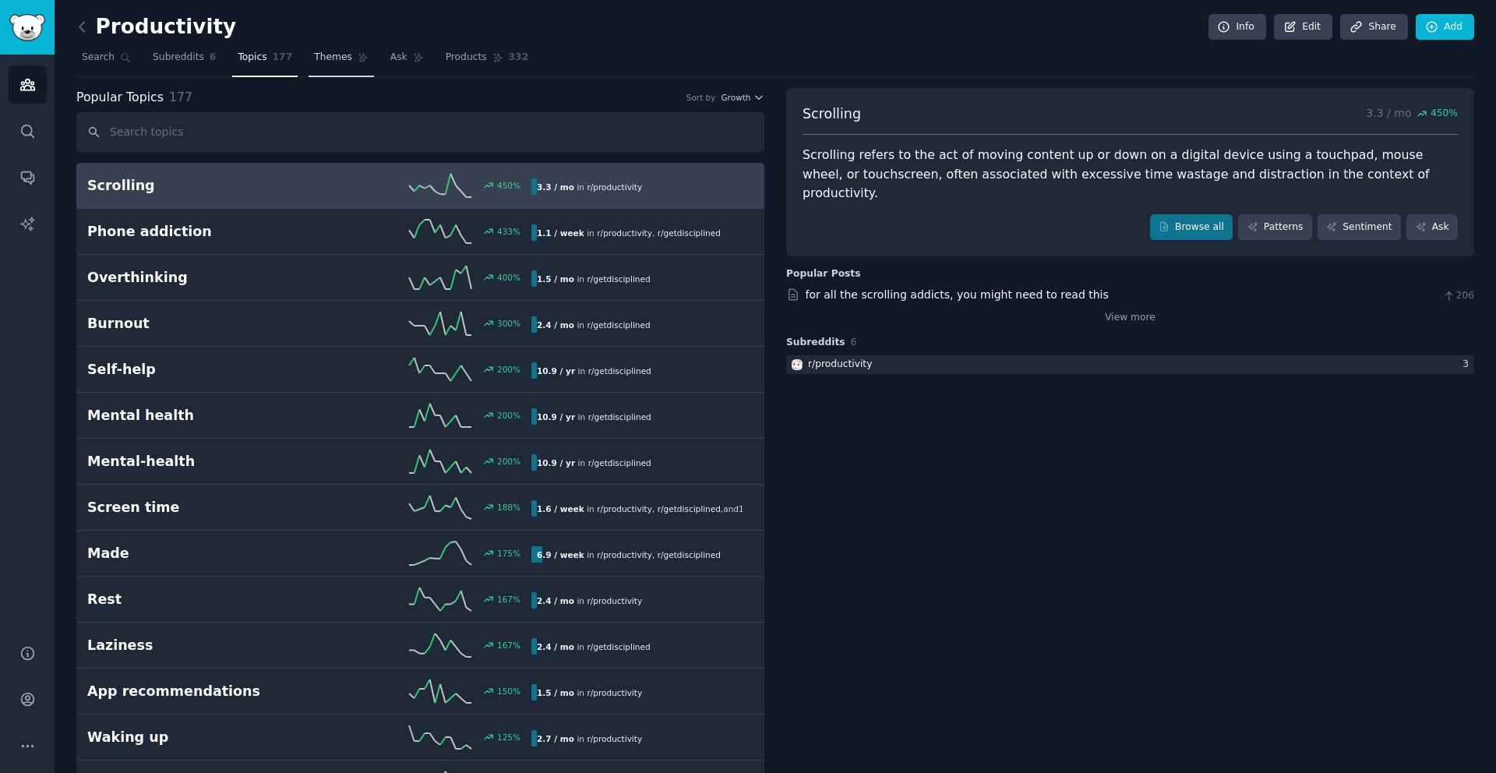
click at [314, 54] on span "Themes" at bounding box center [333, 58] width 38 height 14
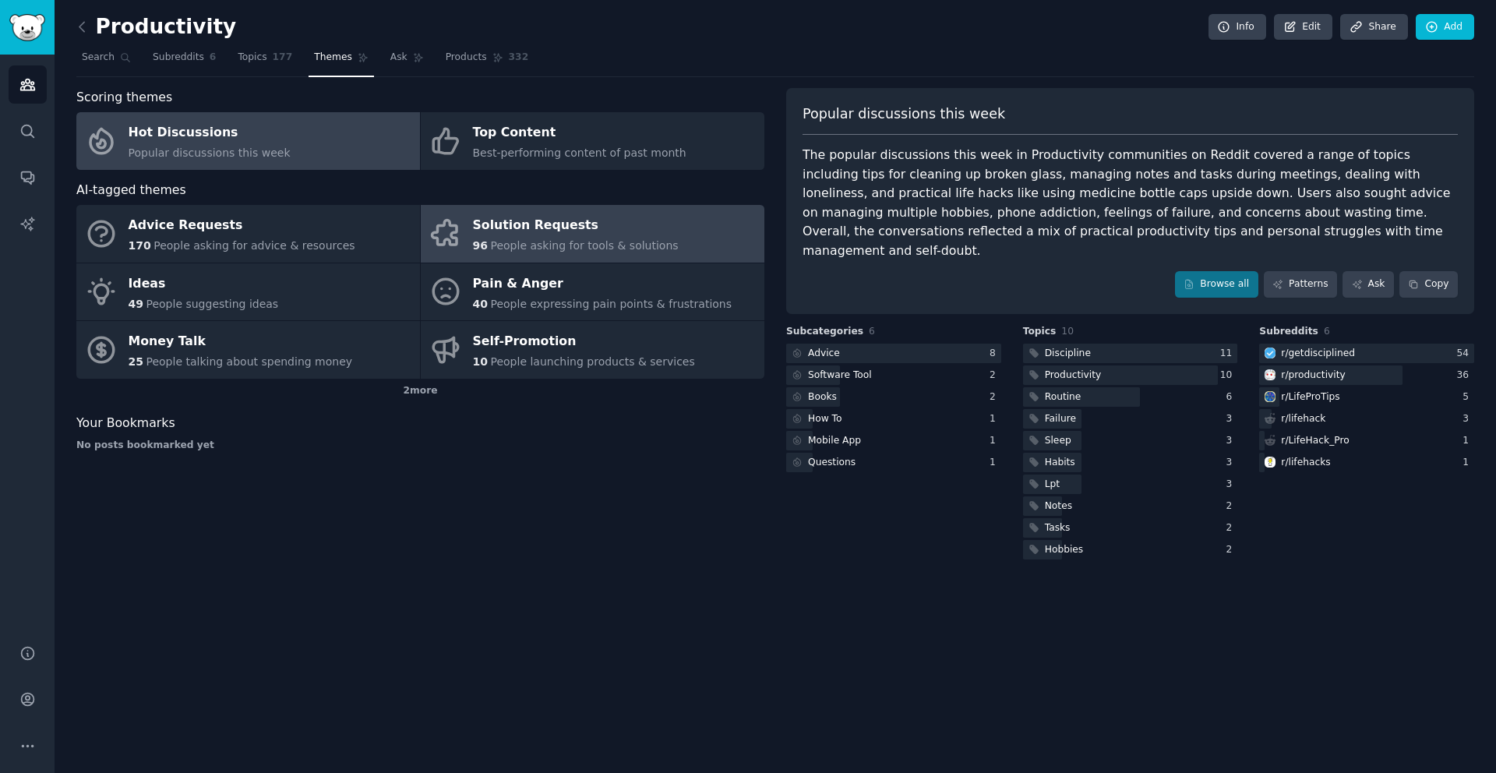
click at [544, 220] on div "Solution Requests" at bounding box center [576, 225] width 206 height 25
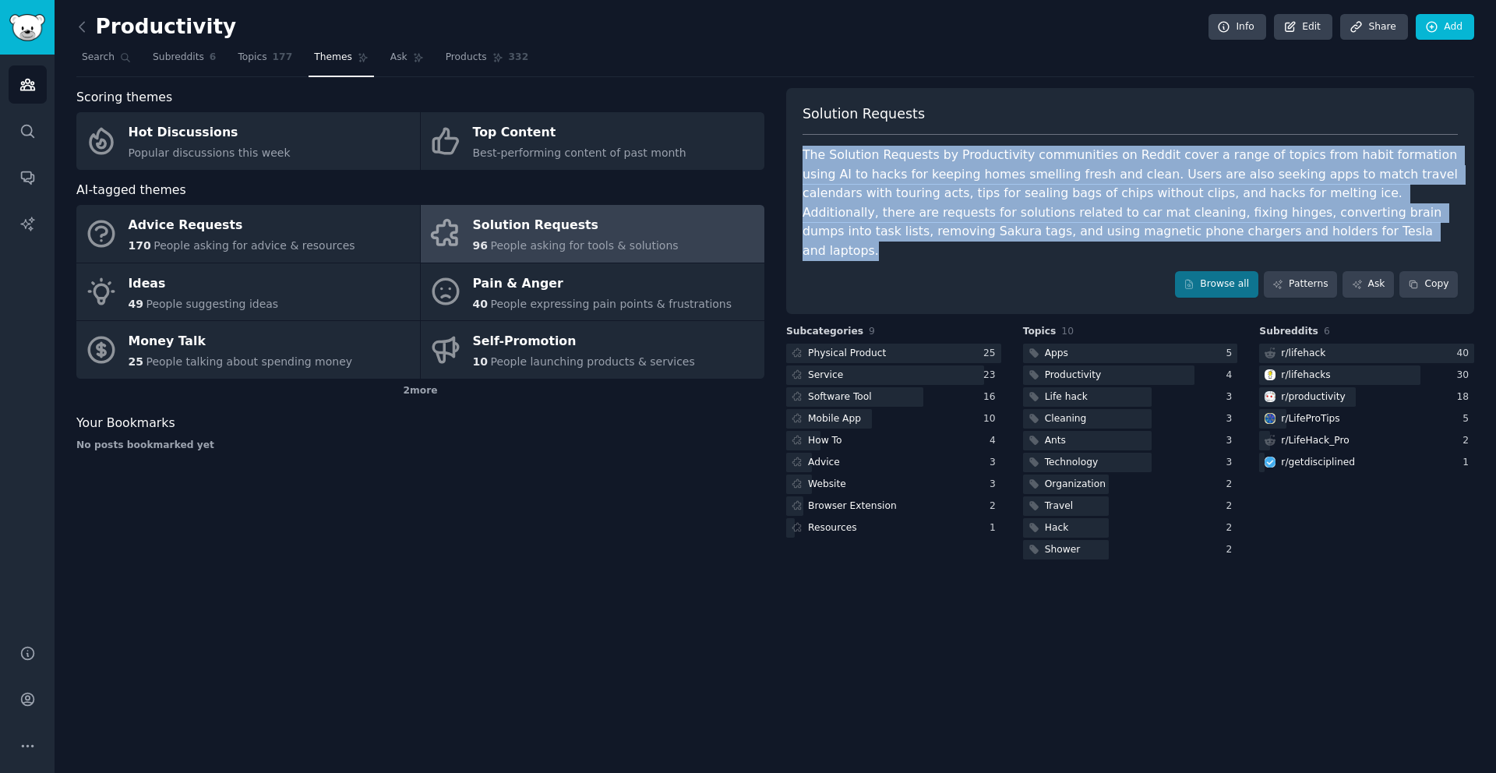
drag, startPoint x: 806, startPoint y: 154, endPoint x: 1021, endPoint y: 252, distance: 237.1
click at [1021, 252] on div "Solution Requests The Solution Requests by Productivity communities on Reddit c…" at bounding box center [1130, 201] width 688 height 226
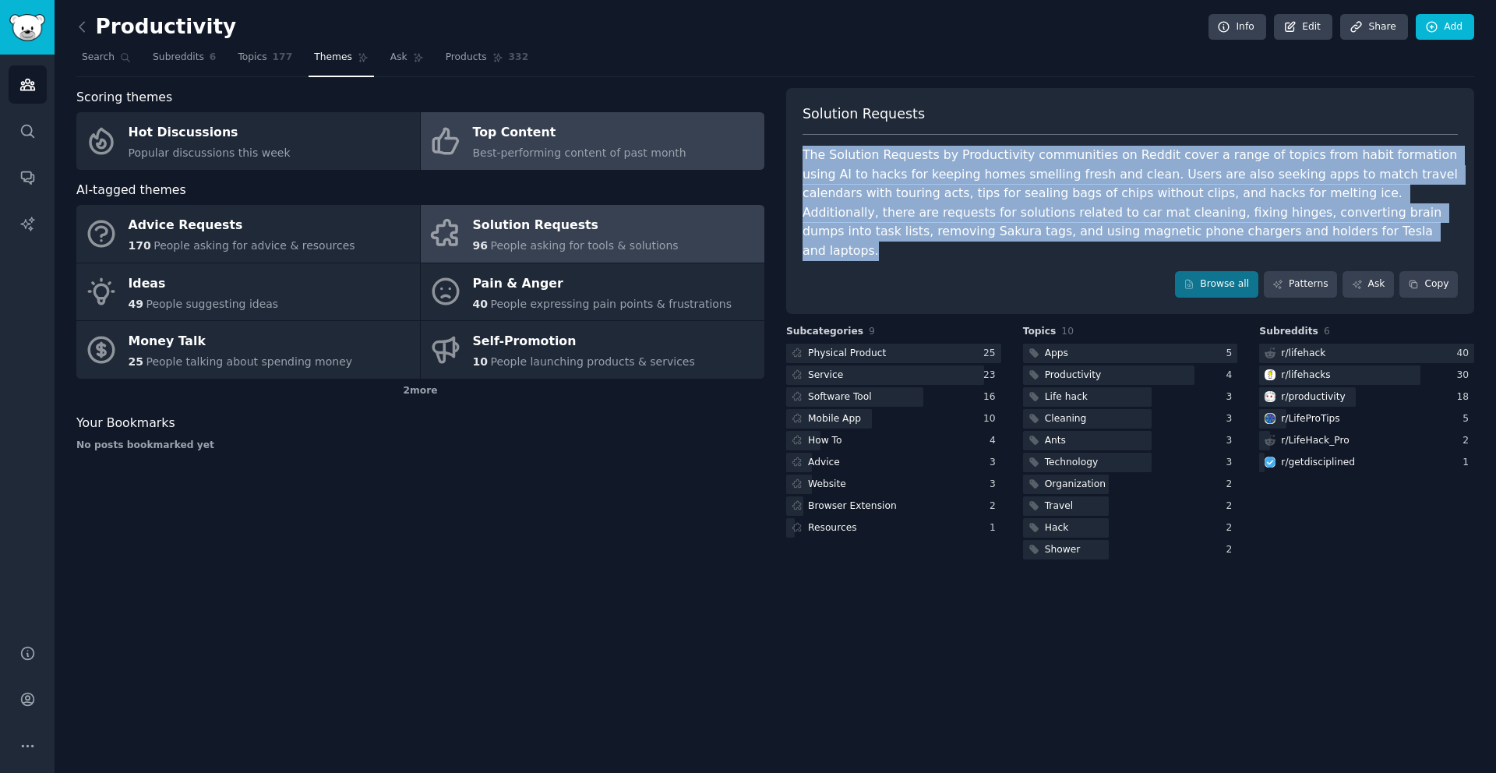
click at [535, 159] on span "Best-performing content of past month" at bounding box center [579, 152] width 213 height 12
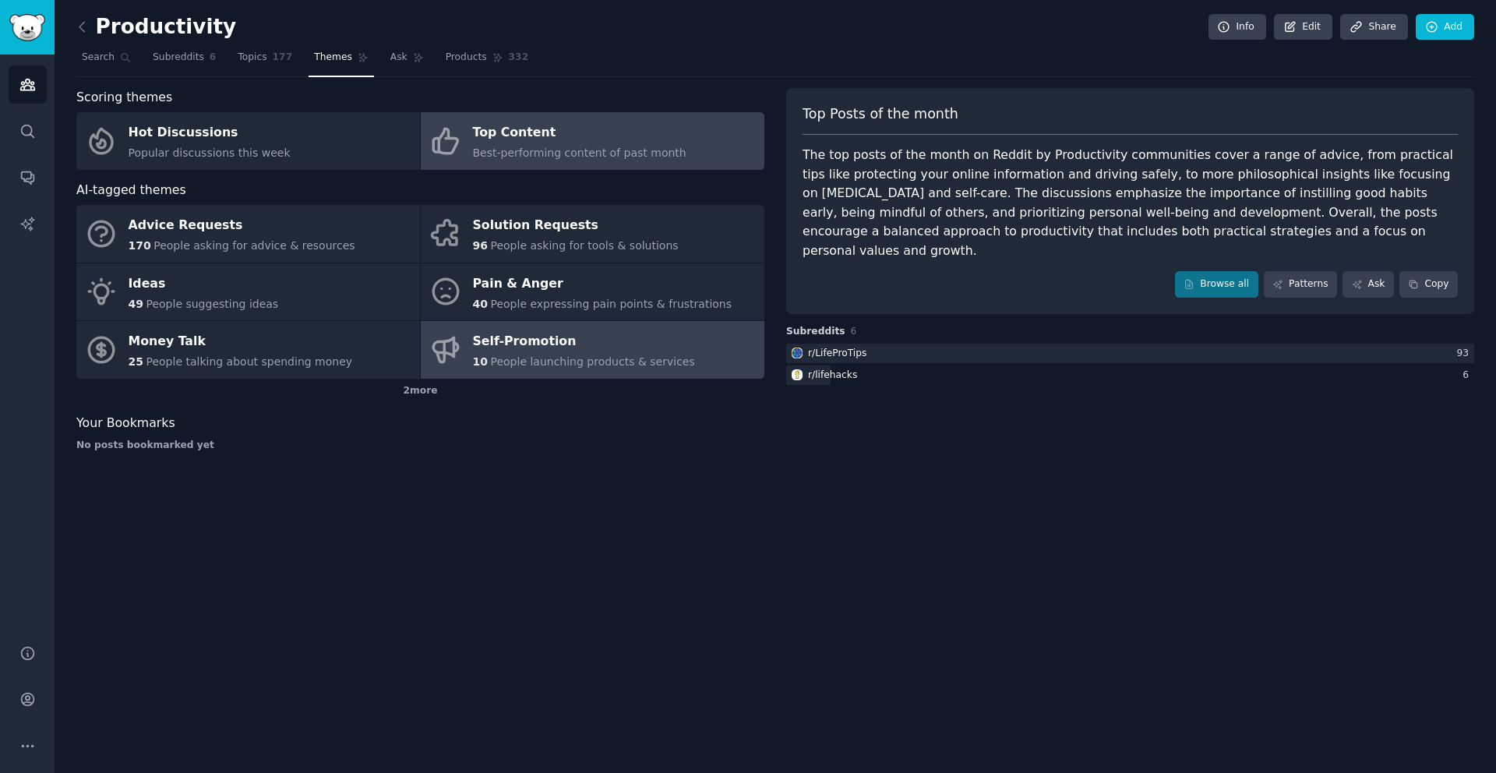
click at [509, 348] on div "Self-Promotion" at bounding box center [584, 342] width 222 height 25
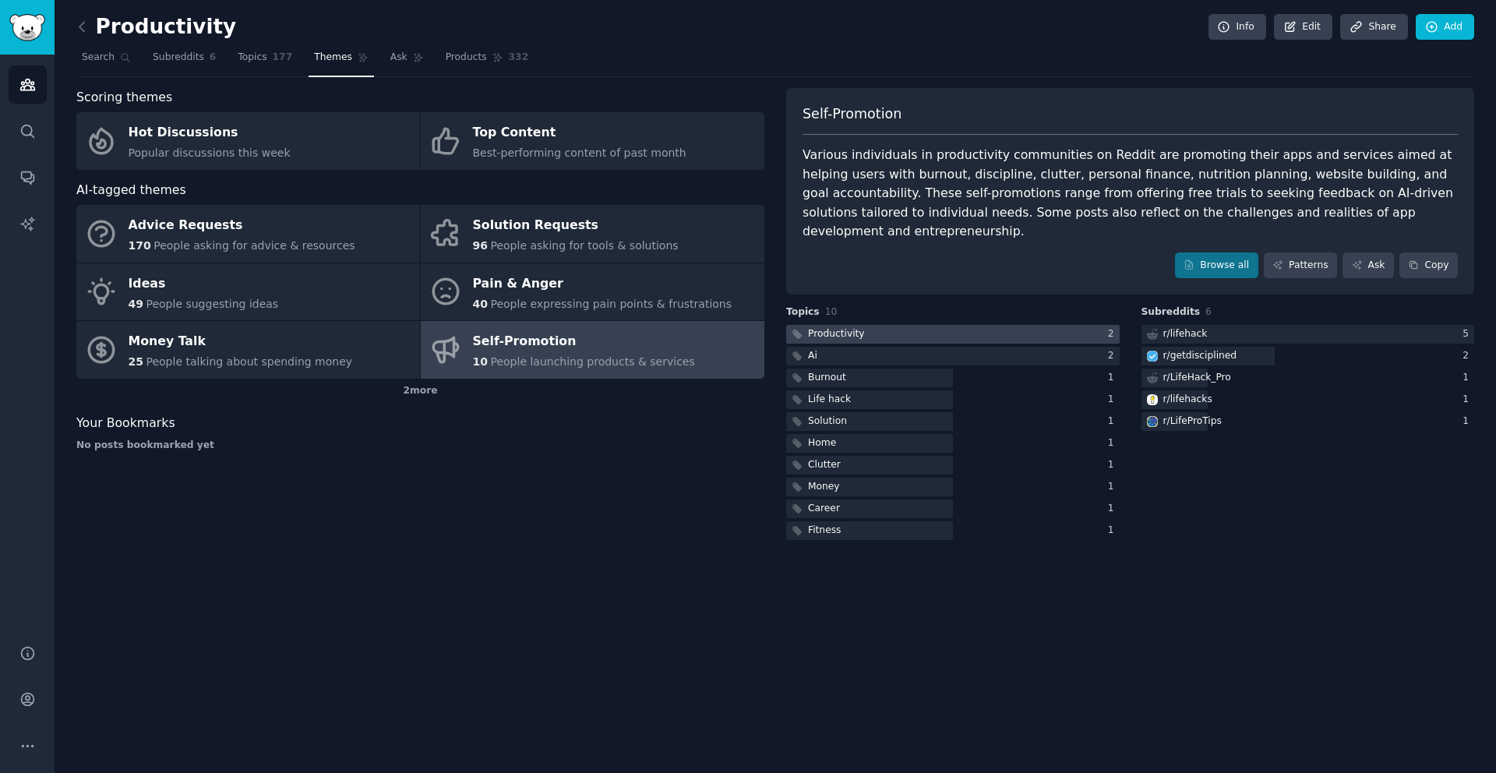
click at [825, 327] on div "Productivity" at bounding box center [836, 334] width 57 height 14
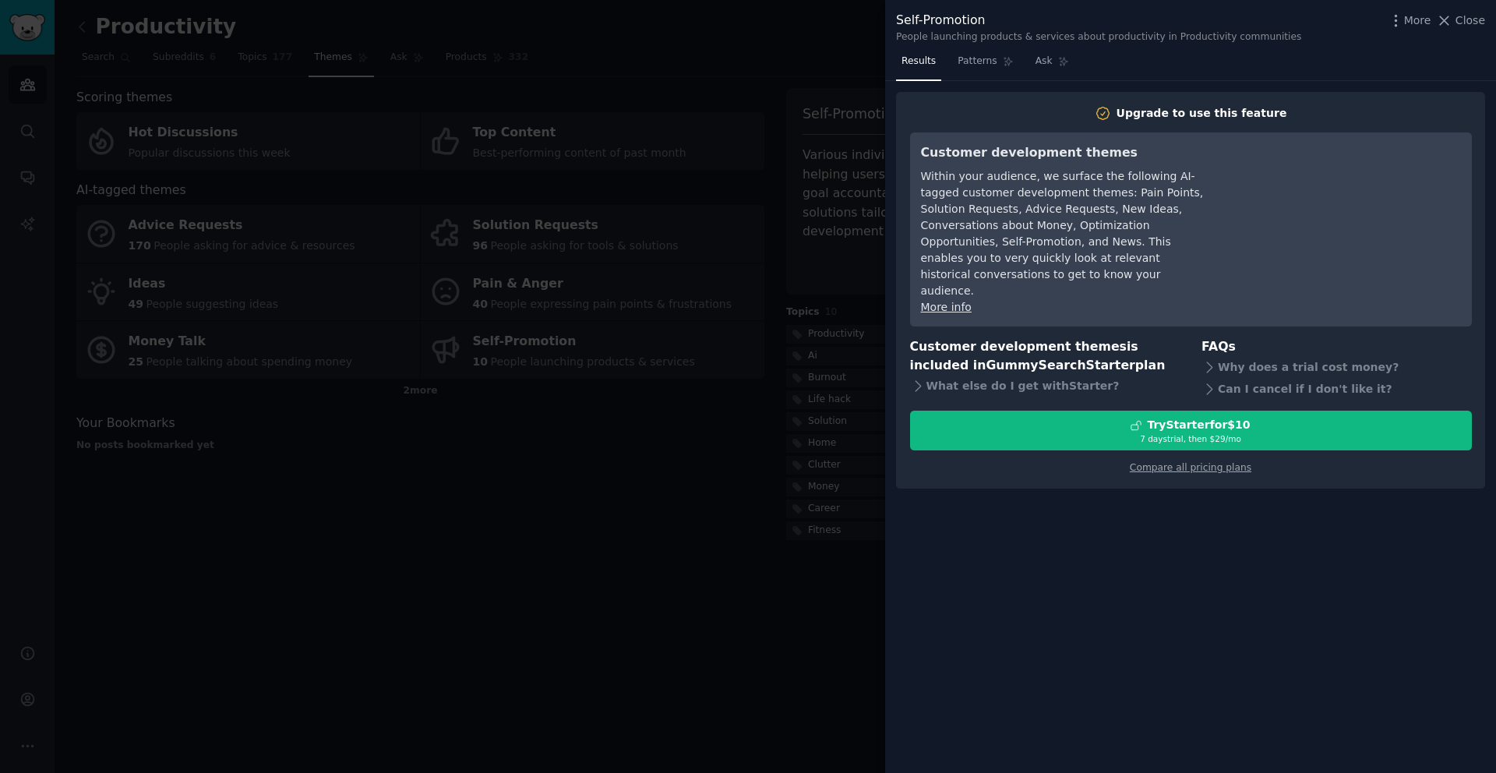
click at [746, 538] on div at bounding box center [748, 386] width 1496 height 773
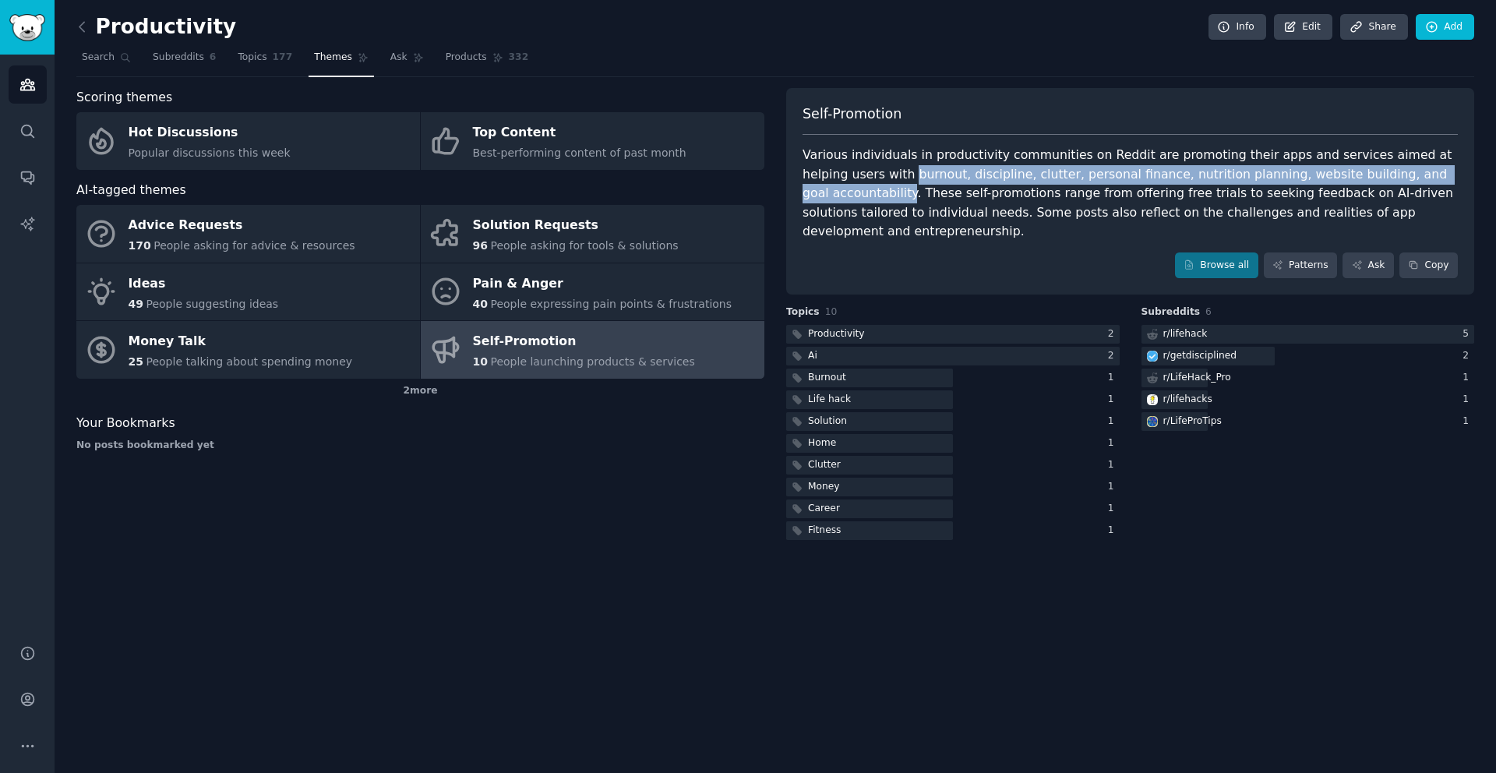
drag, startPoint x: 862, startPoint y: 178, endPoint x: 1440, endPoint y: 183, distance: 577.3
click at [1440, 183] on div "Various individuals in productivity communities on Reddit are promoting their a…" at bounding box center [1129, 194] width 655 height 96
copy div "burnout, discipline, clutter, personal finance, nutrition planning, website bui…"
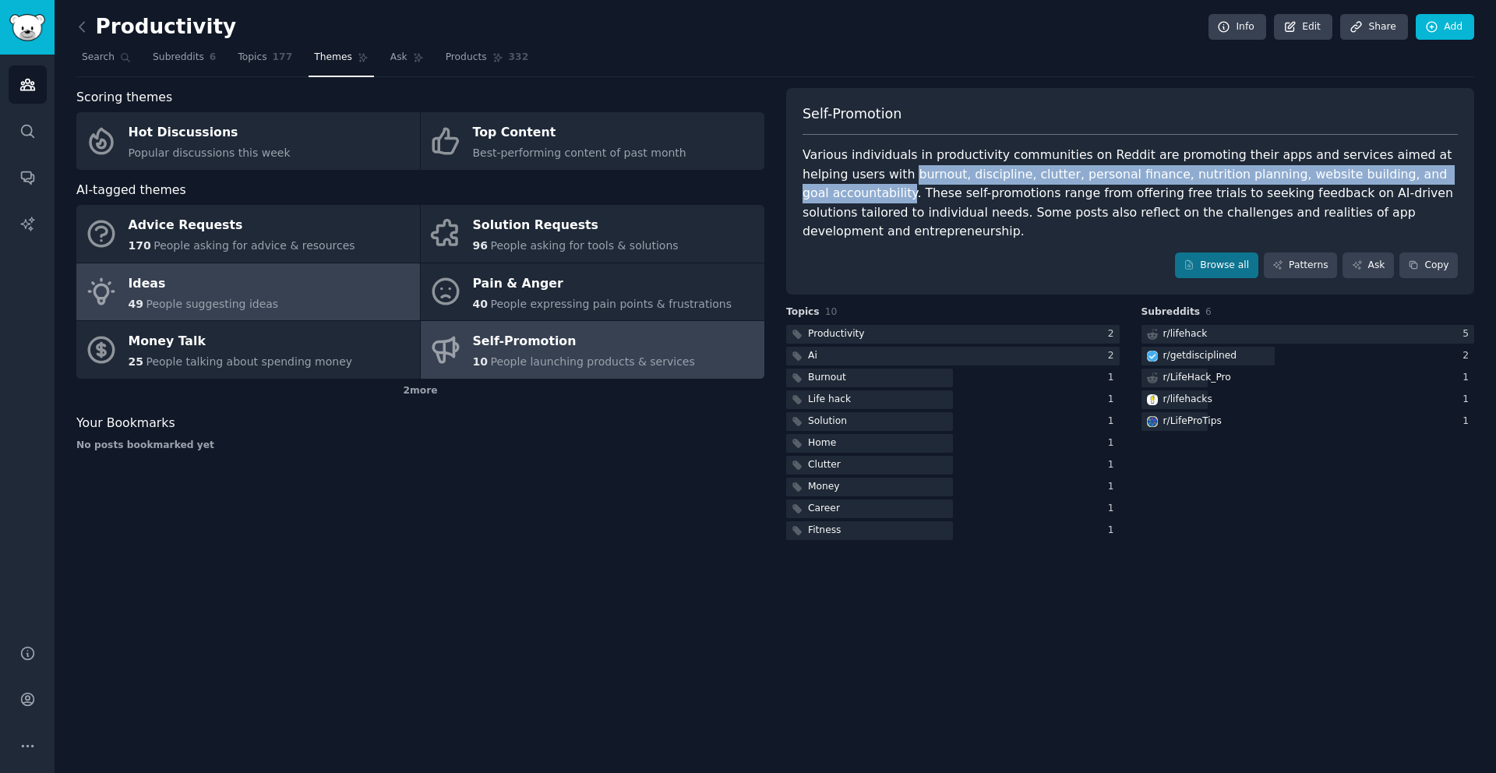
click at [210, 294] on div "Ideas" at bounding box center [204, 283] width 150 height 25
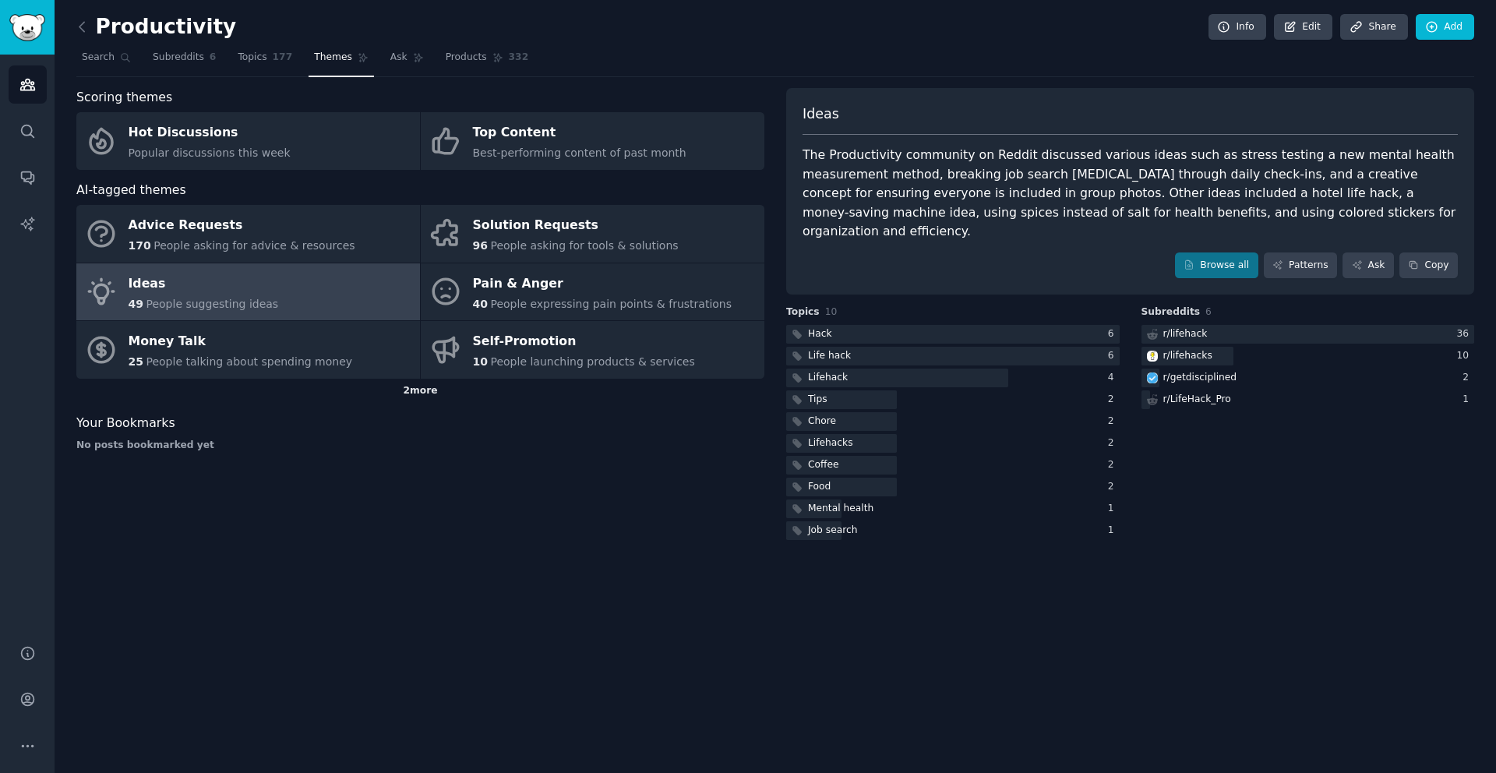
click at [413, 397] on div "2 more" at bounding box center [420, 391] width 688 height 25
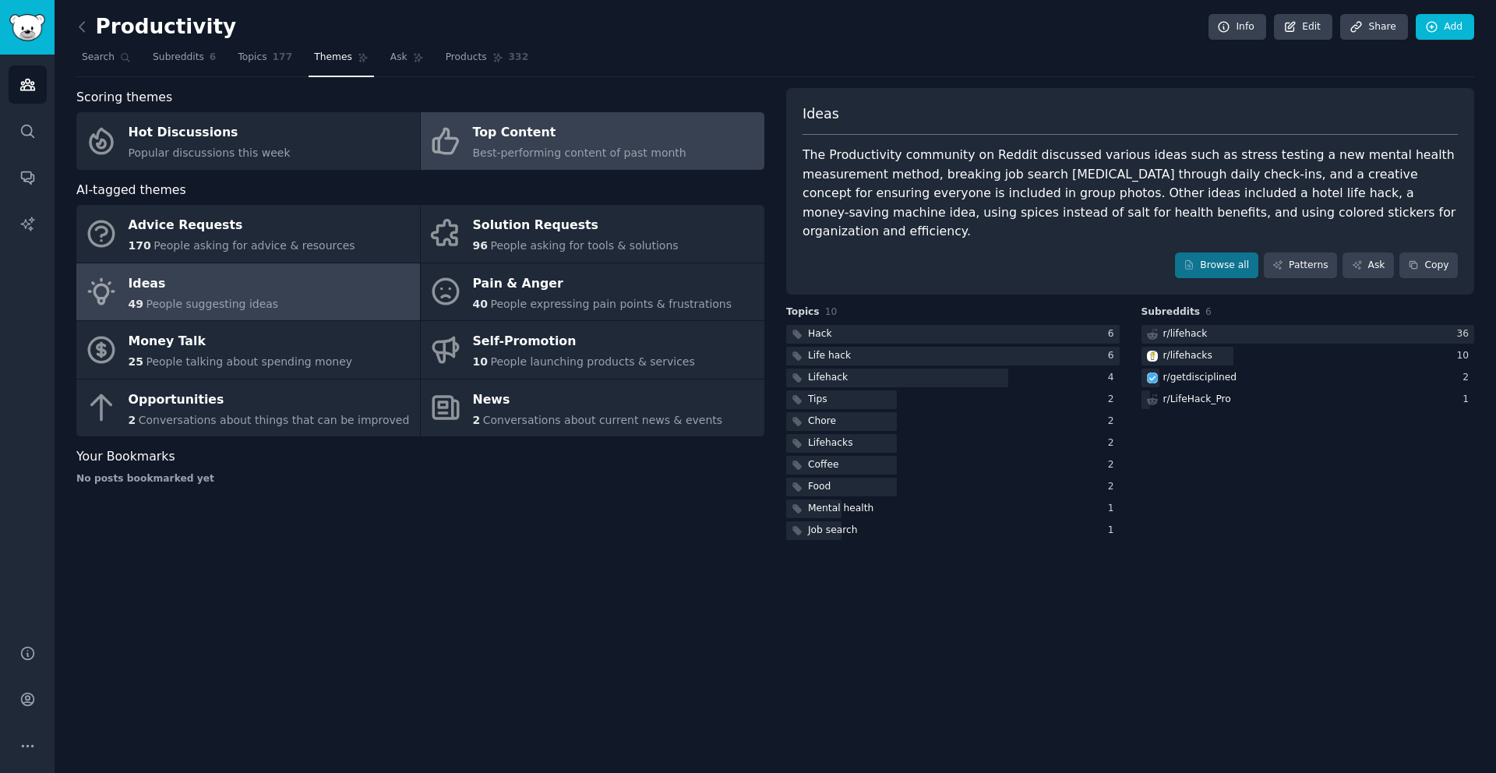
click at [514, 157] on span "Best-performing content of past month" at bounding box center [579, 152] width 213 height 12
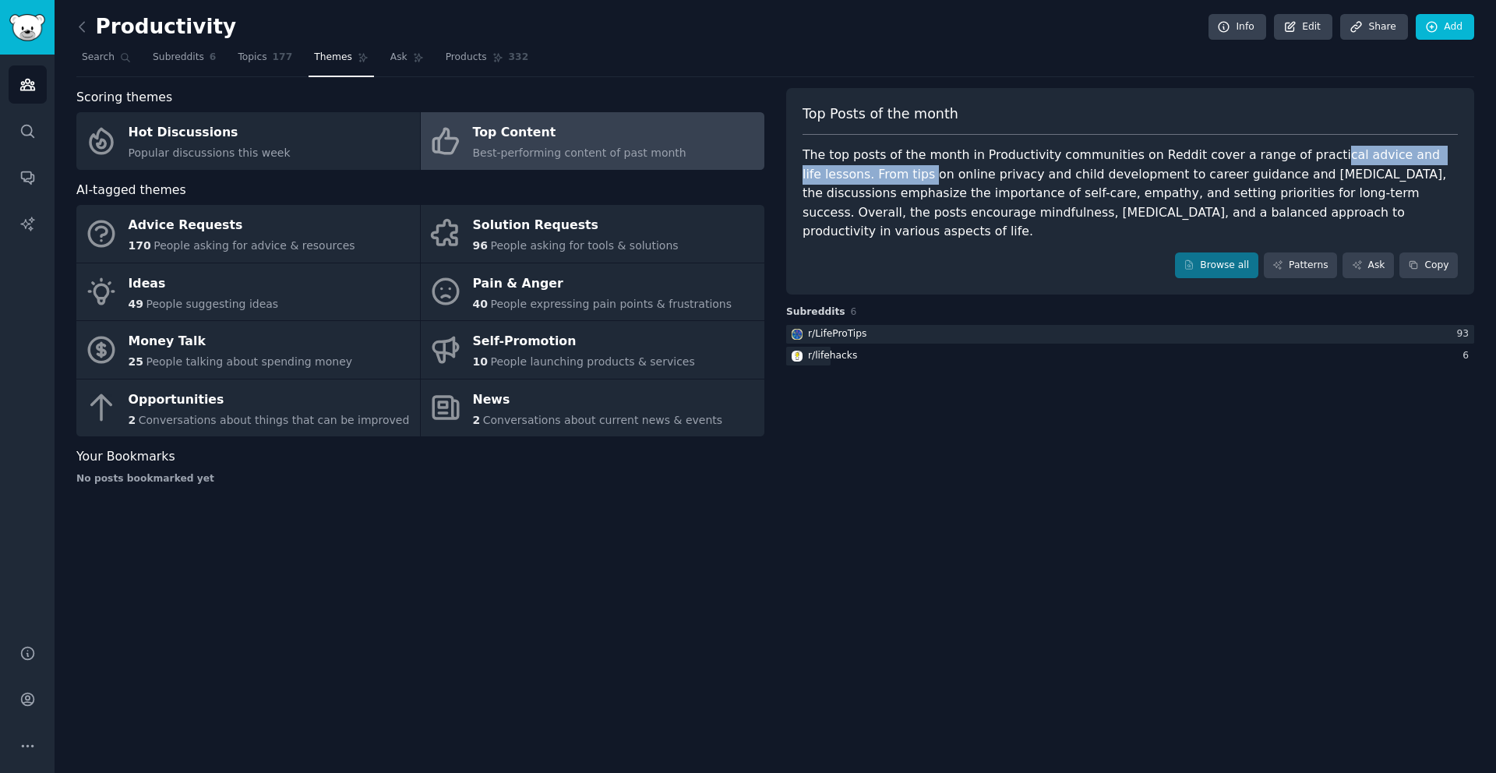
drag, startPoint x: 1296, startPoint y: 160, endPoint x: 860, endPoint y: 179, distance: 436.7
click at [860, 179] on div "The top posts of the month in Productivity communities on Reddit cover a range …" at bounding box center [1129, 194] width 655 height 96
drag, startPoint x: 860, startPoint y: 179, endPoint x: 934, endPoint y: 215, distance: 82.2
click at [937, 218] on div "The top posts of the month in Productivity communities on Reddit cover a range …" at bounding box center [1129, 194] width 655 height 96
click at [933, 204] on div "The top posts of the month in Productivity communities on Reddit cover a range …" at bounding box center [1129, 194] width 655 height 96
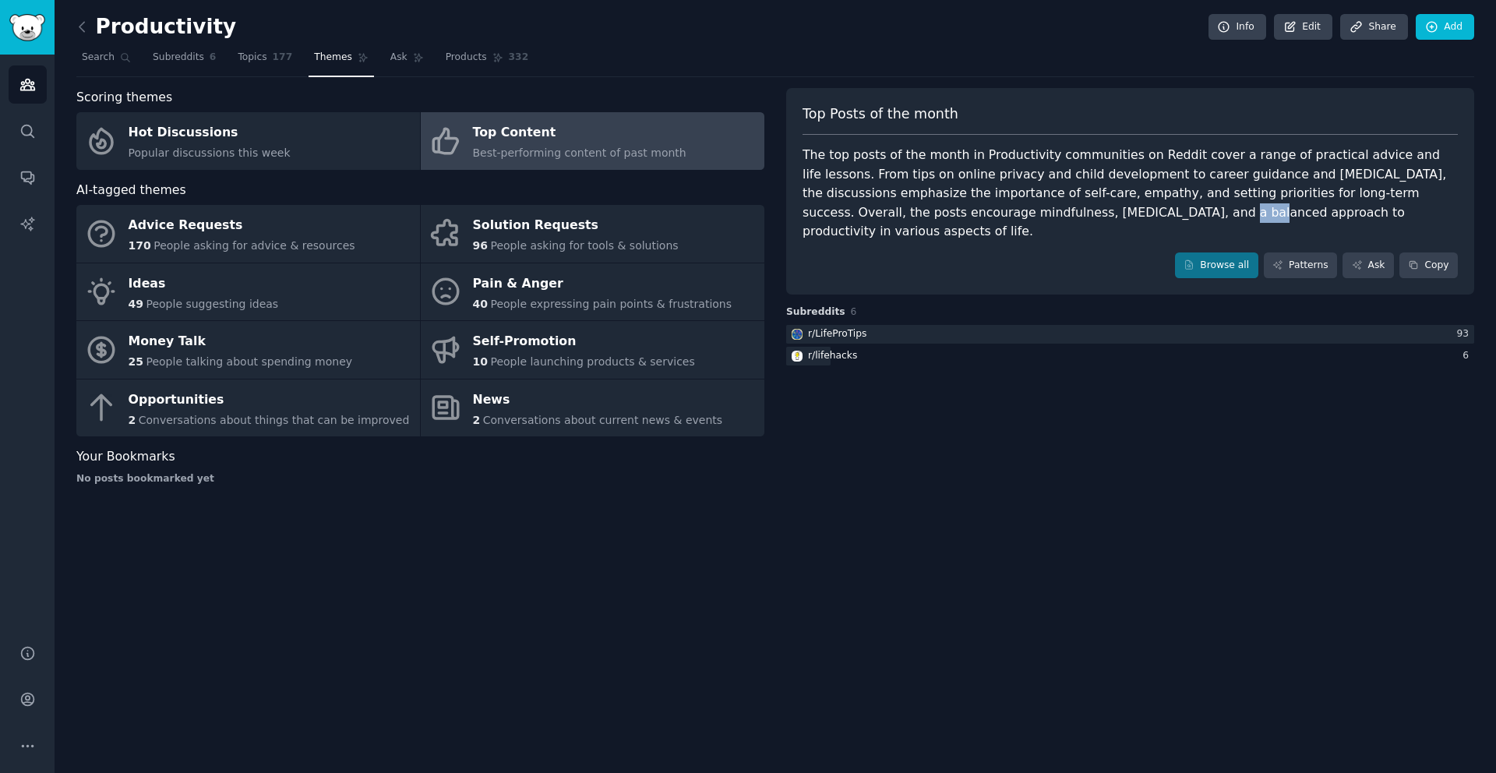
drag, startPoint x: 1052, startPoint y: 204, endPoint x: 1141, endPoint y: 205, distance: 88.8
click at [1136, 205] on div "The top posts of the month in Productivity communities on Reddit cover a range …" at bounding box center [1129, 194] width 655 height 96
drag, startPoint x: 1275, startPoint y: 205, endPoint x: 1324, endPoint y: 205, distance: 49.1
click at [1324, 205] on div "The top posts of the month in Productivity communities on Reddit cover a range …" at bounding box center [1129, 194] width 655 height 96
drag, startPoint x: 1306, startPoint y: 196, endPoint x: 1434, endPoint y: 214, distance: 129.8
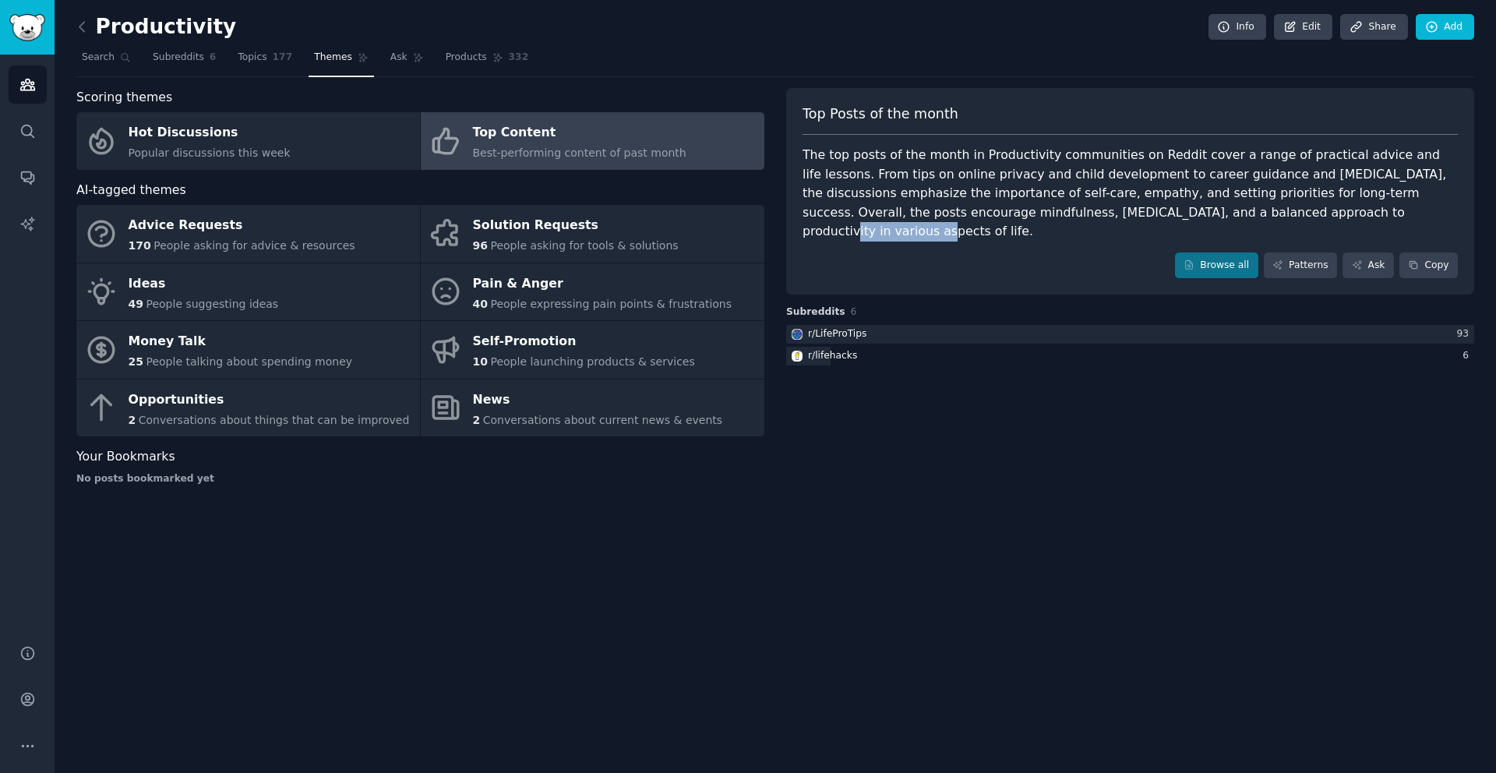
click at [1434, 214] on div "The top posts of the month in Productivity communities on Reddit cover a range …" at bounding box center [1129, 194] width 655 height 96
click at [397, 61] on span "Ask" at bounding box center [398, 58] width 17 height 14
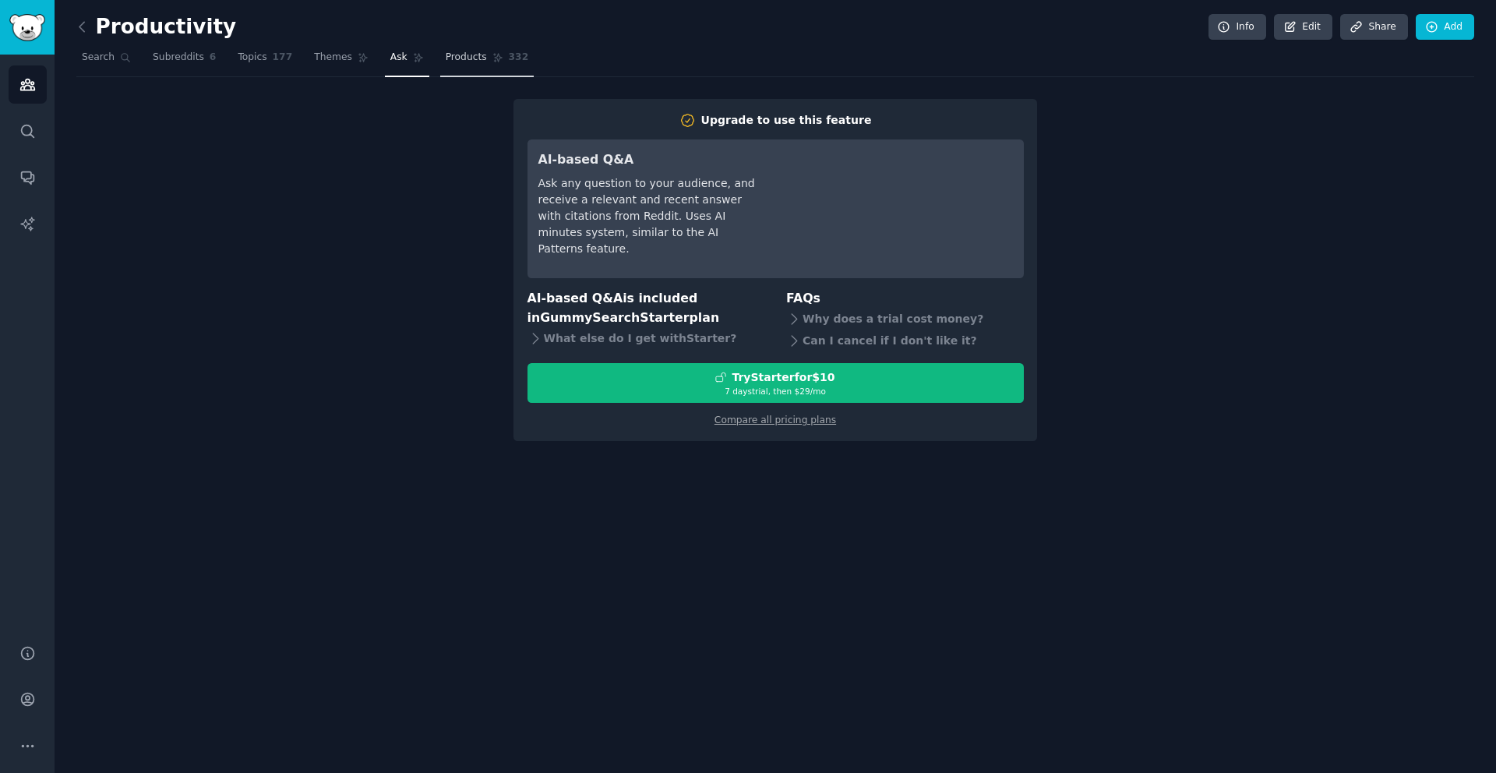
click at [446, 60] on span "Products" at bounding box center [466, 58] width 41 height 14
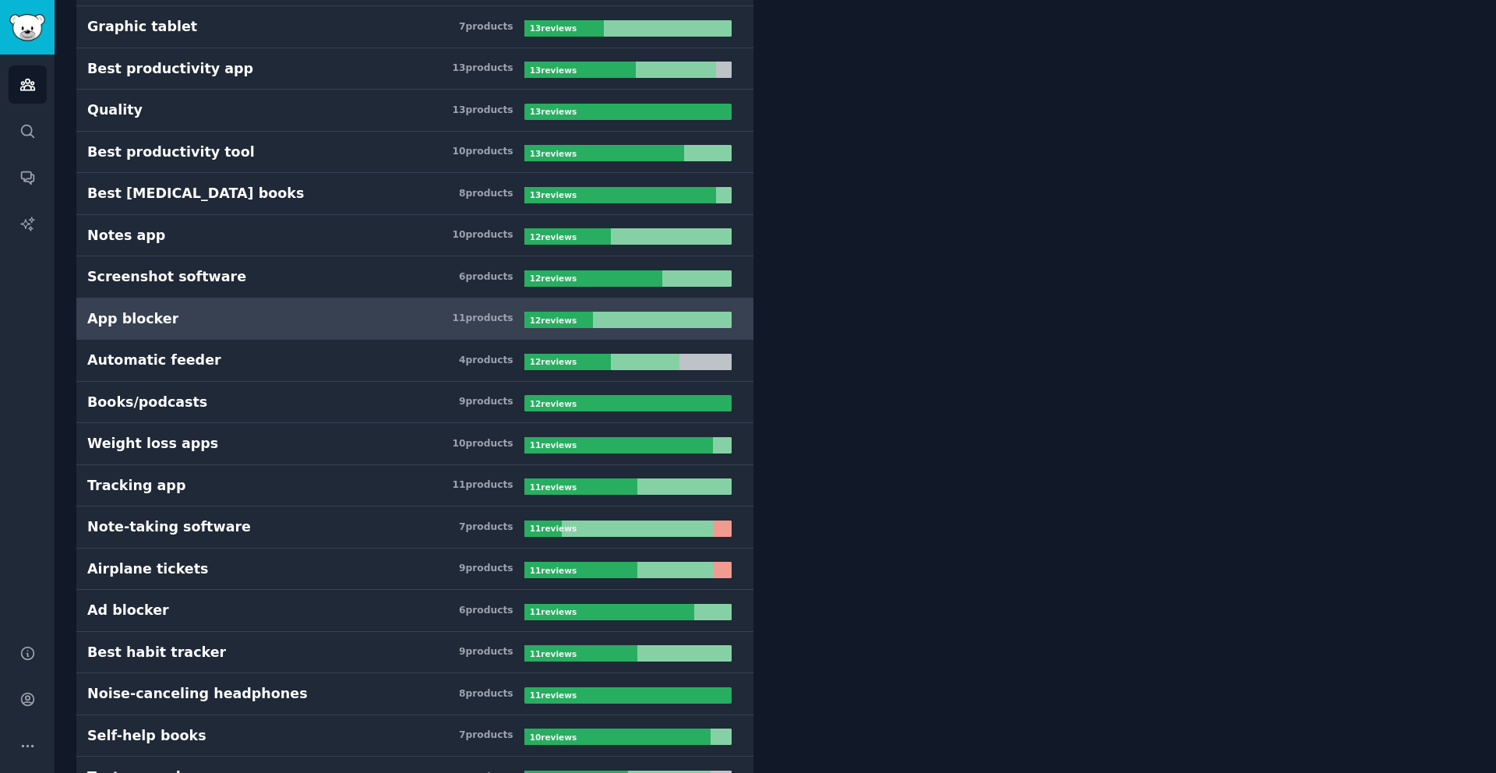
scroll to position [1990, 0]
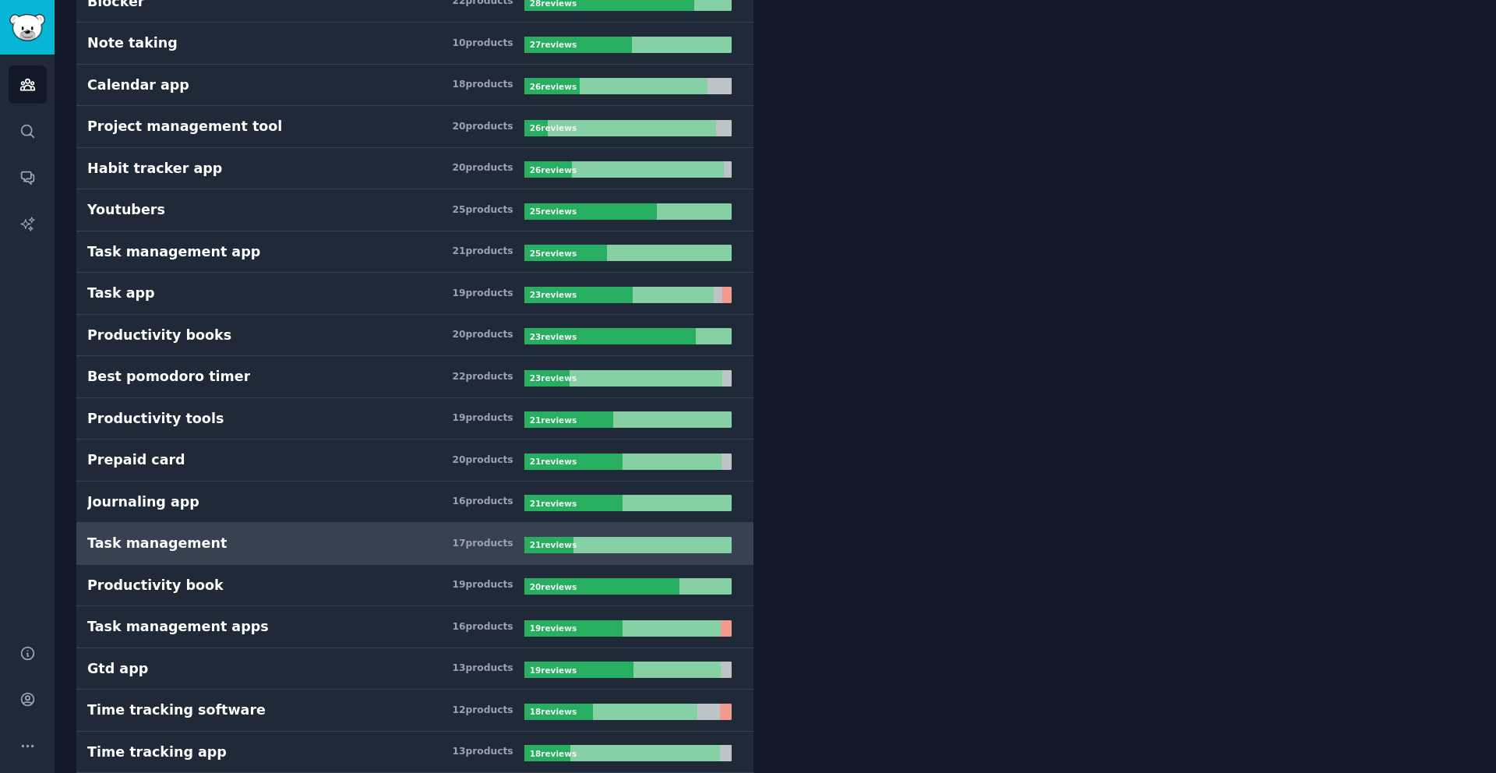
scroll to position [810, 0]
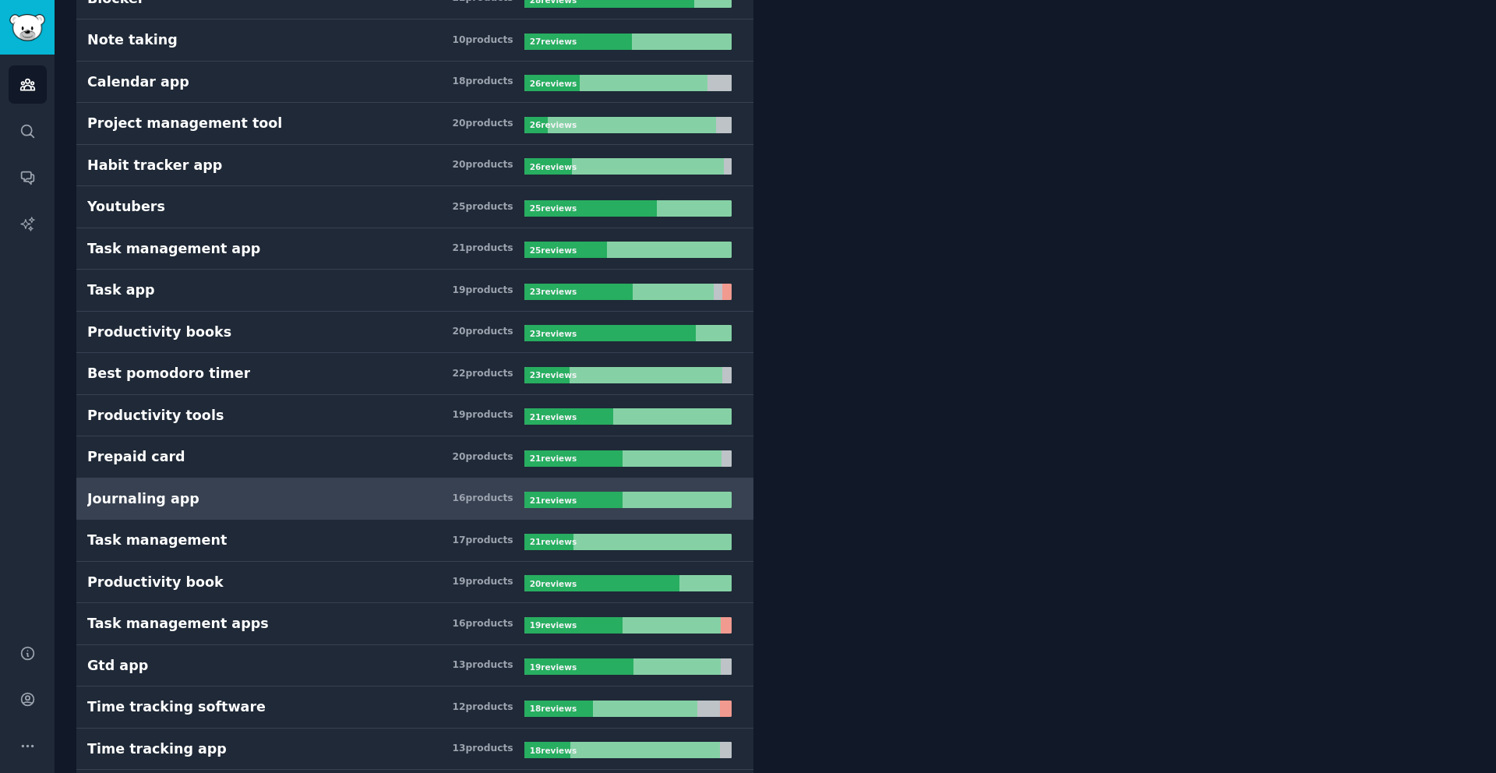
click at [171, 484] on link "Journaling app 16 product s 21 review s" at bounding box center [414, 499] width 677 height 42
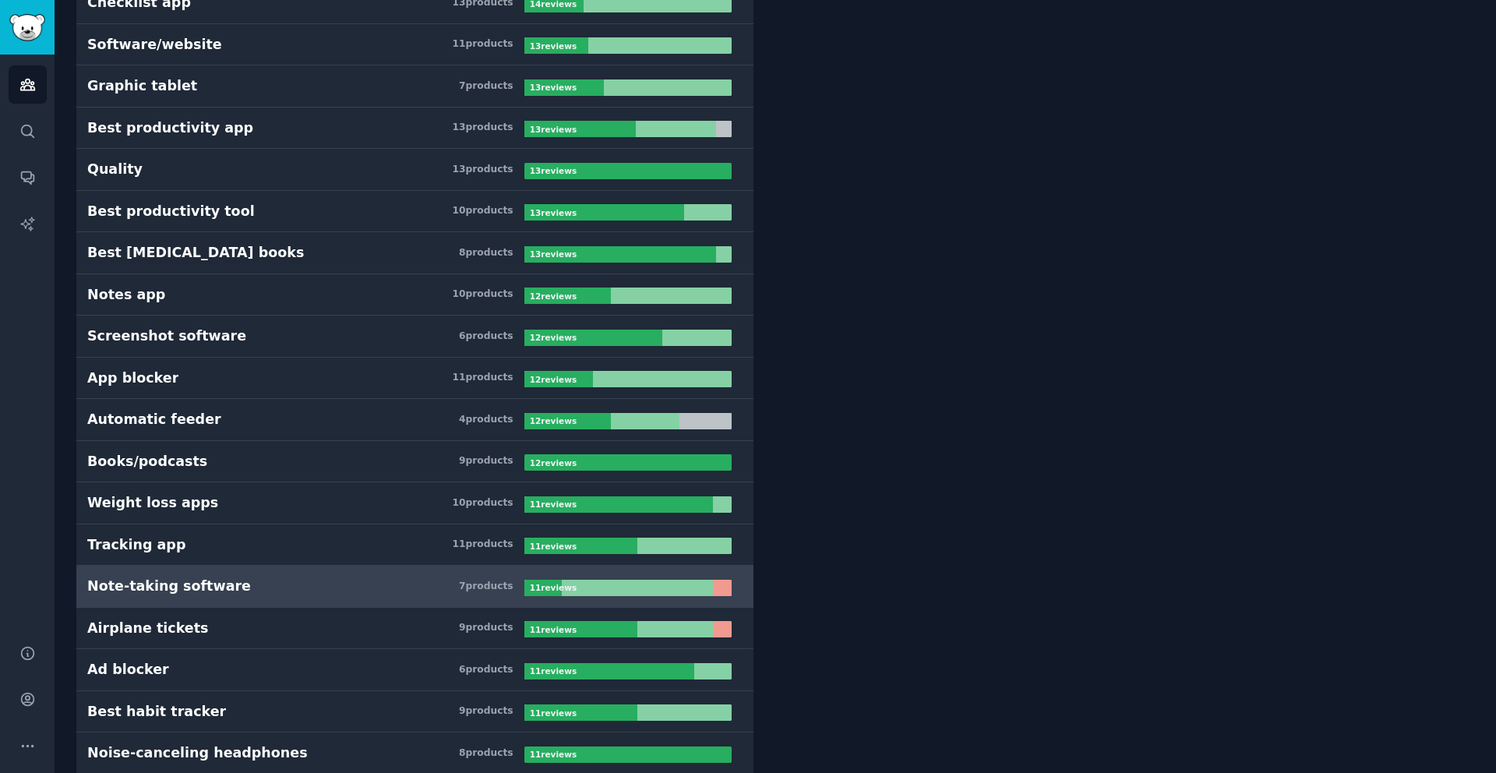
scroll to position [1934, 0]
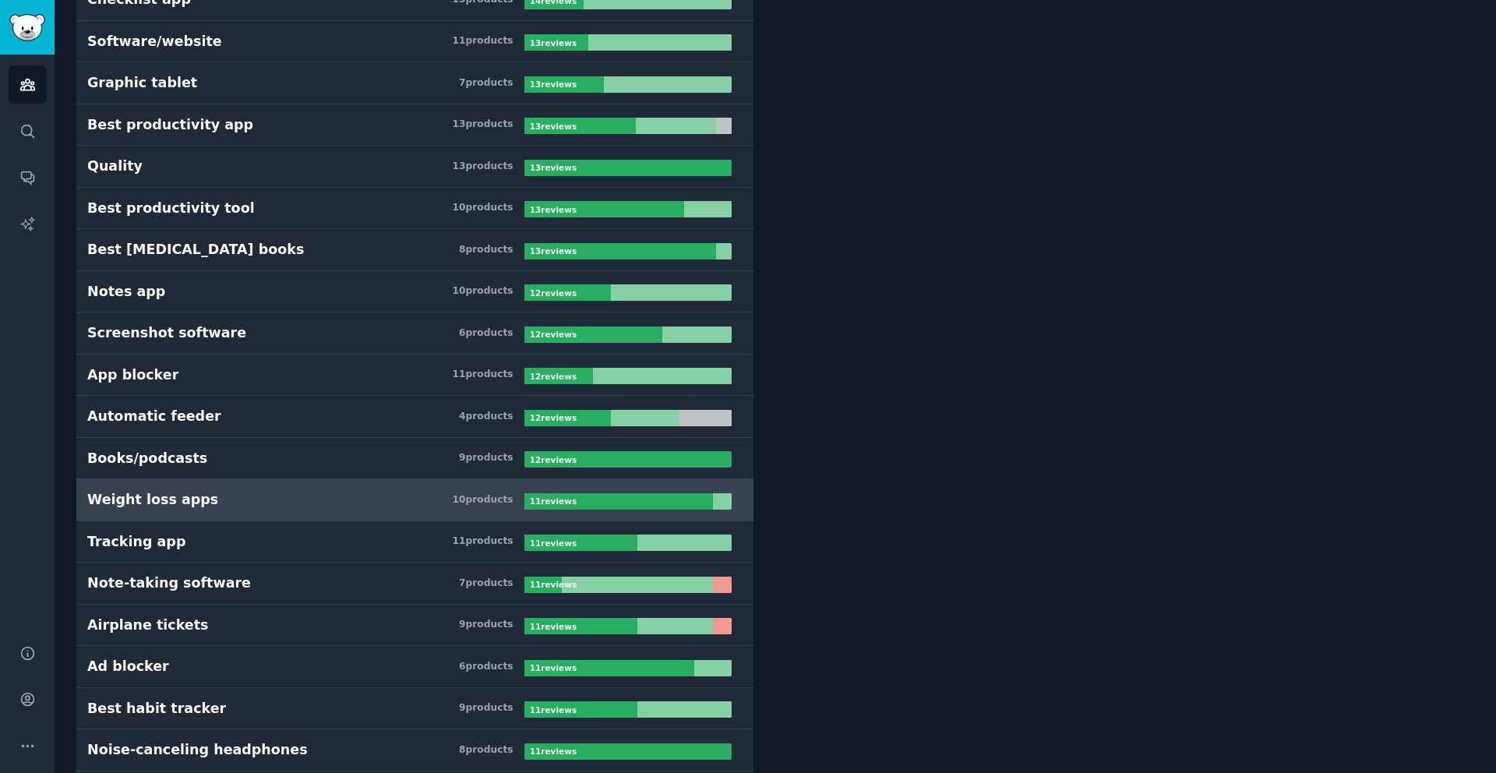
click at [128, 497] on div "Weight loss apps" at bounding box center [152, 499] width 131 height 19
